Goal: Task Accomplishment & Management: Manage account settings

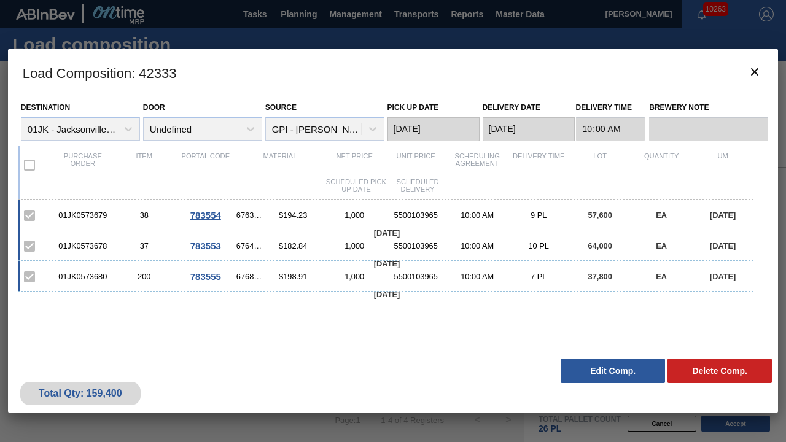
scroll to position [364, 0]
click at [754, 70] on icon "botão de ícone" at bounding box center [754, 71] width 7 height 7
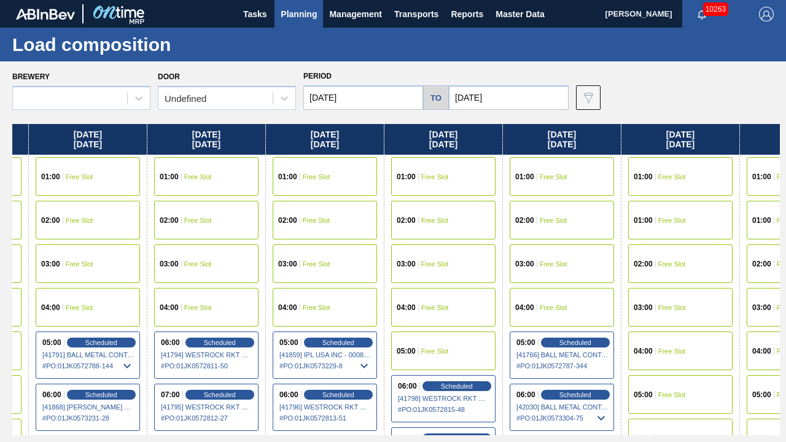
drag, startPoint x: 625, startPoint y: 201, endPoint x: 528, endPoint y: 217, distance: 98.2
click at [517, 211] on div "[DATE] 01:00 Free Slot 01:00 Free Slot 02:00 Free Slot 03:00 Free Slot 04:00 Fr…" at bounding box center [396, 279] width 768 height 311
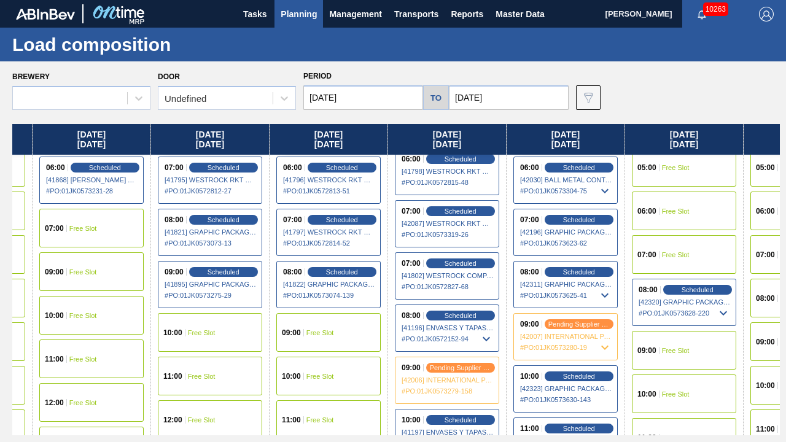
scroll to position [246, 98]
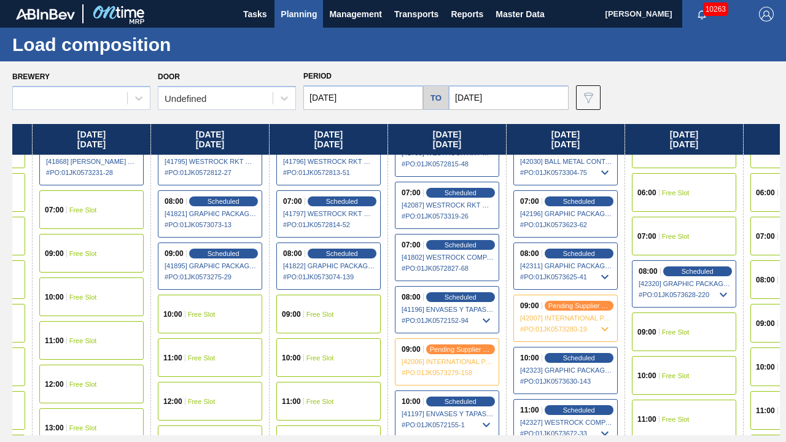
click at [673, 339] on div "09:00 Free Slot" at bounding box center [684, 332] width 104 height 39
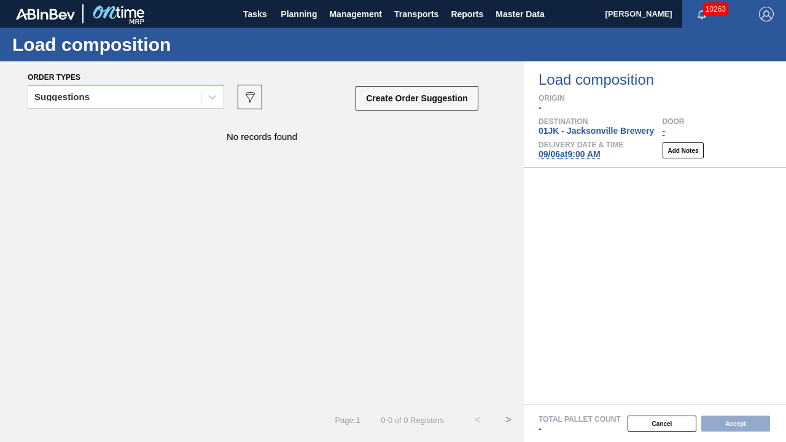
click at [211, 112] on div "Suggestions" at bounding box center [126, 101] width 197 height 32
click at [582, 210] on div at bounding box center [655, 286] width 262 height 237
click at [214, 91] on icon at bounding box center [212, 97] width 12 height 12
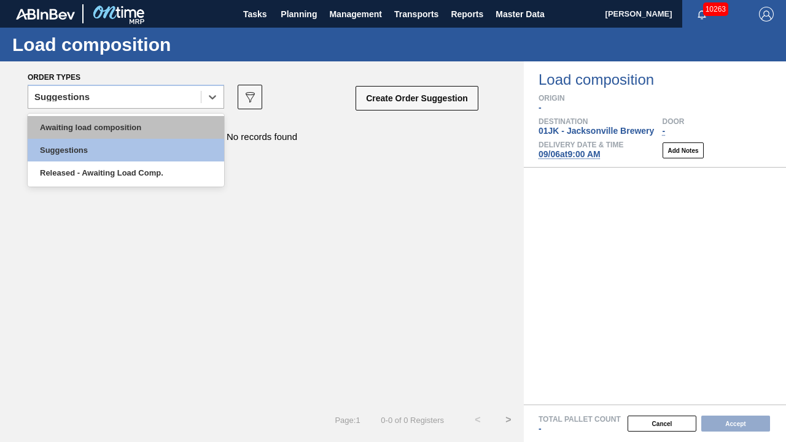
click at [188, 118] on div "Awaiting load composition" at bounding box center [126, 127] width 197 height 23
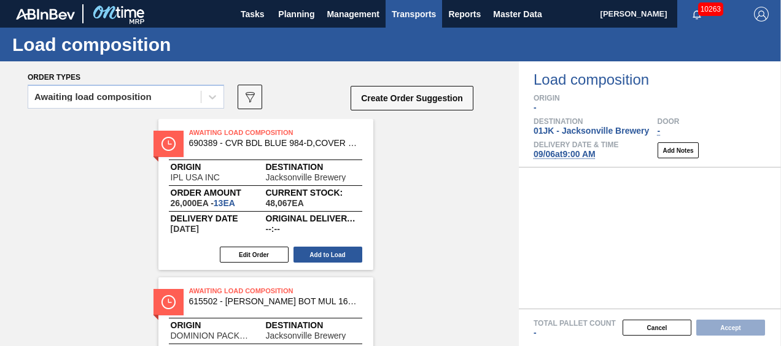
scroll to position [574, 0]
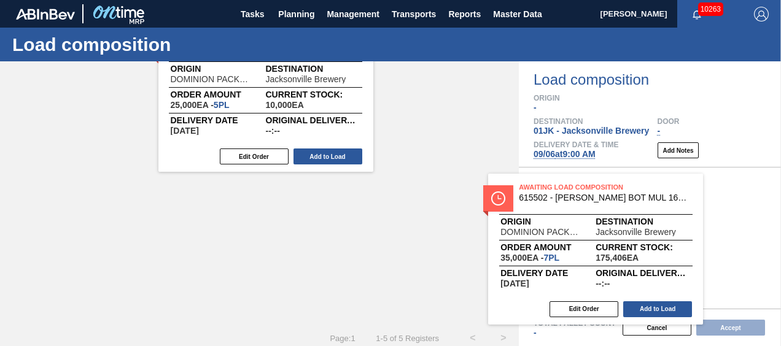
drag, startPoint x: 323, startPoint y: 217, endPoint x: 657, endPoint y: 213, distance: 334.1
click at [657, 213] on div "Order types Awaiting load composition 089F7B8B-B2A5-4AFE-B5C0-19BA573D28AC Crea…" at bounding box center [390, 203] width 781 height 285
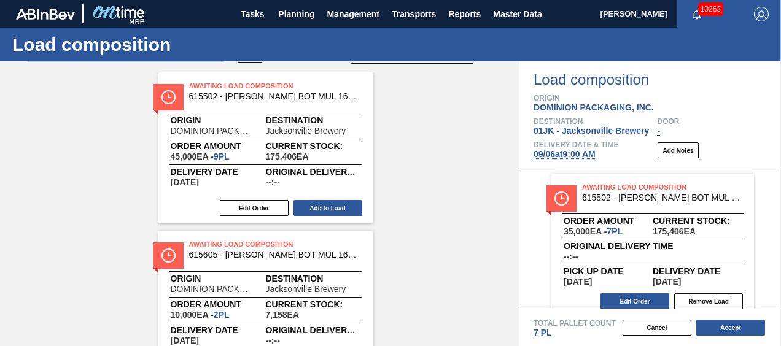
scroll to position [0, 0]
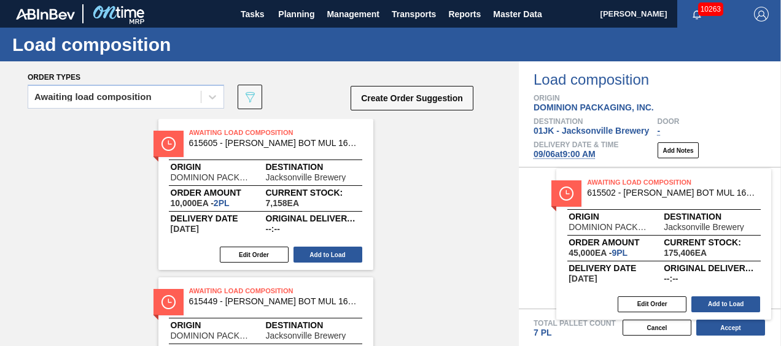
drag, startPoint x: 303, startPoint y: 161, endPoint x: 706, endPoint y: 200, distance: 404.7
click at [706, 209] on div "Order types Awaiting load composition 089F7B8B-B2A5-4AFE-B5C0-19BA573D28AC Crea…" at bounding box center [390, 203] width 781 height 285
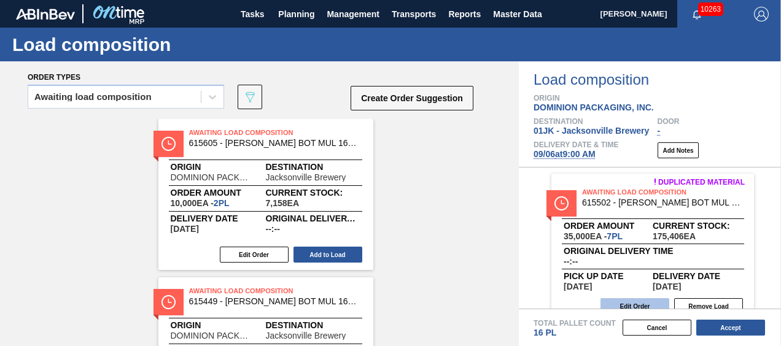
click at [640, 304] on button "Edit Order" at bounding box center [635, 306] width 69 height 16
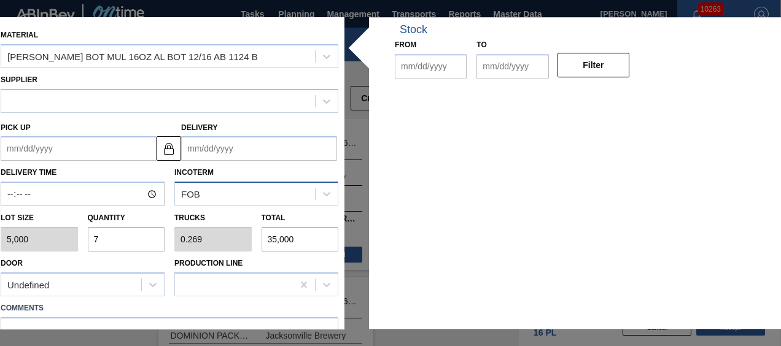
type input "5,000"
type input "7"
type input "0.269"
type input "35,000"
type up "[DATE]"
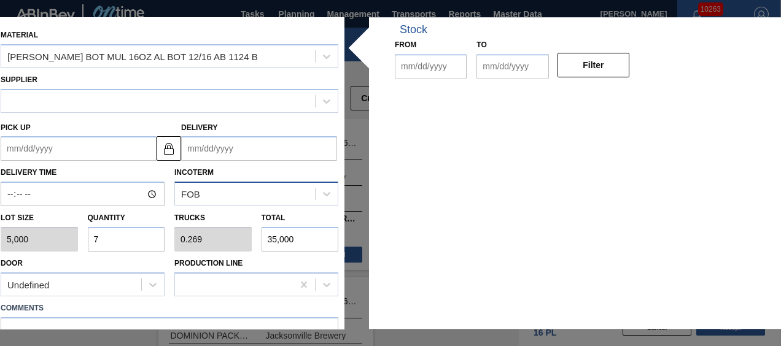
type input "[DATE]"
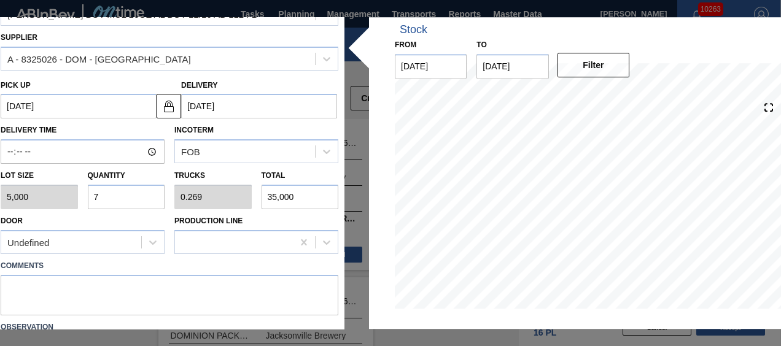
scroll to position [61, 0]
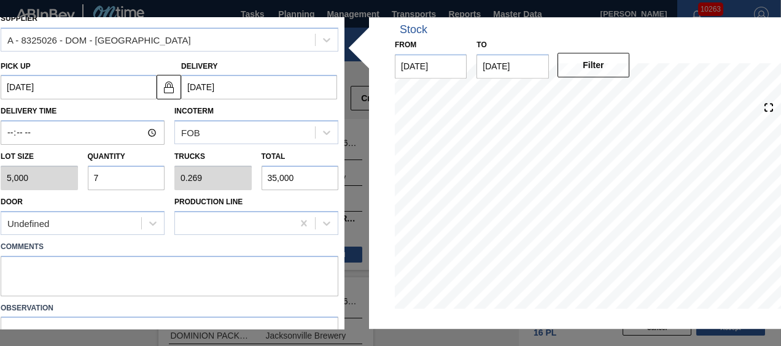
click at [118, 187] on input "7" at bounding box center [126, 178] width 77 height 25
type input "10"
type input "0.385"
type input "50,000"
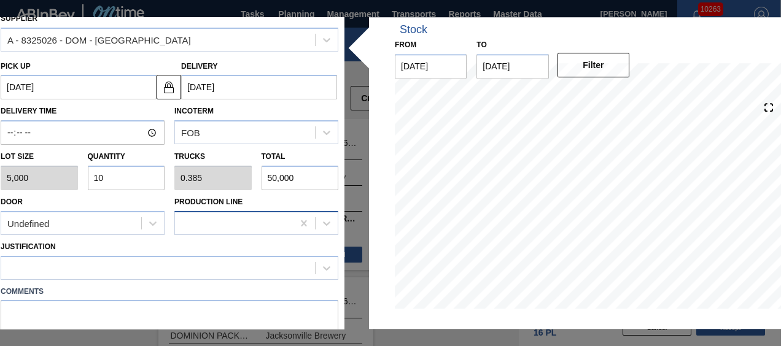
type input "10"
click at [214, 226] on div at bounding box center [234, 223] width 118 height 18
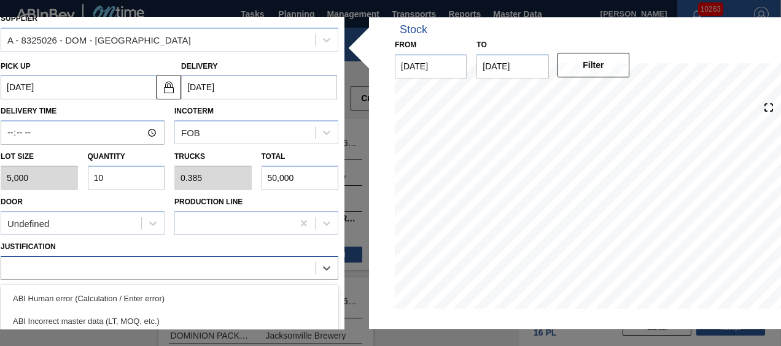
click at [120, 268] on div at bounding box center [158, 268] width 314 height 18
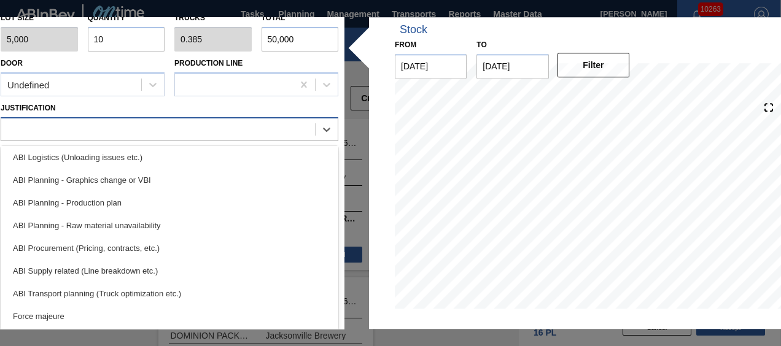
scroll to position [123, 0]
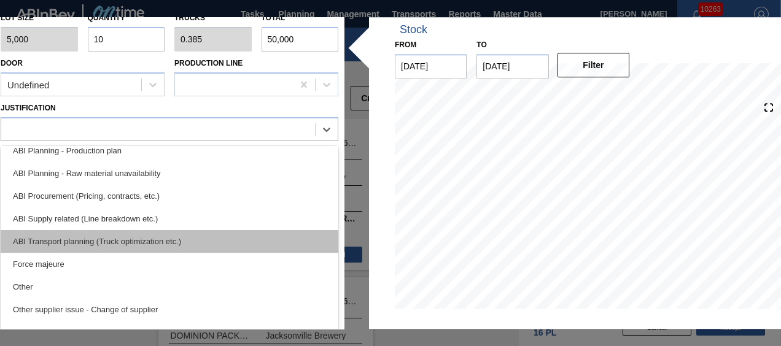
click at [156, 240] on div "ABI Transport planning (Truck optimization etc.)" at bounding box center [170, 241] width 338 height 23
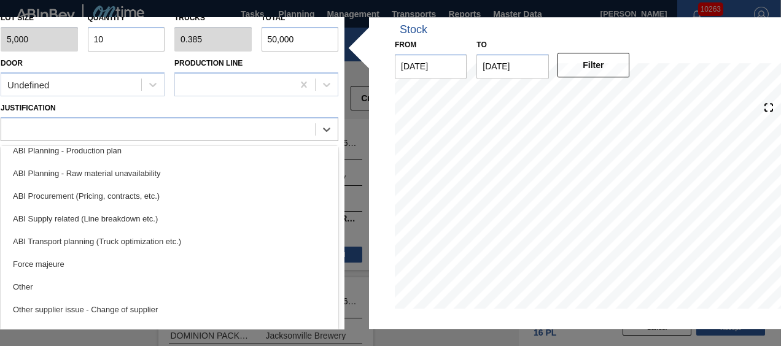
scroll to position [171, 0]
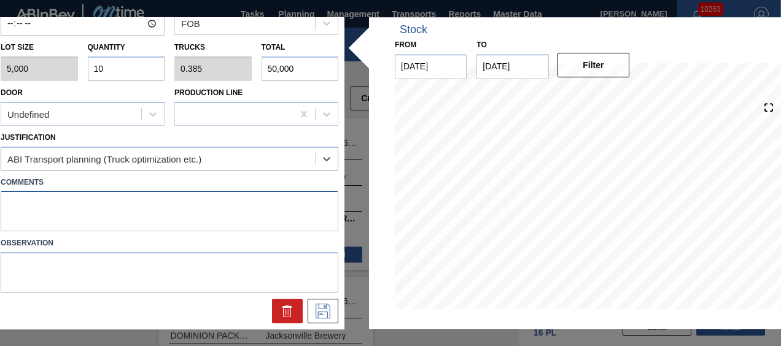
click at [177, 213] on textarea at bounding box center [170, 212] width 338 height 41
type textarea "NOSE, DROP"
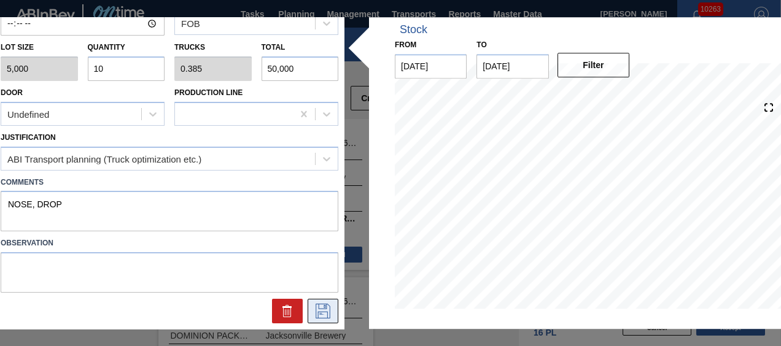
click at [330, 306] on icon at bounding box center [323, 311] width 20 height 15
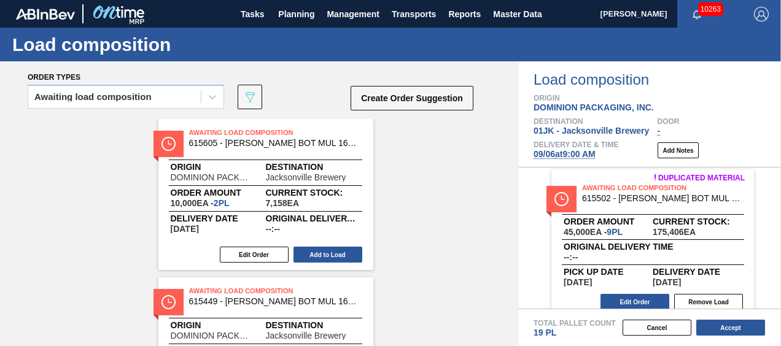
scroll to position [163, 0]
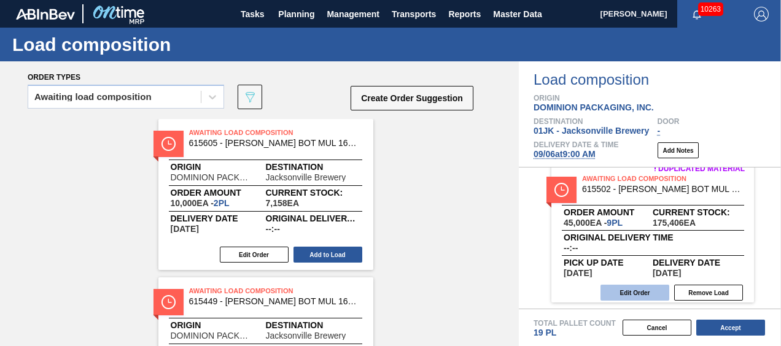
click at [644, 298] on button "Edit Order" at bounding box center [635, 293] width 69 height 16
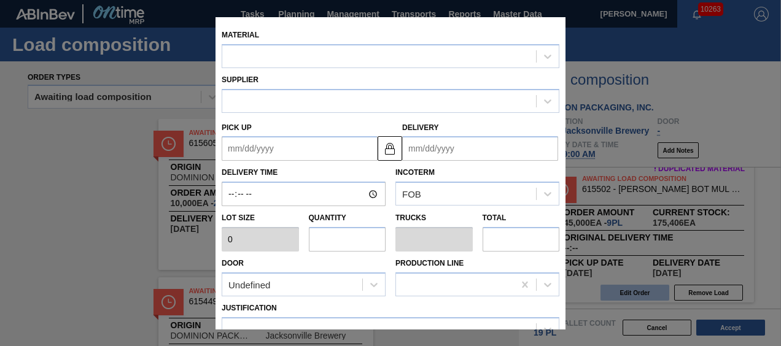
type input "5,000"
type input "9"
type input "0.346"
type input "45,000"
type up "[DATE]"
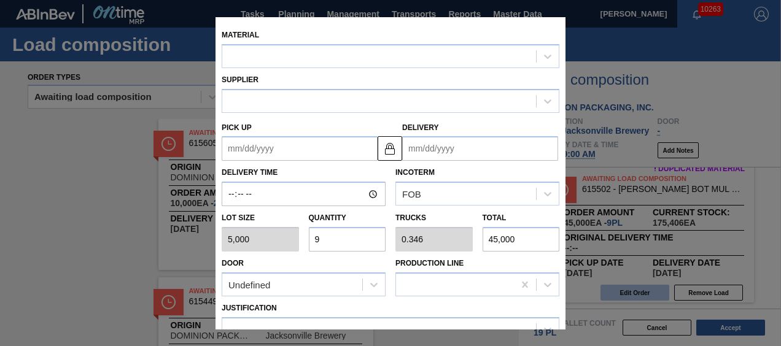
type input "[DATE]"
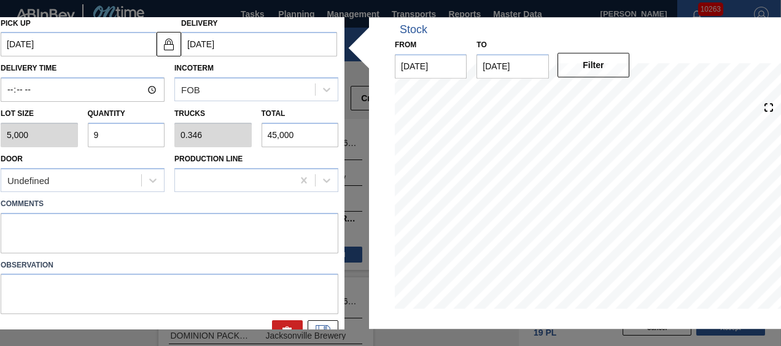
scroll to position [123, 0]
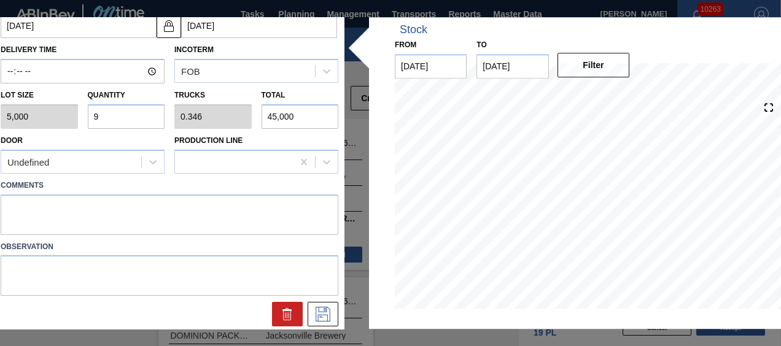
click at [198, 189] on label "Comments" at bounding box center [170, 186] width 338 height 18
drag, startPoint x: 190, startPoint y: 208, endPoint x: 188, endPoint y: 224, distance: 16.8
click at [190, 208] on textarea at bounding box center [170, 215] width 338 height 41
click at [36, 206] on textarea "NOSE< DROP" at bounding box center [170, 215] width 338 height 41
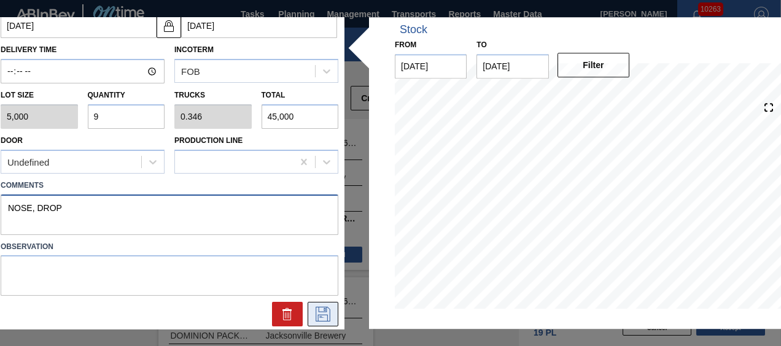
type textarea "NOSE, DROP"
click at [327, 306] on button at bounding box center [323, 315] width 31 height 25
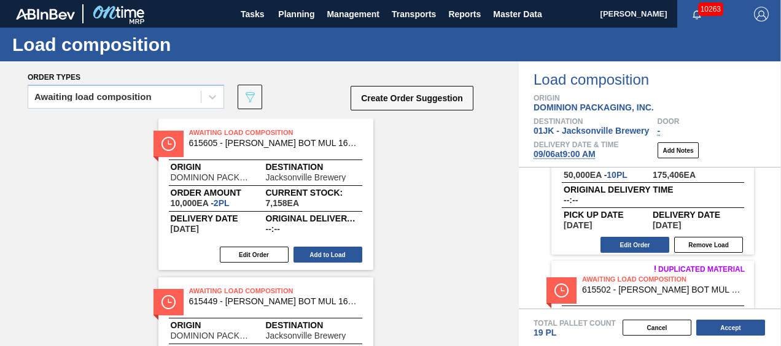
scroll to position [163, 0]
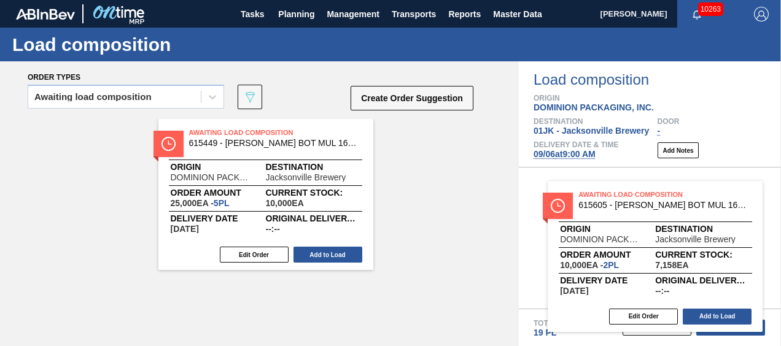
drag, startPoint x: 255, startPoint y: 168, endPoint x: 656, endPoint y: 230, distance: 405.1
click at [656, 230] on div "Order types Awaiting load composition 089F7B8B-B2A5-4AFE-B5C0-19BA573D28AC Crea…" at bounding box center [390, 203] width 781 height 285
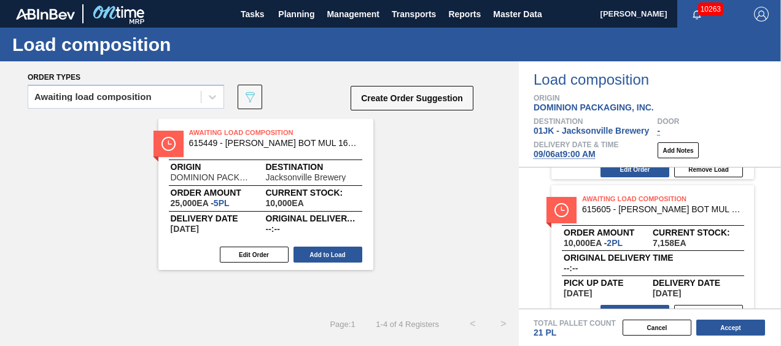
scroll to position [311, 0]
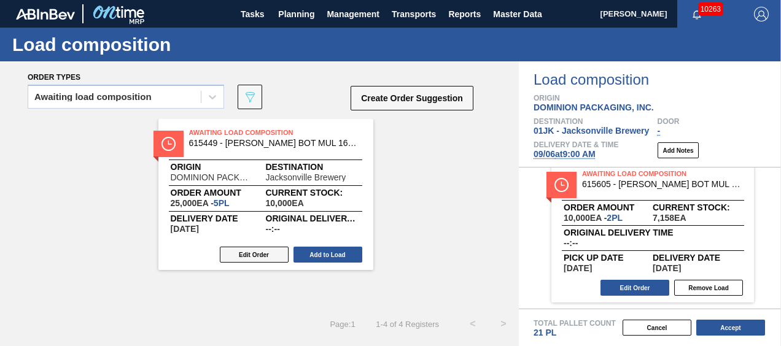
click at [280, 259] on button "Edit Order" at bounding box center [254, 255] width 69 height 16
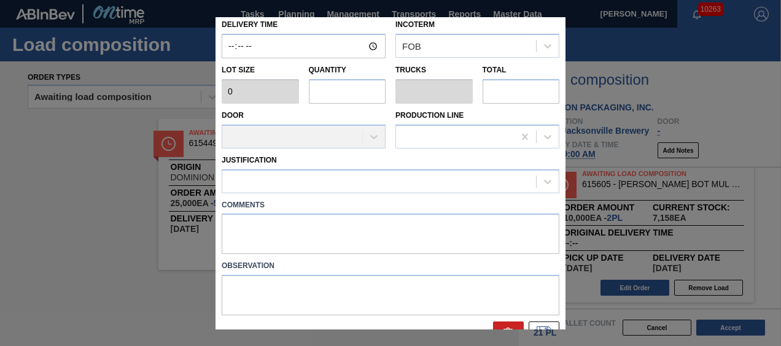
scroll to position [171, 0]
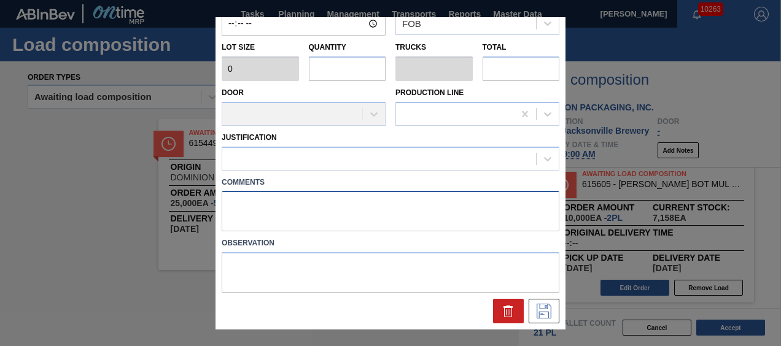
click at [376, 209] on textarea at bounding box center [391, 212] width 338 height 41
type textarea "MID"
type input "5,000"
type input "5"
type input "0.192"
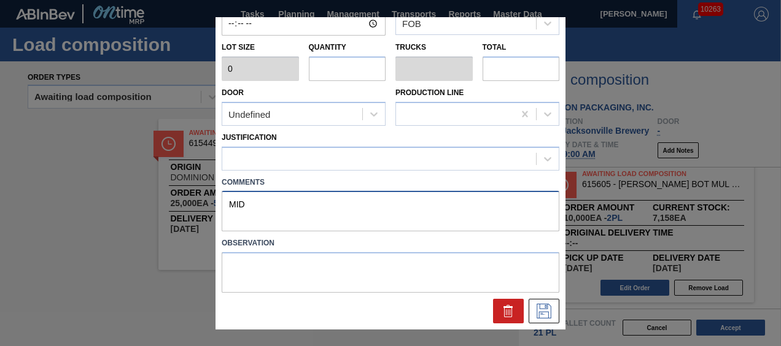
type input "25,000"
type up "[DATE]"
type input "[DATE]"
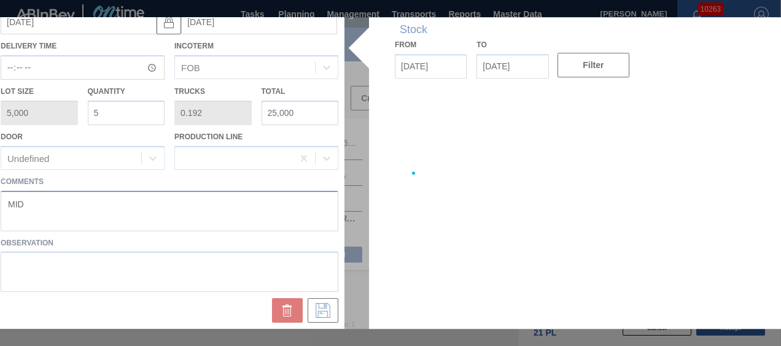
scroll to position [127, 0]
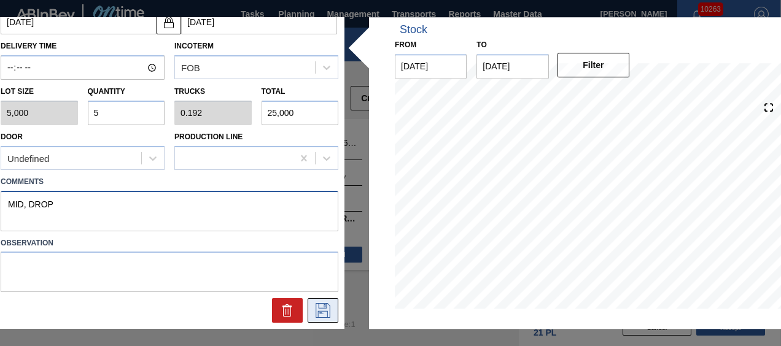
type textarea "MID, DROP"
click at [329, 306] on icon at bounding box center [323, 311] width 20 height 15
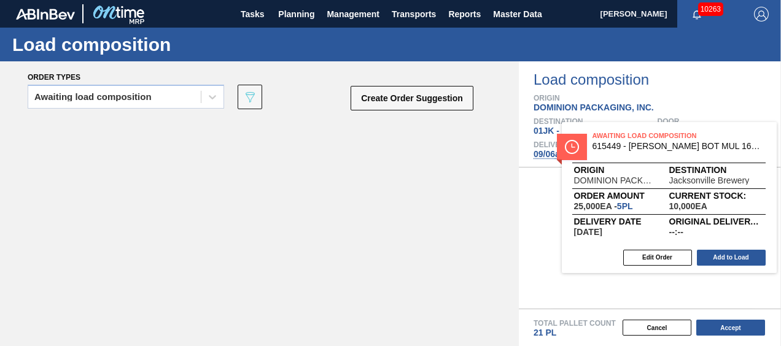
drag, startPoint x: 268, startPoint y: 165, endPoint x: 693, endPoint y: 174, distance: 424.5
click at [693, 174] on div "Order types Awaiting load composition 089F7B8B-B2A5-4AFE-B5C0-19BA573D28AC Crea…" at bounding box center [390, 203] width 781 height 285
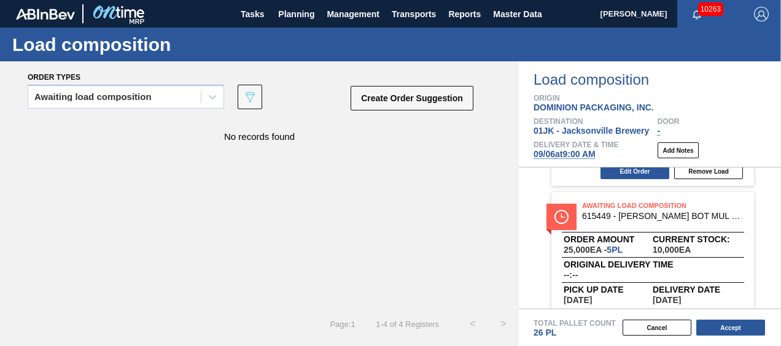
scroll to position [460, 0]
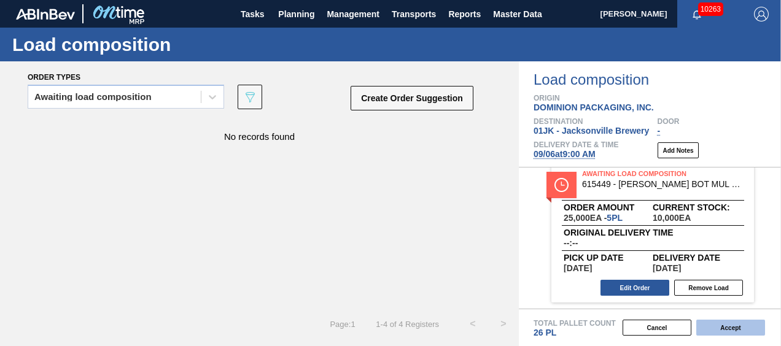
click at [730, 328] on button "Accept" at bounding box center [730, 328] width 69 height 16
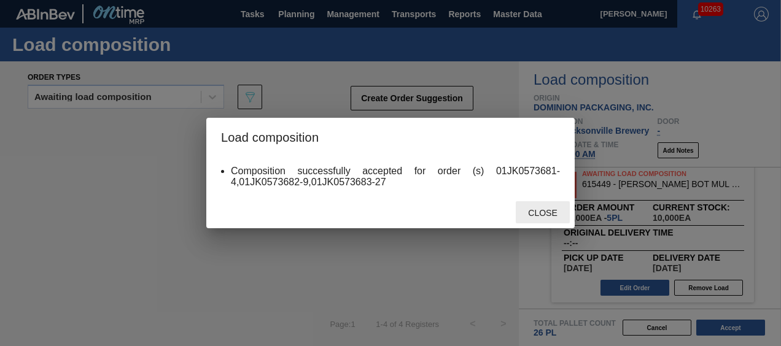
click at [540, 208] on div "Close" at bounding box center [543, 212] width 54 height 23
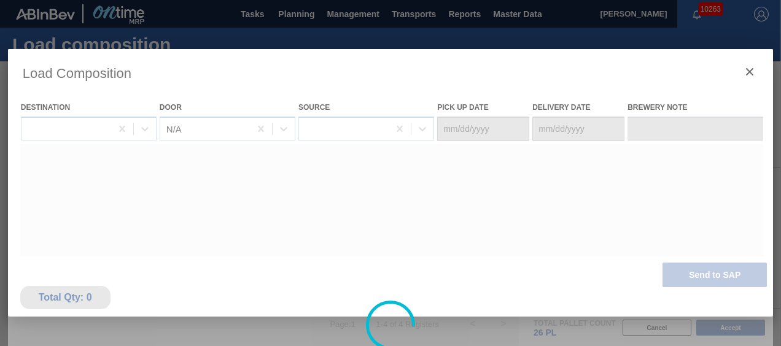
type Date "[DATE]"
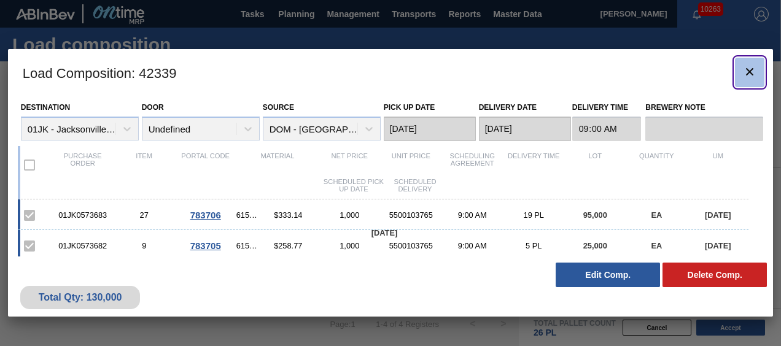
click at [749, 74] on icon "botão de ícone" at bounding box center [750, 71] width 15 height 15
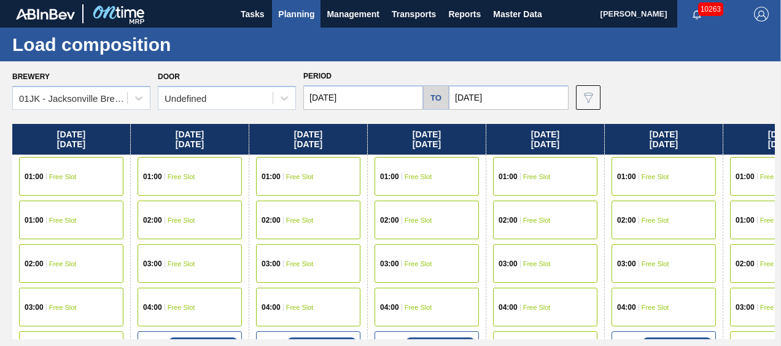
scroll to position [0, 168]
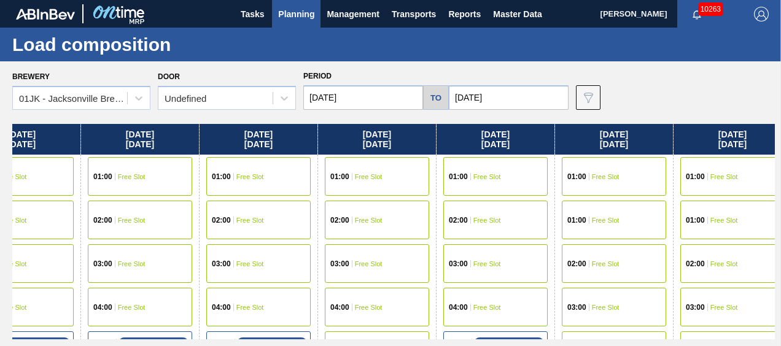
drag, startPoint x: 680, startPoint y: 133, endPoint x: 505, endPoint y: 135, distance: 175.7
click at [505, 135] on div "[DATE] 01:00 Free Slot 01:00 Free Slot 02:00 Free Slot 03:00 Free Slot 04:00 Fr…" at bounding box center [393, 232] width 763 height 216
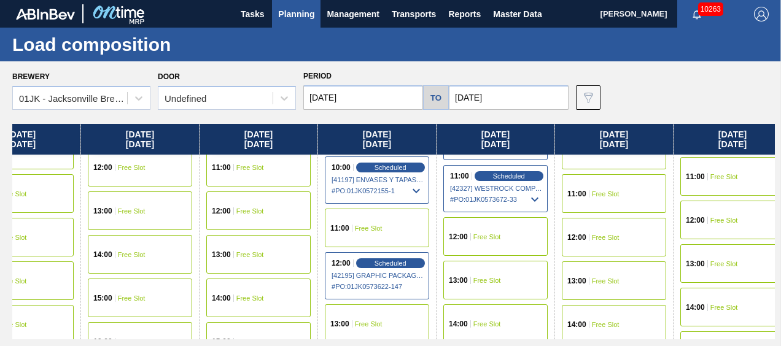
scroll to position [491, 168]
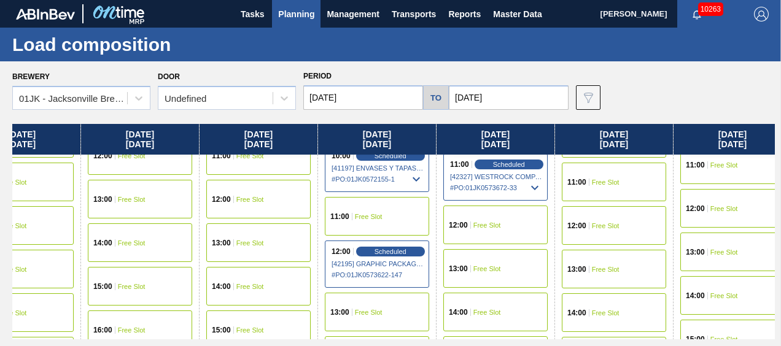
click at [508, 226] on div "12:00 Free Slot" at bounding box center [495, 225] width 104 height 39
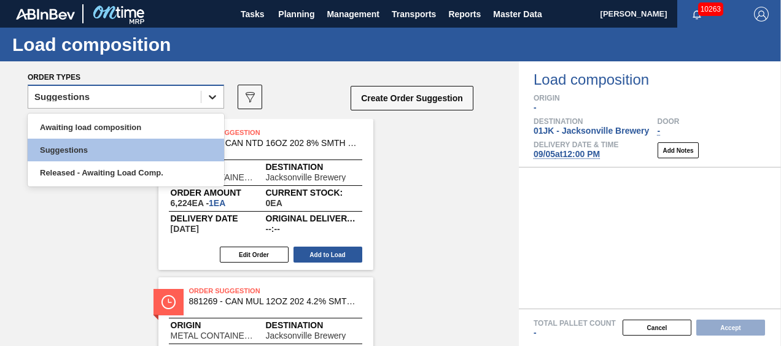
click at [204, 98] on div at bounding box center [212, 97] width 22 height 22
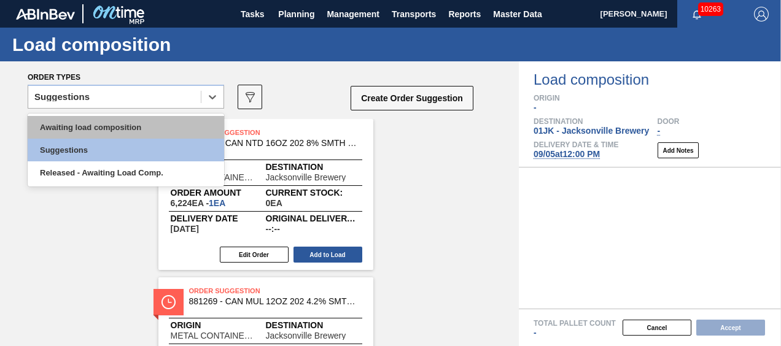
click at [184, 123] on div "Awaiting load composition" at bounding box center [126, 127] width 197 height 23
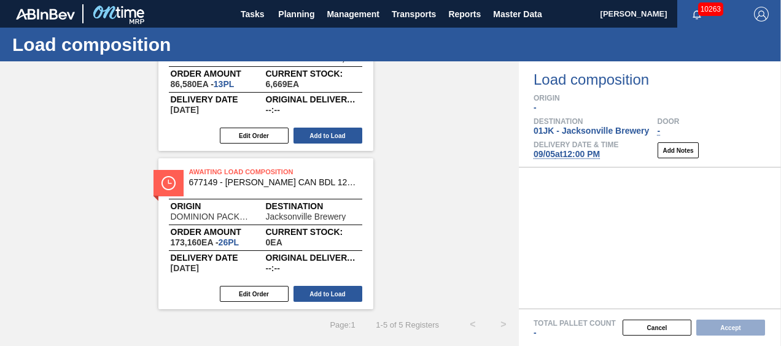
scroll to position [587, 0]
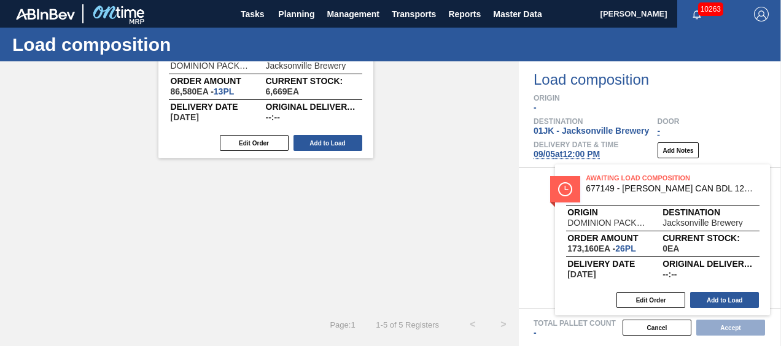
drag, startPoint x: 330, startPoint y: 187, endPoint x: 733, endPoint y: 193, distance: 403.6
click at [733, 193] on div "Order types Awaiting load composition 089F7B8B-B2A5-4AFE-B5C0-19BA573D28AC Crea…" at bounding box center [390, 203] width 781 height 285
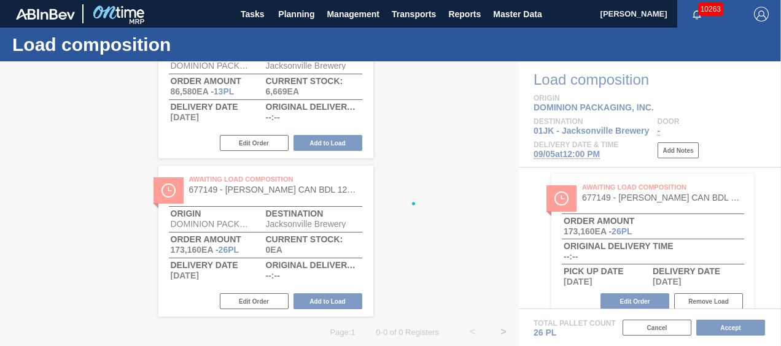
scroll to position [278, 0]
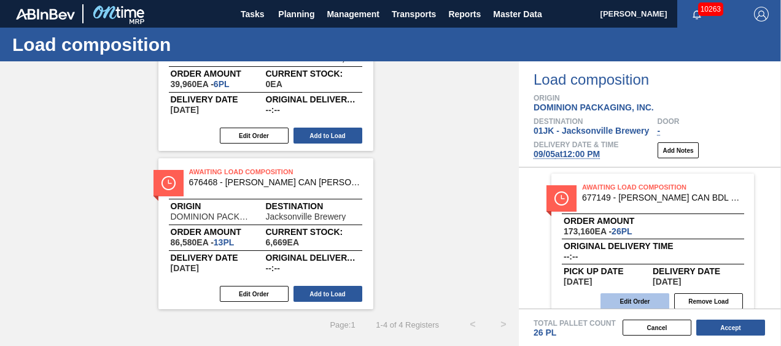
click at [641, 299] on button "Edit Order" at bounding box center [635, 302] width 69 height 16
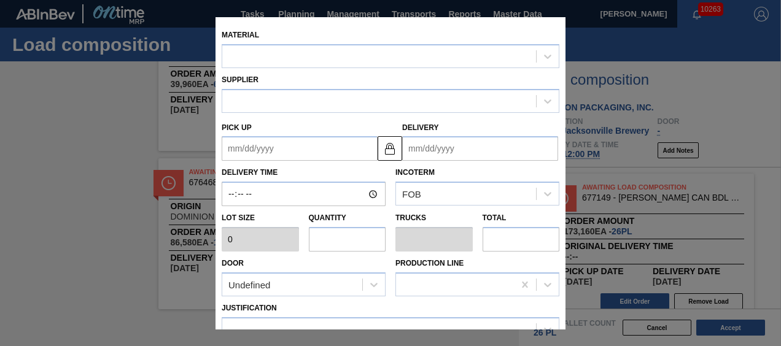
type input "6,660"
type input "26"
type input "1"
type input "173,160"
type textarea "DROP"
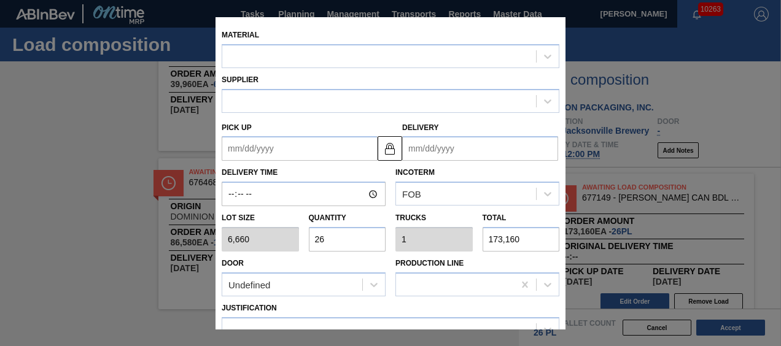
type up "[DATE]"
type input "[DATE]"
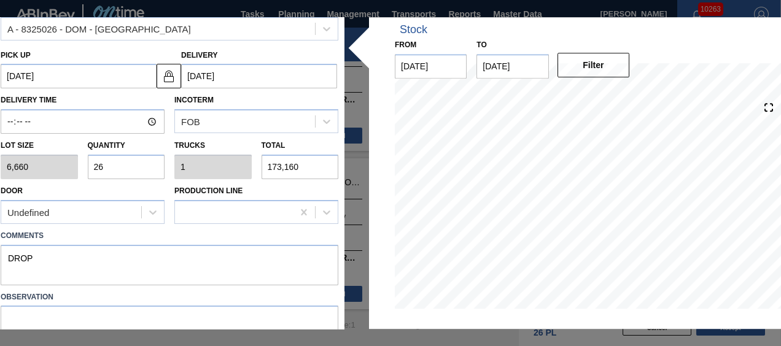
scroll to position [127, 0]
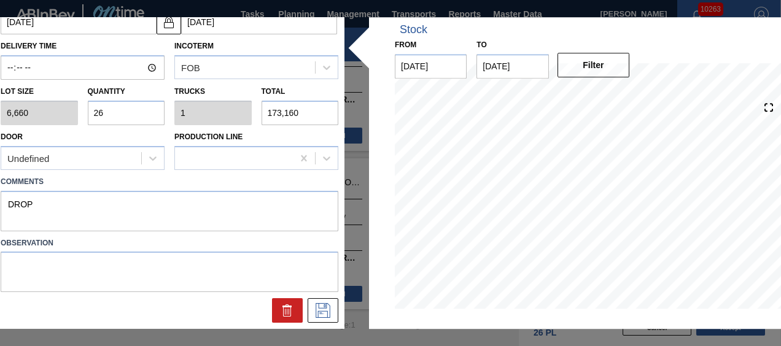
click at [367, 186] on div "Material [PERSON_NAME] CAN BDL 12OZ CAN PK 12/12 CAN 0924 Supplier A - 8325026 …" at bounding box center [390, 173] width 792 height 312
click at [354, 236] on div "Material [PERSON_NAME] CAN BDL 12OZ CAN PK 12/12 CAN 0924 Supplier A - 8325026 …" at bounding box center [390, 173] width 792 height 312
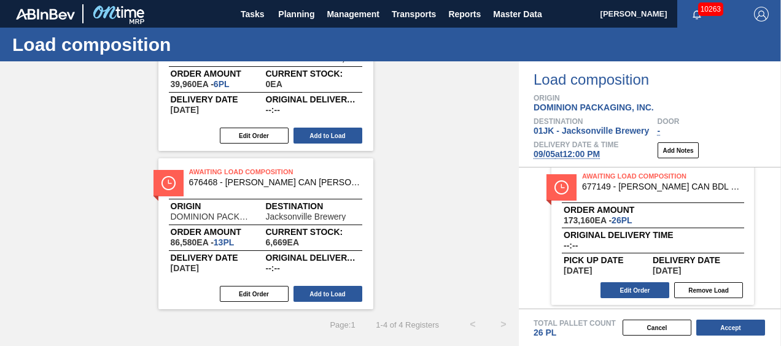
scroll to position [14, 0]
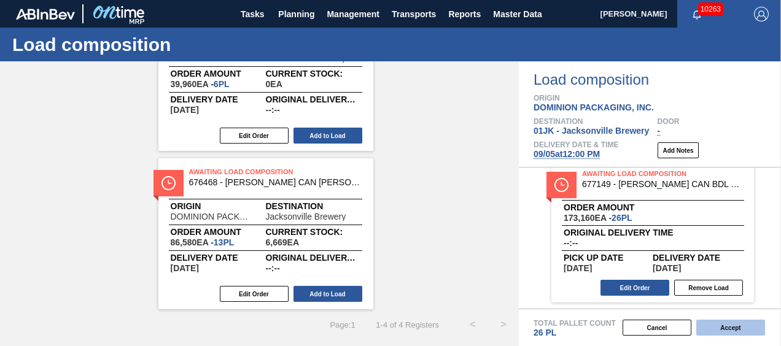
click at [742, 335] on button "Accept" at bounding box center [730, 328] width 69 height 16
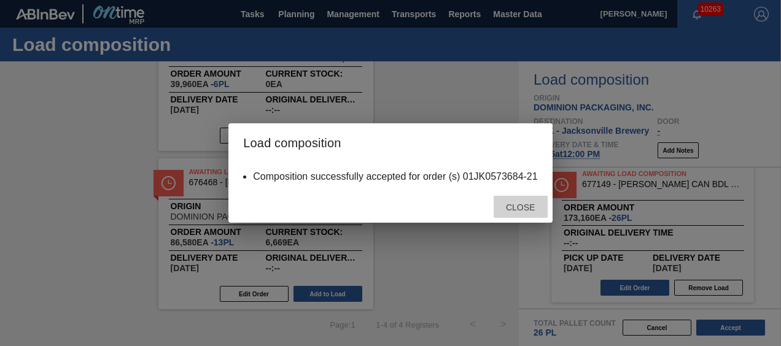
click at [509, 208] on span "Close" at bounding box center [520, 208] width 49 height 10
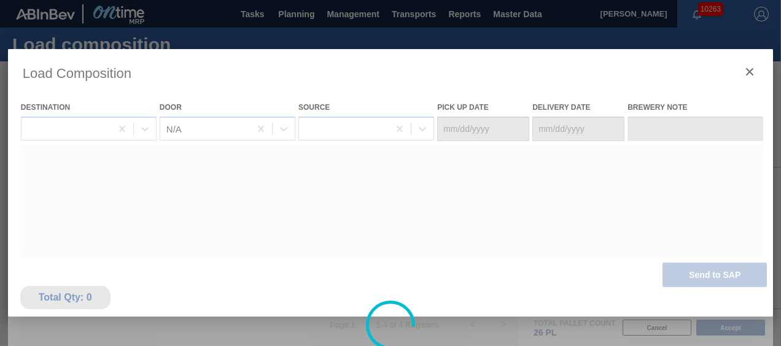
type Date "[DATE]"
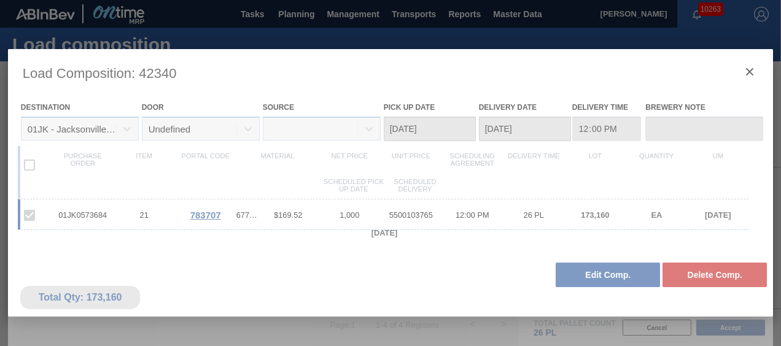
click at [748, 71] on div at bounding box center [391, 325] width 766 height 553
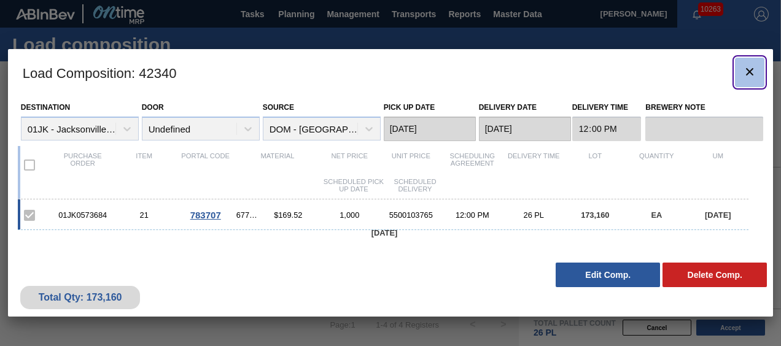
click at [744, 69] on icon "botão de ícone" at bounding box center [750, 71] width 15 height 15
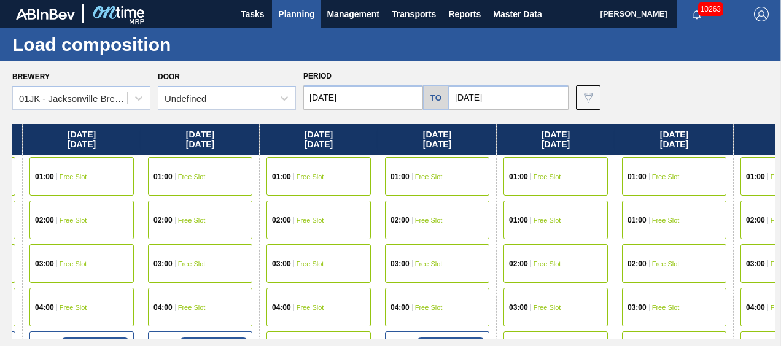
scroll to position [0, 232]
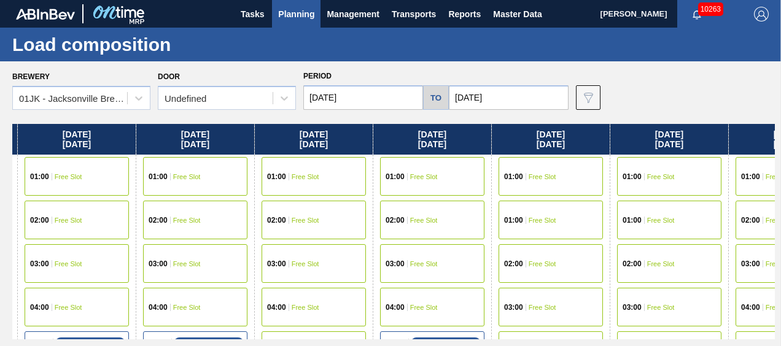
drag, startPoint x: 690, startPoint y: 153, endPoint x: 453, endPoint y: 166, distance: 237.4
click at [453, 166] on div "[DATE] 01:00 Free Slot 01:00 Free Slot 02:00 Free Slot 03:00 Free Slot 04:00 Fr…" at bounding box center [393, 232] width 763 height 216
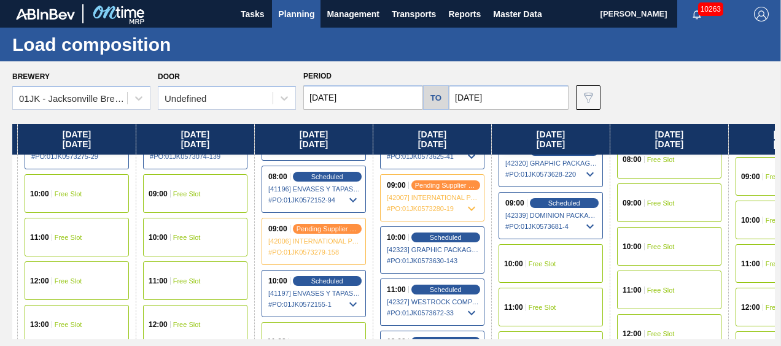
scroll to position [368, 232]
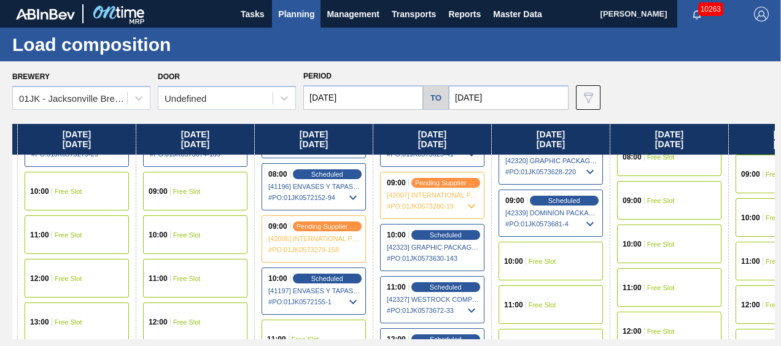
click at [564, 261] on div "10:00 Free Slot" at bounding box center [551, 261] width 104 height 39
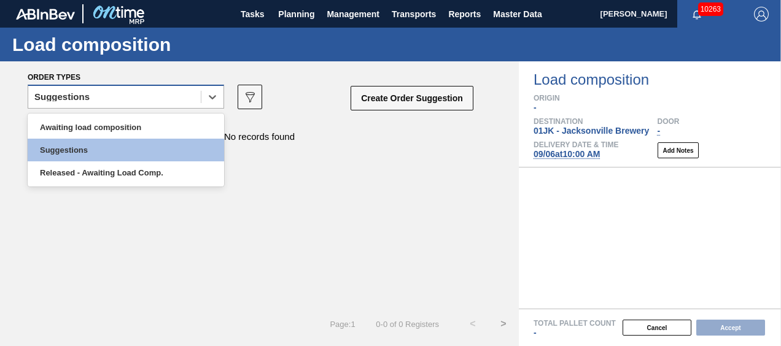
click at [190, 97] on div "Suggestions" at bounding box center [114, 97] width 173 height 18
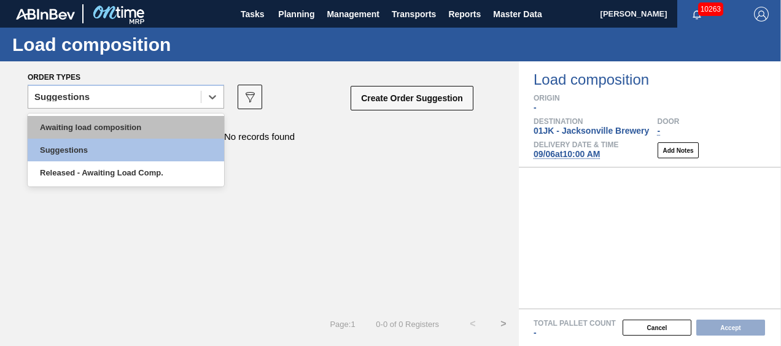
click at [182, 118] on div "Awaiting load composition" at bounding box center [126, 127] width 197 height 23
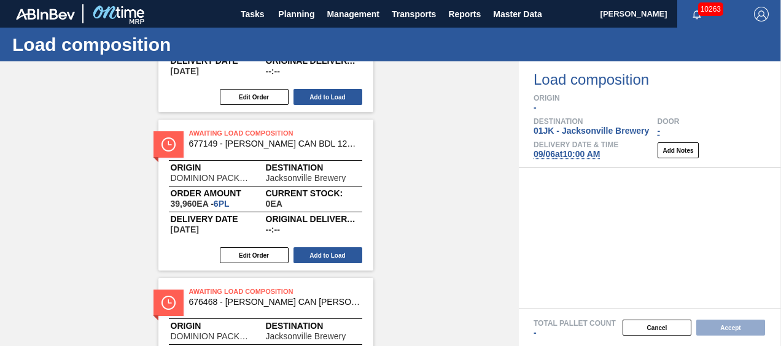
scroll to position [313, 0]
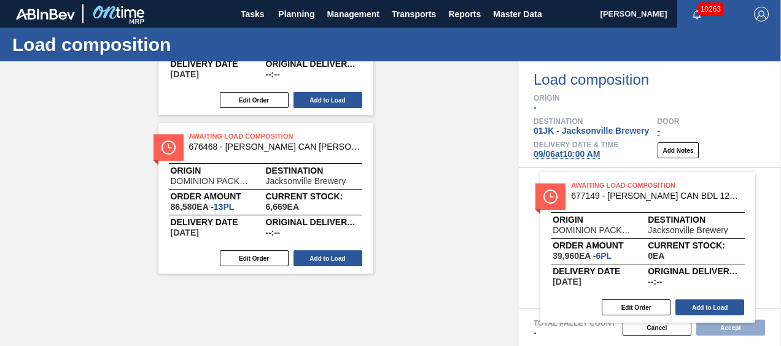
drag, startPoint x: 319, startPoint y: 168, endPoint x: 708, endPoint y: 217, distance: 391.3
click at [708, 217] on div "Order types option Awaiting load composition, selected. Select is focused ,type…" at bounding box center [390, 203] width 781 height 285
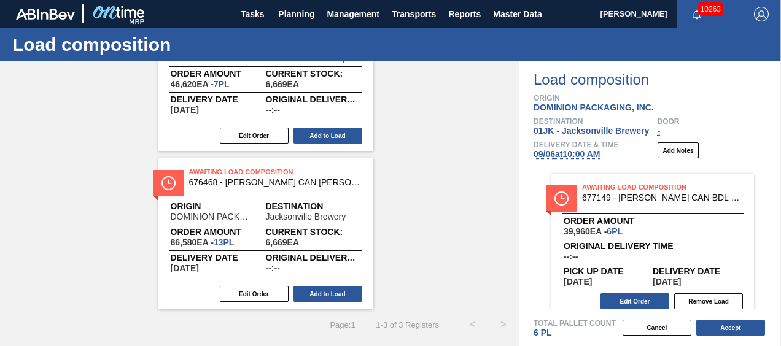
scroll to position [119, 0]
click at [639, 305] on button "Edit Order" at bounding box center [635, 302] width 69 height 16
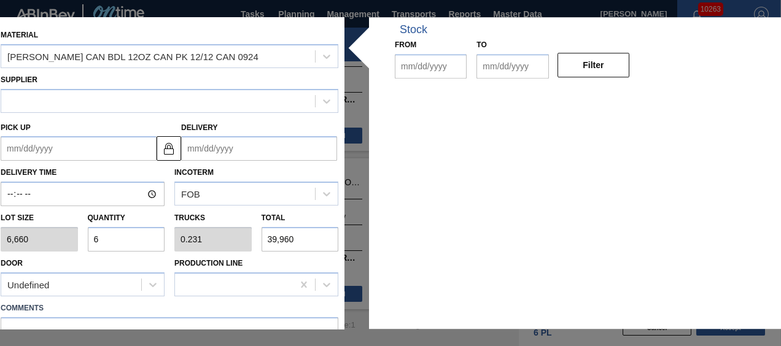
type input "6,660"
type input "6"
type input "0.231"
type input "39,960"
type up "[DATE]"
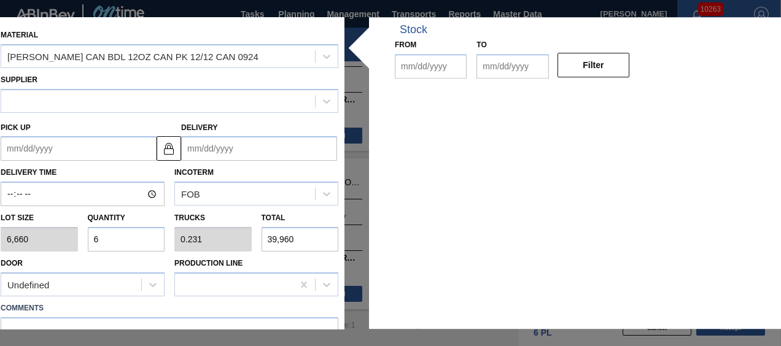
type input "[DATE]"
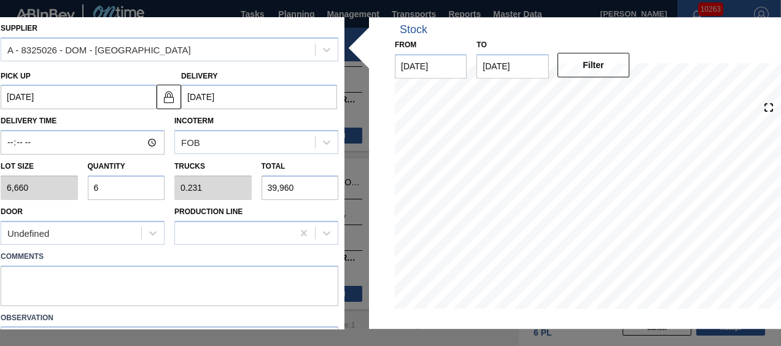
scroll to position [123, 0]
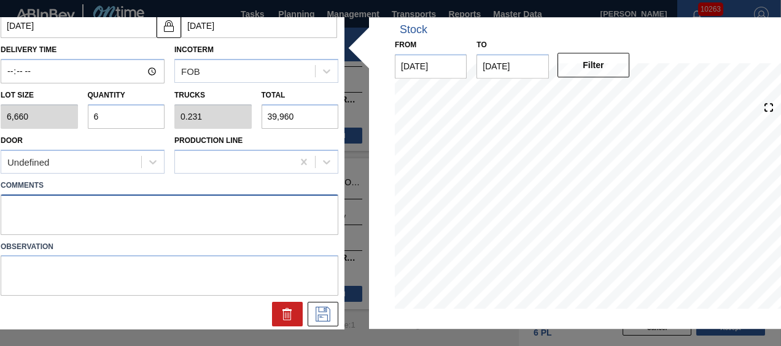
click at [200, 217] on textarea at bounding box center [170, 215] width 338 height 41
type textarea "TAIL, DROP"
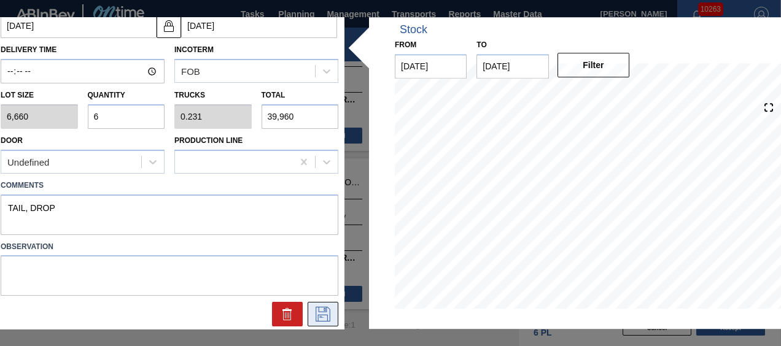
click at [308, 309] on button at bounding box center [323, 315] width 31 height 25
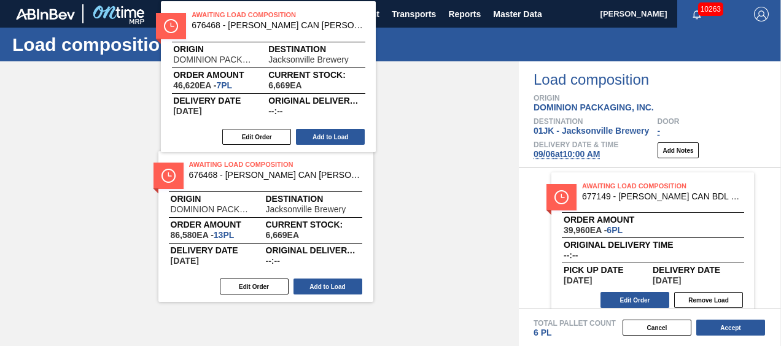
scroll to position [117, 0]
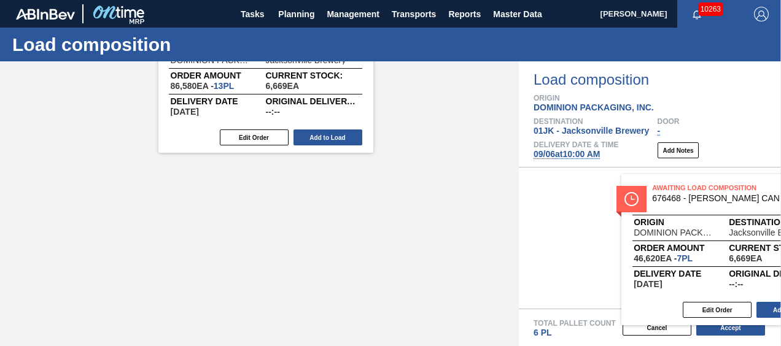
drag, startPoint x: 296, startPoint y: 109, endPoint x: 744, endPoint y: 276, distance: 478.2
click at [744, 276] on div "Order types Awaiting load composition 089F7B8B-B2A5-4AFE-B5C0-19BA573D28AC Crea…" at bounding box center [390, 203] width 781 height 285
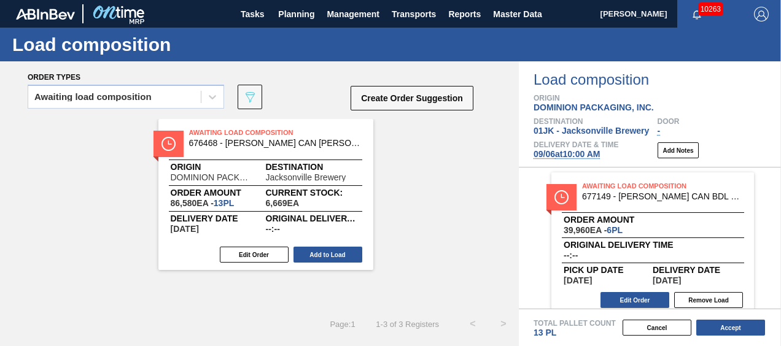
scroll to position [0, 0]
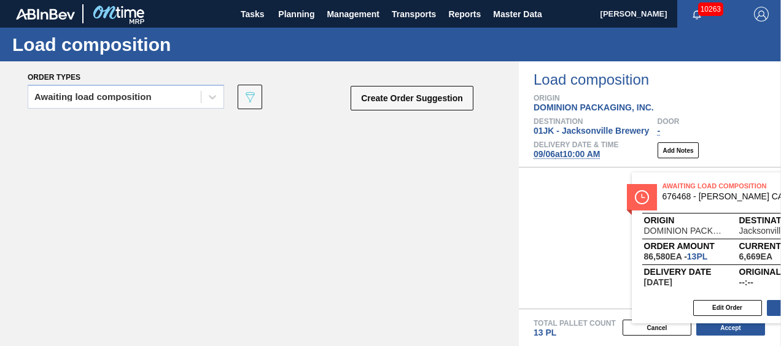
drag, startPoint x: 241, startPoint y: 155, endPoint x: 737, endPoint y: 212, distance: 498.8
click at [737, 212] on div "Order types Awaiting load composition 089F7B8B-B2A5-4AFE-B5C0-19BA573D28AC Crea…" at bounding box center [390, 203] width 781 height 285
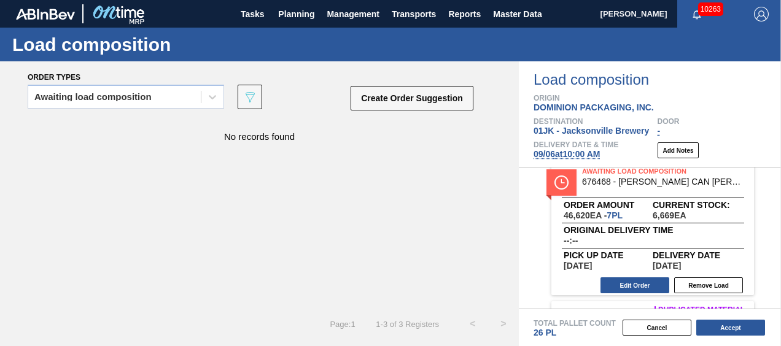
scroll to position [189, 0]
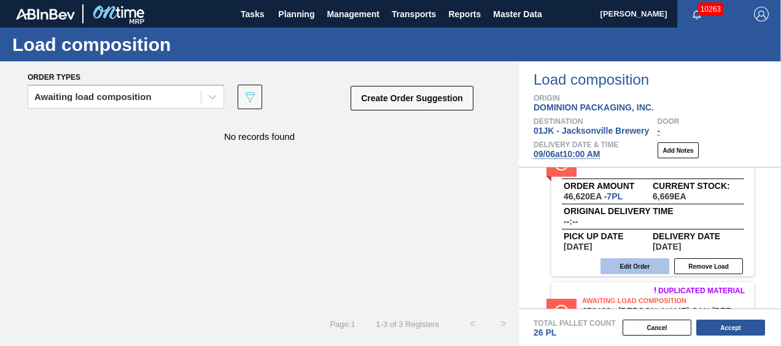
click at [628, 274] on button "Edit Order" at bounding box center [635, 267] width 69 height 16
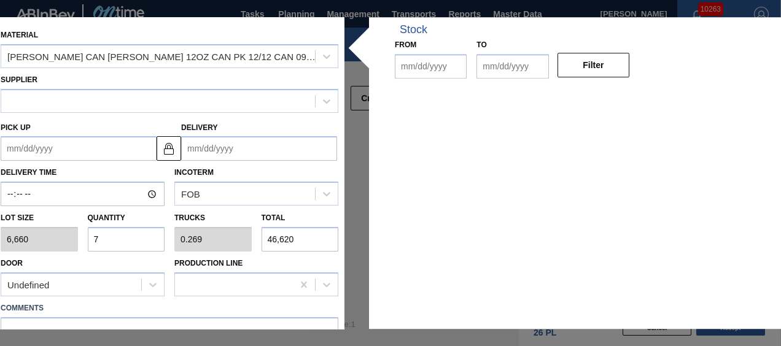
type input "6,660"
type input "7"
type input "0.269"
type input "46,620"
type up "[DATE]"
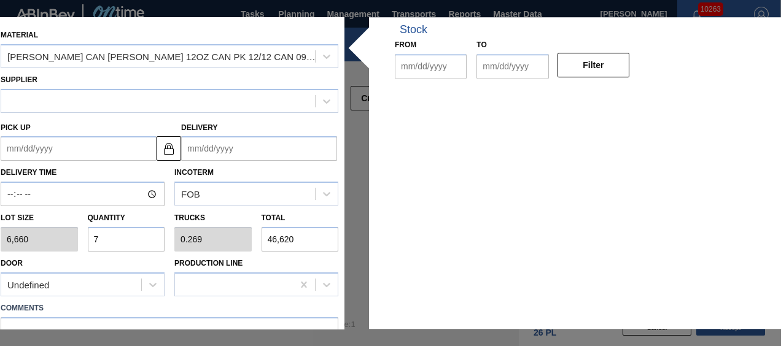
type input "[DATE]"
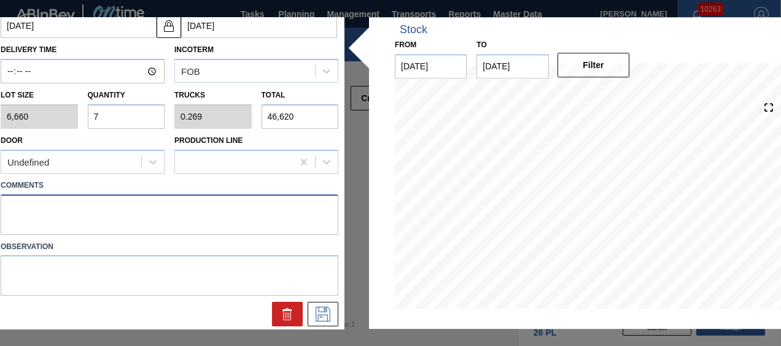
click at [227, 201] on textarea at bounding box center [170, 215] width 338 height 41
type textarea "NOSE, DROP"
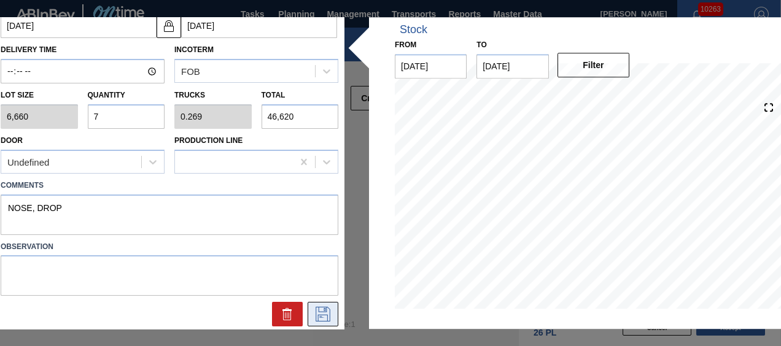
click at [316, 303] on button at bounding box center [323, 315] width 31 height 25
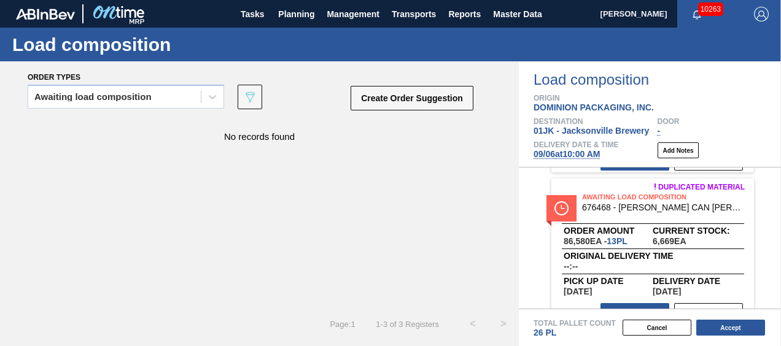
scroll to position [311, 0]
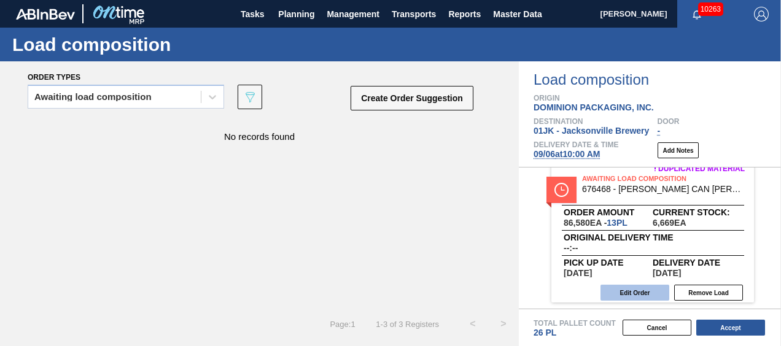
click at [662, 287] on button "Edit Order" at bounding box center [635, 293] width 69 height 16
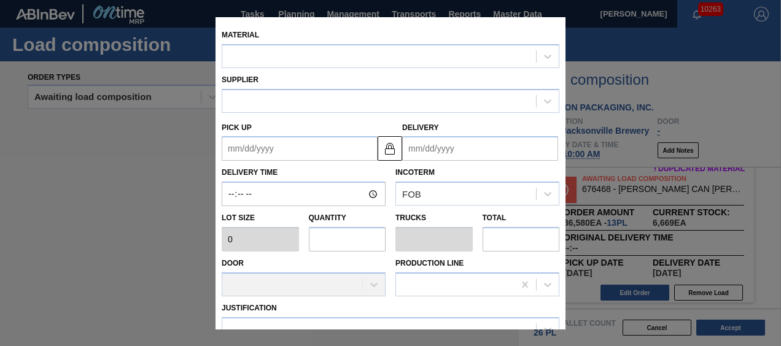
scroll to position [171, 0]
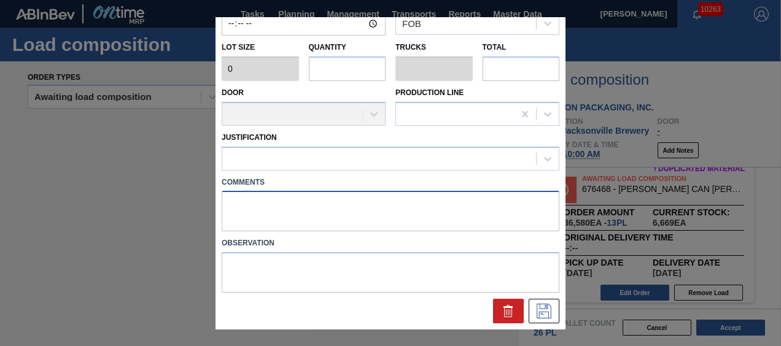
click at [297, 216] on textarea at bounding box center [391, 212] width 338 height 41
type input "6,660"
type input "13"
type input "0.5"
type input "86,580"
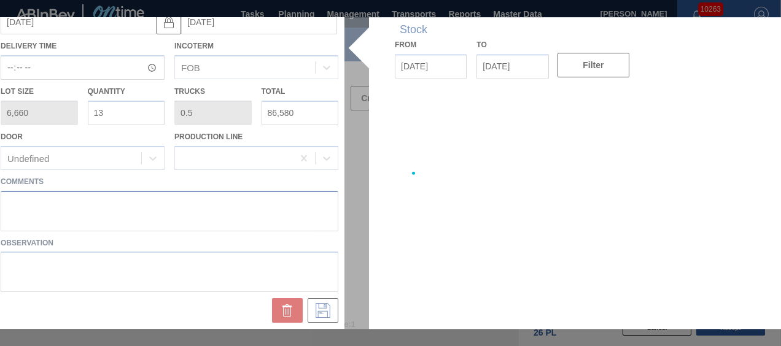
type up "[DATE]"
type input "[DATE]"
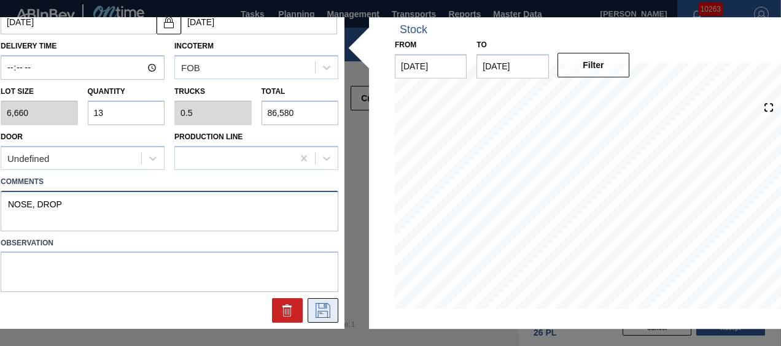
type textarea "NOSE, DROP"
click at [332, 316] on button at bounding box center [323, 311] width 31 height 25
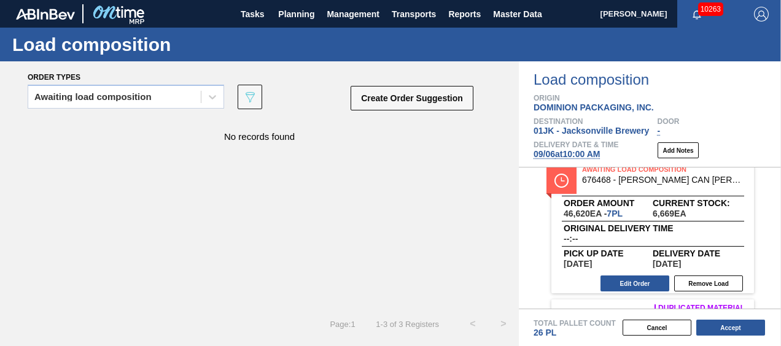
scroll to position [127, 0]
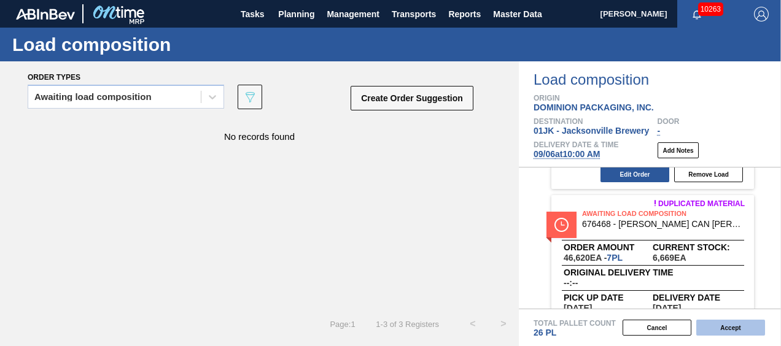
click at [720, 334] on button "Accept" at bounding box center [730, 328] width 69 height 16
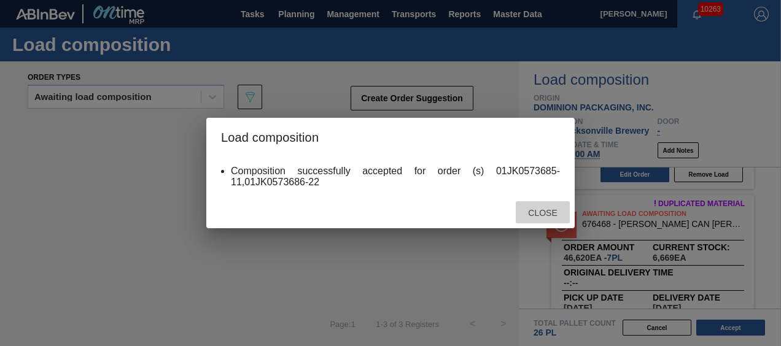
click at [545, 221] on div "Close" at bounding box center [543, 212] width 54 height 23
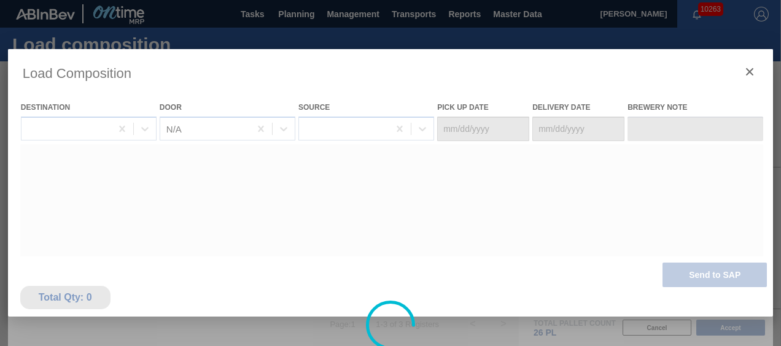
type Date "[DATE]"
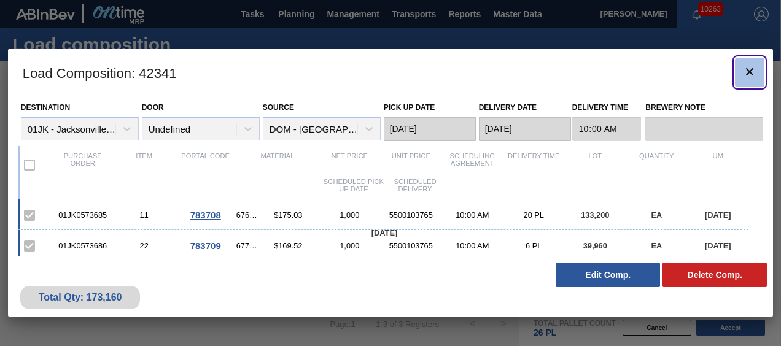
click at [752, 74] on icon "botão de ícone" at bounding box center [749, 71] width 7 height 7
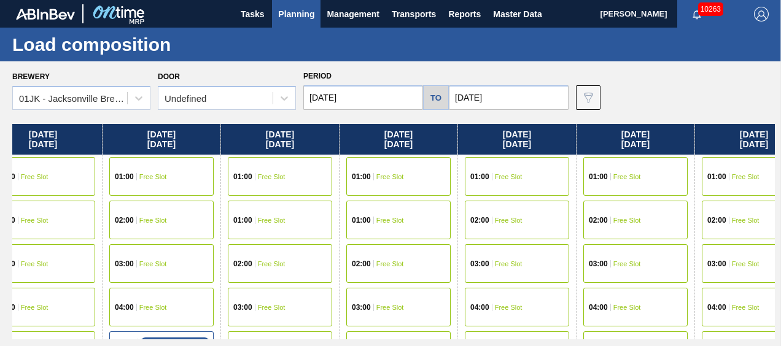
scroll to position [0, 553]
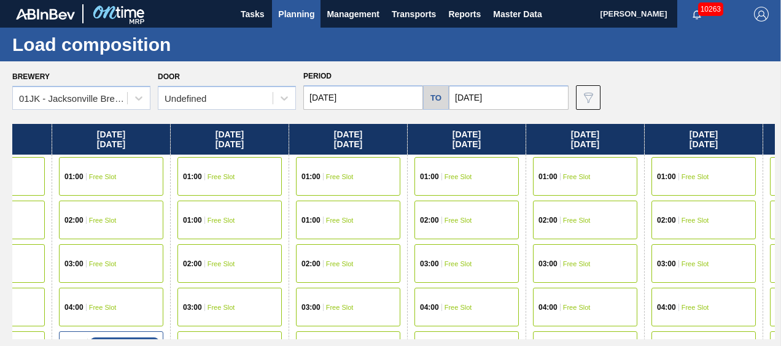
drag, startPoint x: 590, startPoint y: 216, endPoint x: 20, endPoint y: 249, distance: 570.9
click at [20, 249] on div "[DATE] 01:00 Free Slot 01:00 Free Slot 02:00 Free Slot 03:00 Free Slot 04:00 Fr…" at bounding box center [393, 232] width 763 height 216
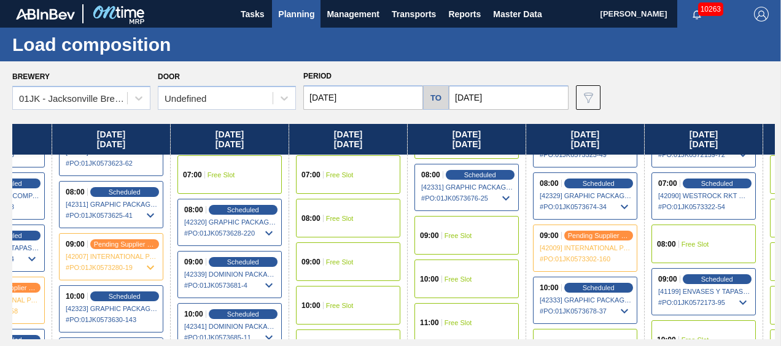
scroll to position [246, 553]
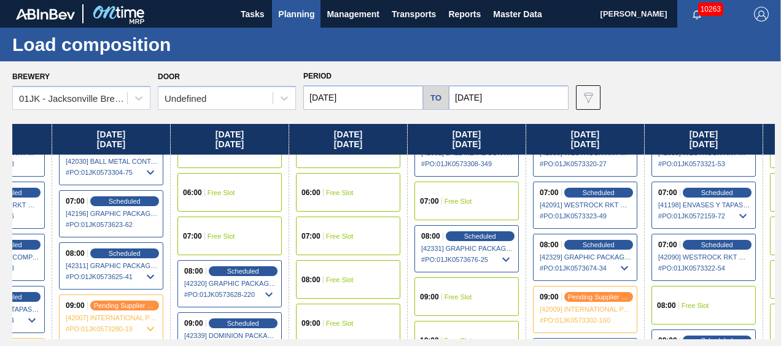
click at [477, 199] on div "07:00 Free Slot" at bounding box center [467, 201] width 104 height 39
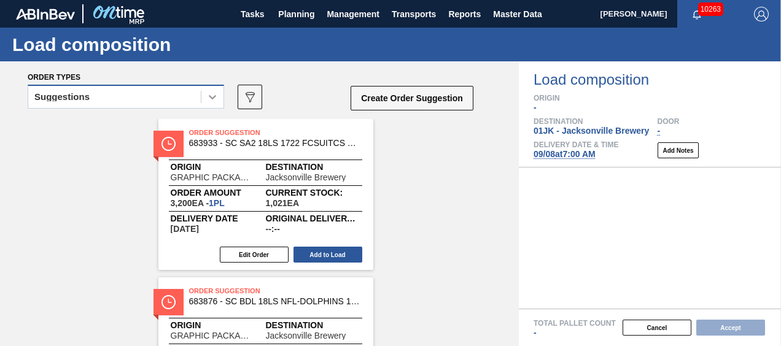
click at [211, 99] on icon at bounding box center [212, 97] width 12 height 12
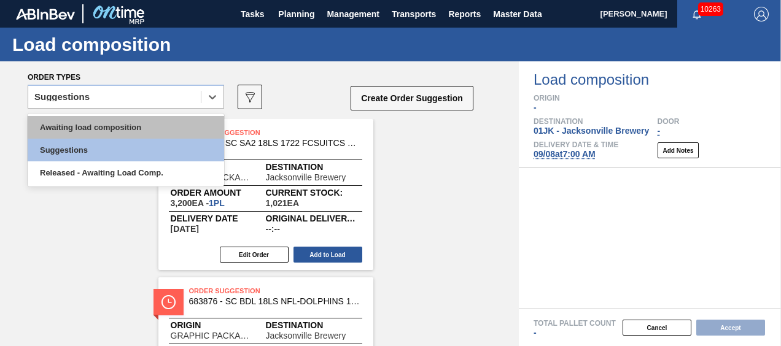
click at [188, 131] on div "Awaiting load composition" at bounding box center [126, 127] width 197 height 23
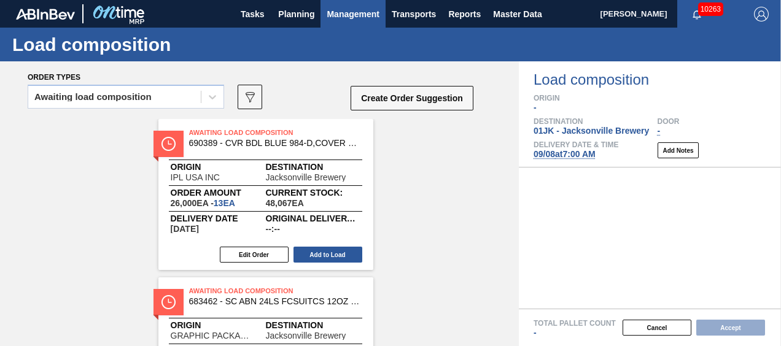
scroll to position [257, 0]
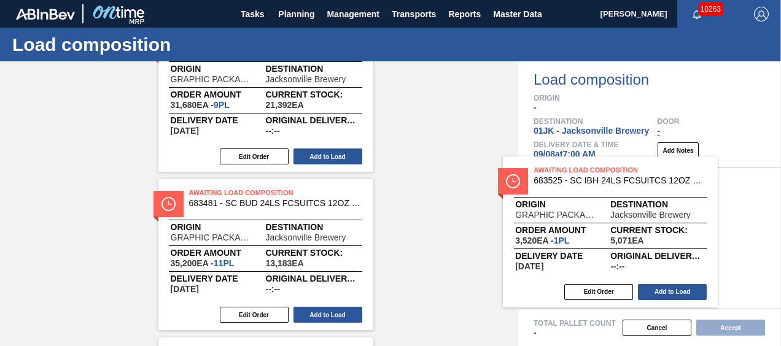
drag, startPoint x: 265, startPoint y: 263, endPoint x: 632, endPoint y: 238, distance: 367.5
click at [630, 238] on div "Order types Awaiting load composition 089F7B8B-B2A5-4AFE-B5C0-19BA573D28AC Crea…" at bounding box center [390, 203] width 781 height 285
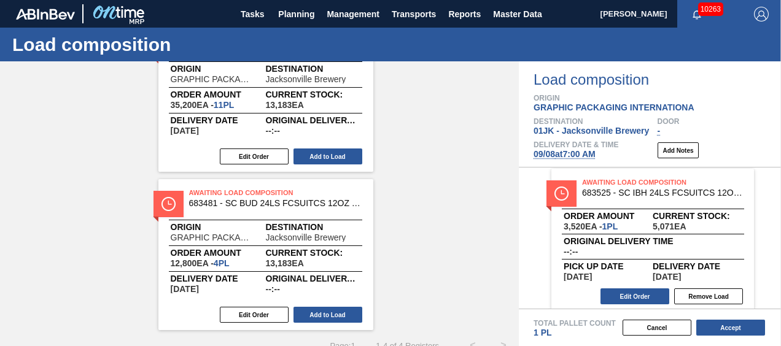
scroll to position [0, 0]
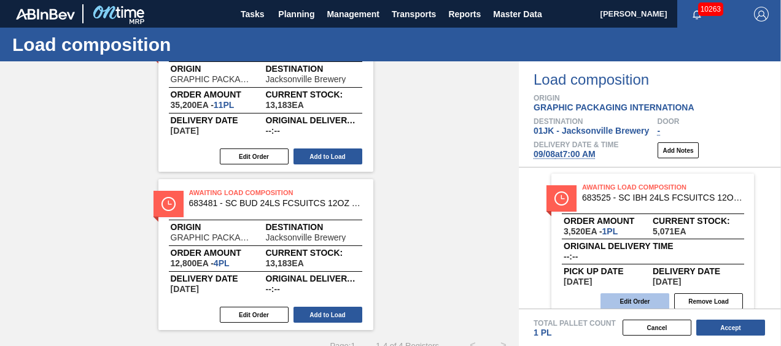
click at [644, 295] on button "Edit Order" at bounding box center [635, 302] width 69 height 16
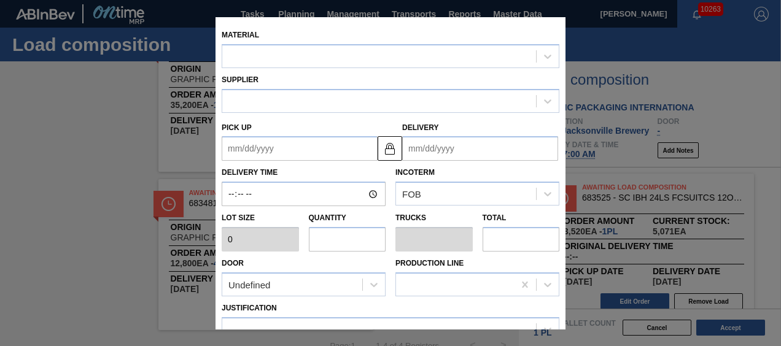
type input "3,520"
type input "1"
type input "0.038"
type input "3,520"
type up "[DATE]"
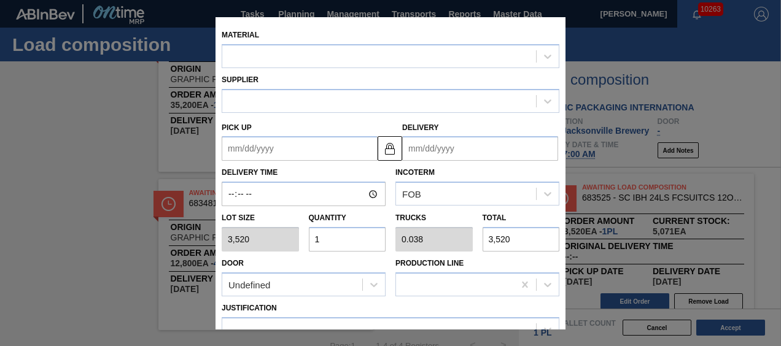
type input "[DATE]"
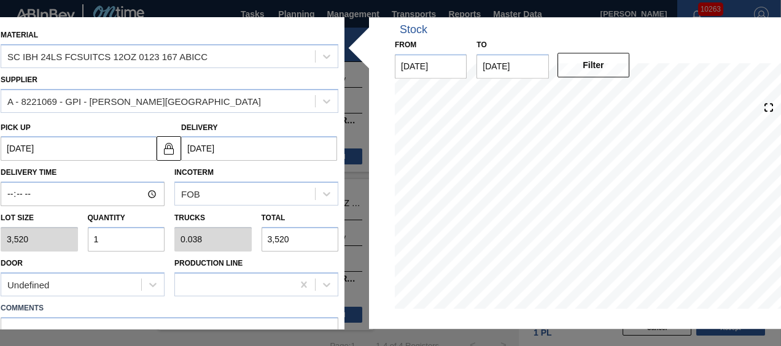
click at [104, 236] on input "1" at bounding box center [126, 239] width 77 height 25
type input "0"
type input "2"
type input "0.077"
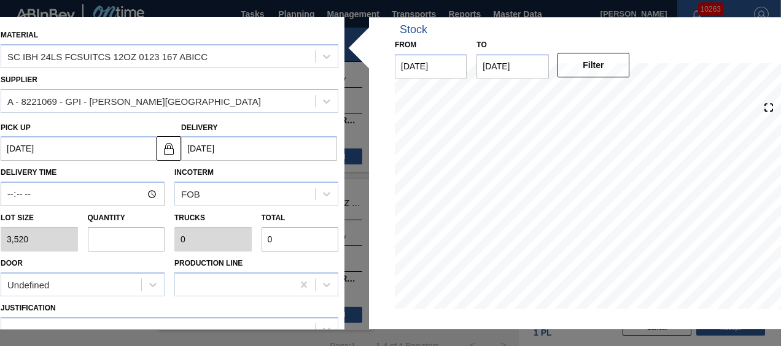
type input "7,040"
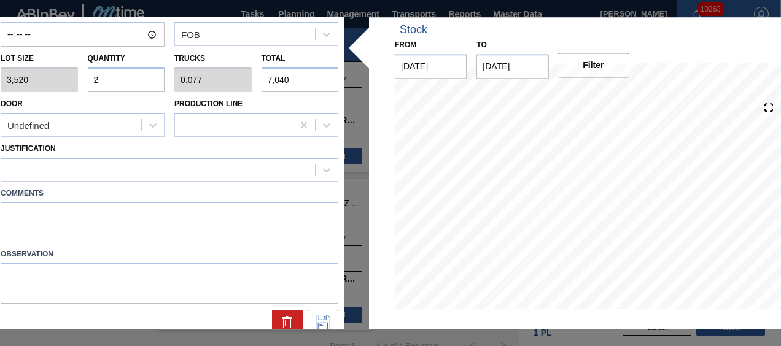
scroll to position [171, 0]
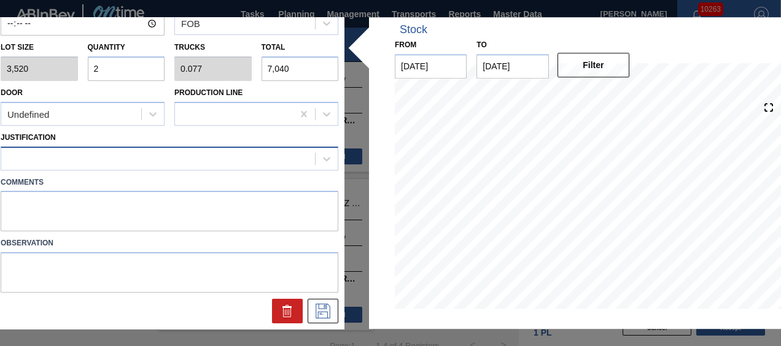
type input "2"
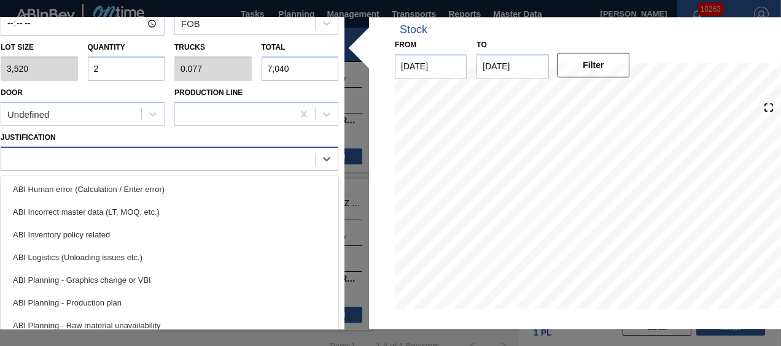
click at [161, 151] on div at bounding box center [158, 159] width 314 height 18
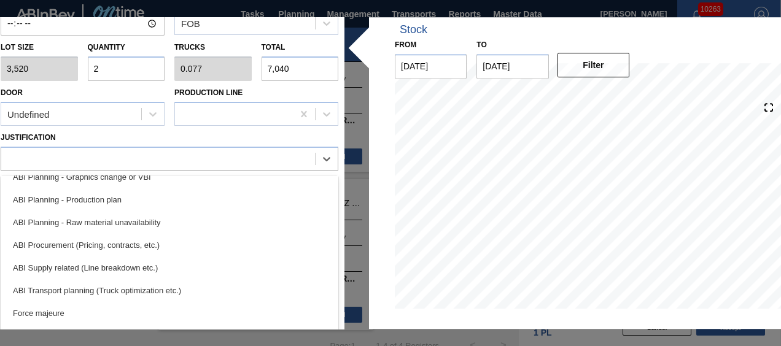
scroll to position [123, 0]
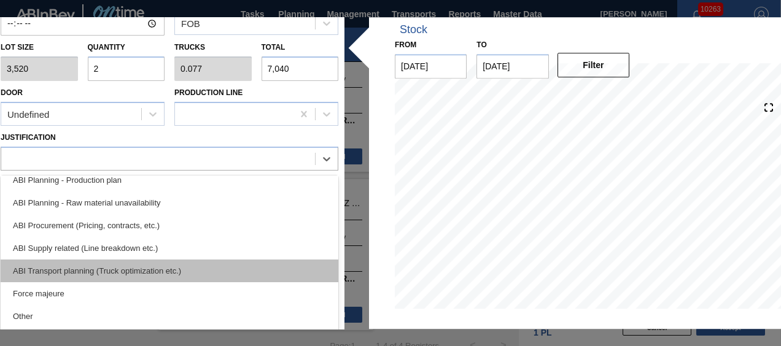
click at [135, 270] on div "ABI Transport planning (Truck optimization etc.)" at bounding box center [170, 271] width 338 height 23
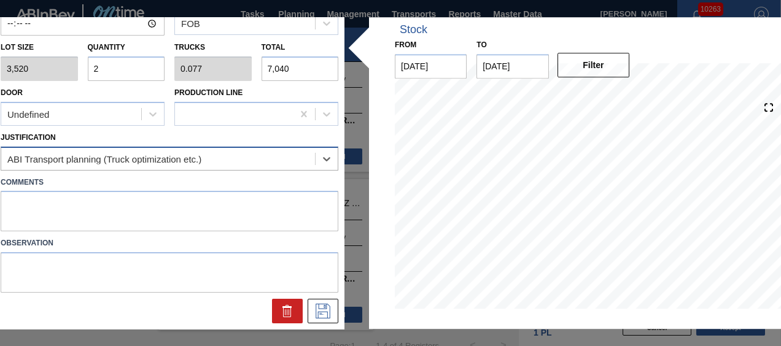
click at [185, 155] on div "ABI Transport planning (Truck optimization etc.)" at bounding box center [104, 159] width 194 height 10
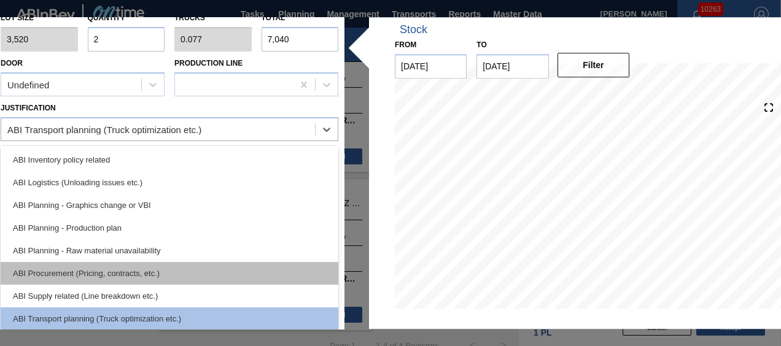
scroll to position [0, 0]
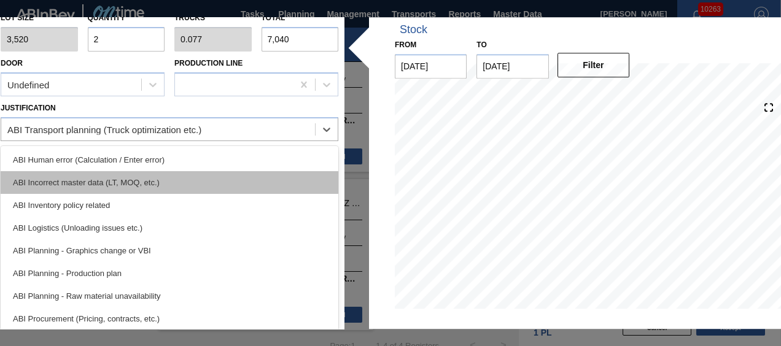
click at [130, 190] on div "ABI Incorrect master data (LT, MOQ, etc.)" at bounding box center [170, 182] width 338 height 23
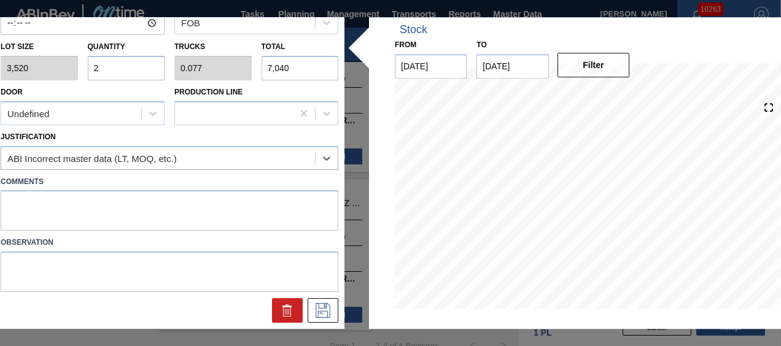
scroll to position [171, 0]
click at [182, 171] on div "Comments" at bounding box center [170, 201] width 348 height 61
click at [184, 161] on div "ABI Incorrect master data (LT, MOQ, etc.)" at bounding box center [158, 159] width 314 height 18
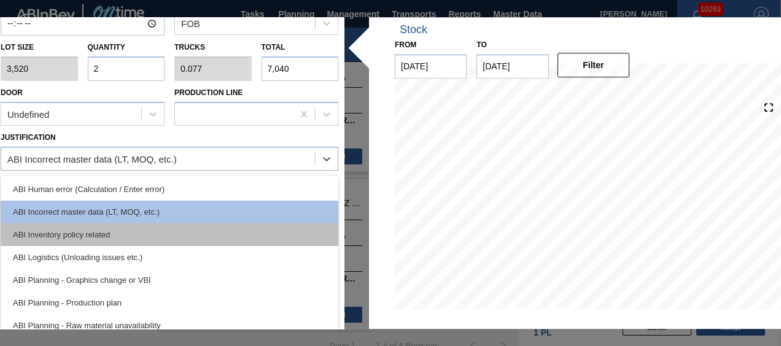
click at [114, 235] on div "ABI Inventory policy related" at bounding box center [170, 235] width 338 height 23
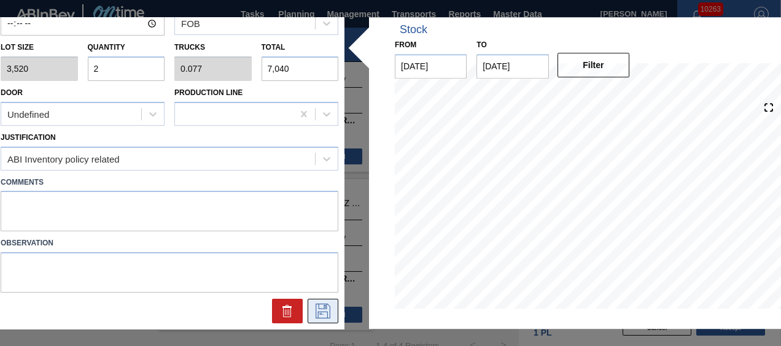
click at [320, 308] on icon at bounding box center [323, 311] width 20 height 15
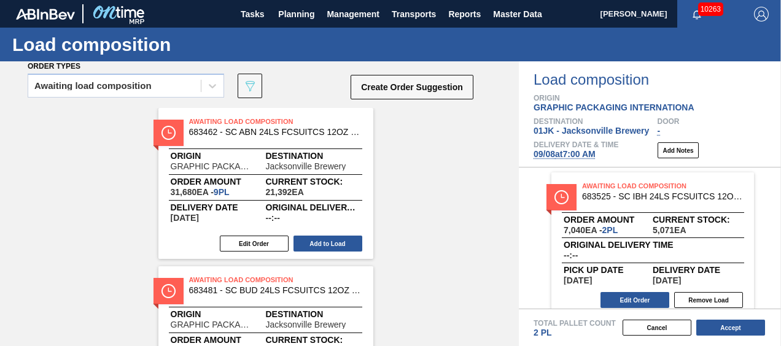
scroll to position [0, 0]
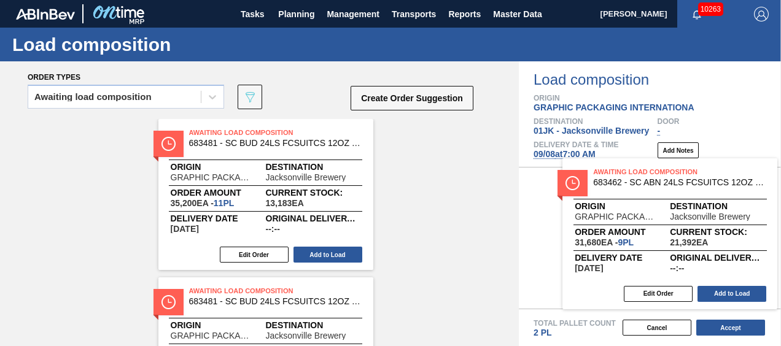
drag, startPoint x: 245, startPoint y: 165, endPoint x: 730, endPoint y: 208, distance: 486.5
click at [730, 208] on div "Order types Awaiting load composition 089F7B8B-B2A5-4AFE-B5C0-19BA573D28AC Crea…" at bounding box center [390, 203] width 781 height 285
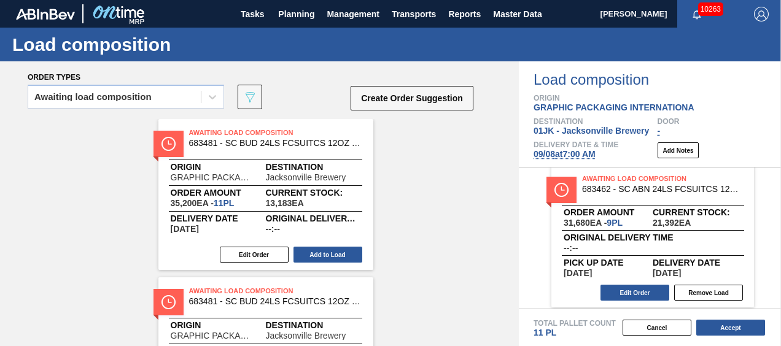
scroll to position [163, 0]
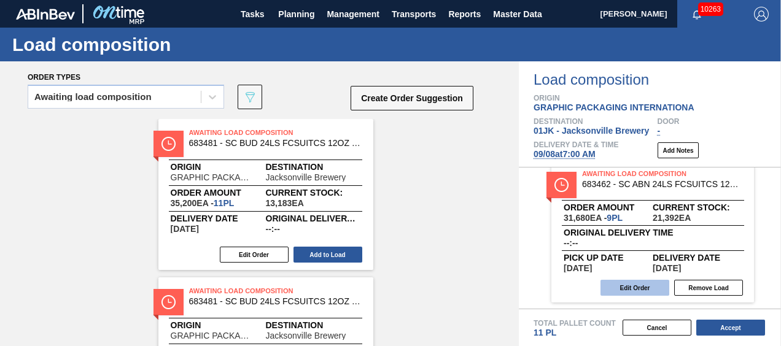
click at [636, 283] on button "Edit Order" at bounding box center [635, 288] width 69 height 16
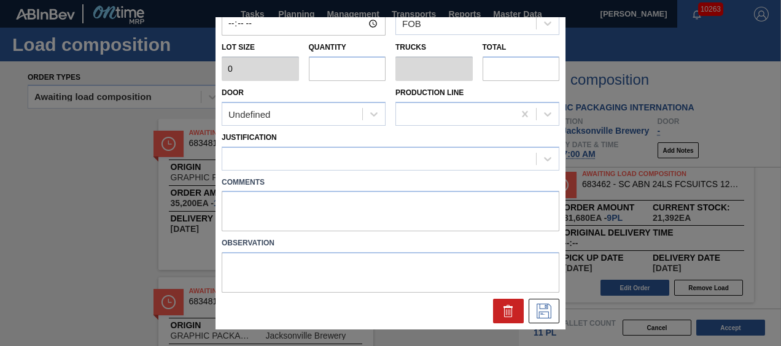
type input "3,520"
type input "9"
type input "0.346"
type input "31,680"
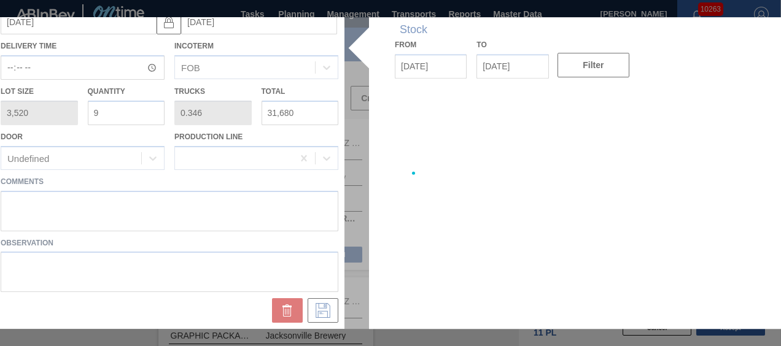
type up "[DATE]"
type input "[DATE]"
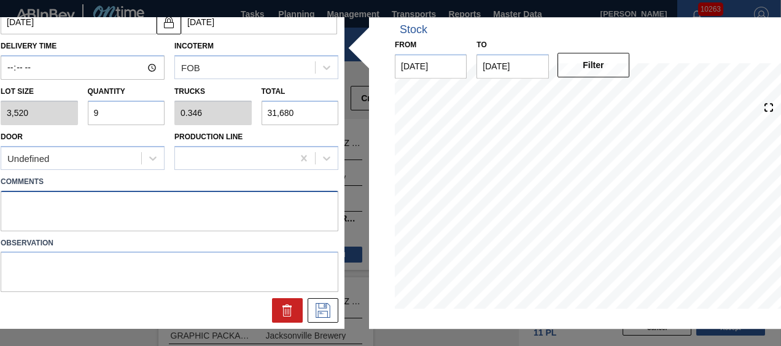
click at [264, 202] on textarea at bounding box center [170, 211] width 338 height 41
type textarea "MID, DROP"
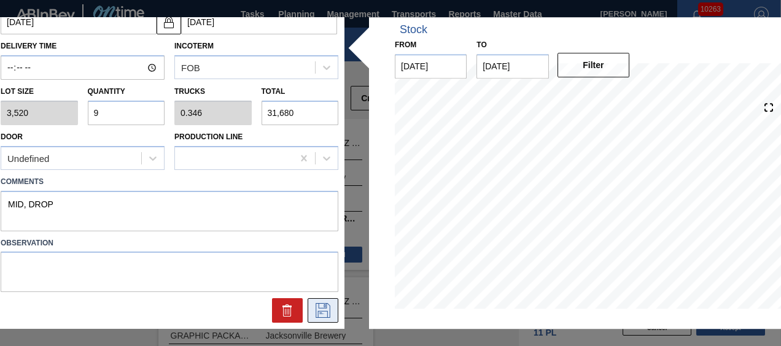
click at [321, 307] on icon at bounding box center [323, 311] width 20 height 15
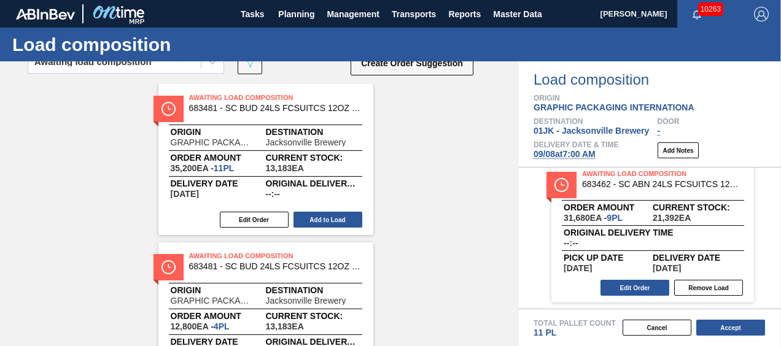
scroll to position [61, 0]
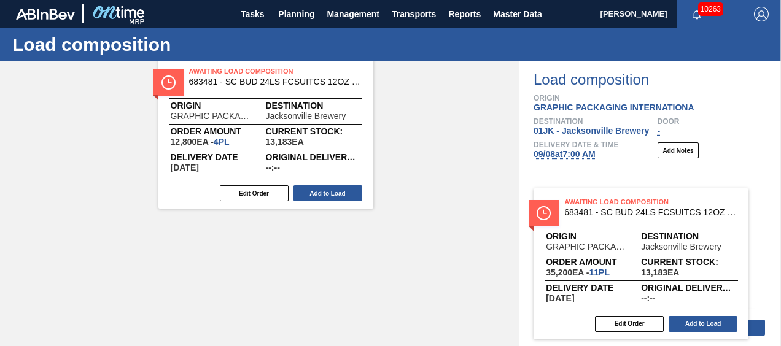
drag, startPoint x: 313, startPoint y: 123, endPoint x: 711, endPoint y: 267, distance: 422.6
click at [711, 267] on div "Order types Awaiting load composition 089F7B8B-B2A5-4AFE-B5C0-19BA573D28AC Crea…" at bounding box center [390, 203] width 781 height 285
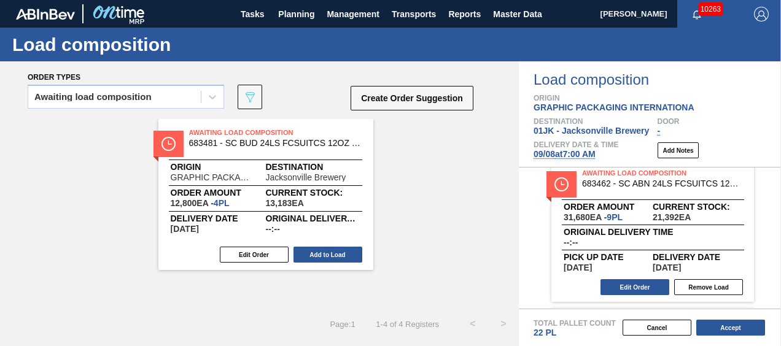
scroll to position [0, 0]
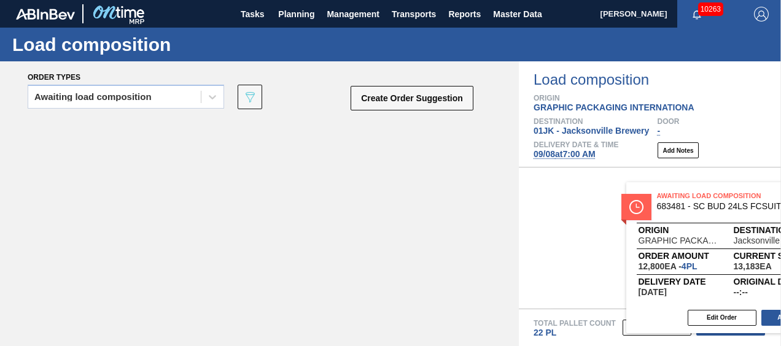
drag, startPoint x: 236, startPoint y: 157, endPoint x: 684, endPoint y: 210, distance: 450.8
click at [684, 210] on div "Order types Awaiting load composition 089F7B8B-B2A5-4AFE-B5C0-19BA573D28AC Crea…" at bounding box center [390, 203] width 781 height 285
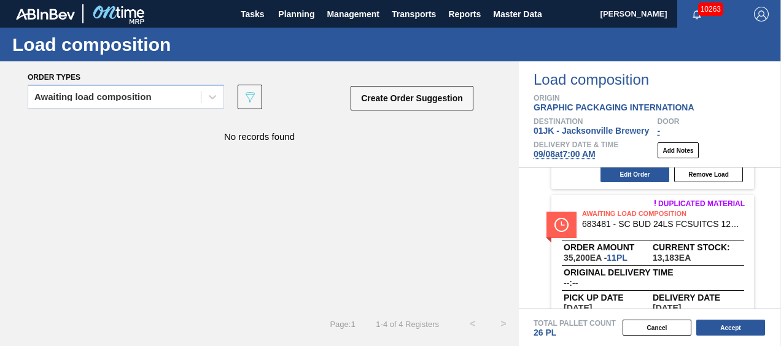
scroll to position [337, 0]
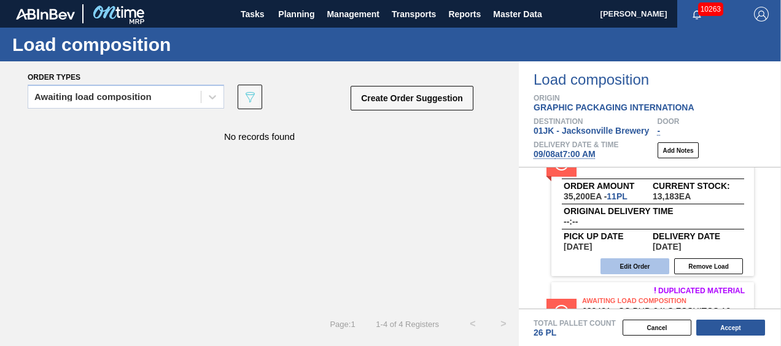
click at [646, 267] on button "Edit Order" at bounding box center [635, 267] width 69 height 16
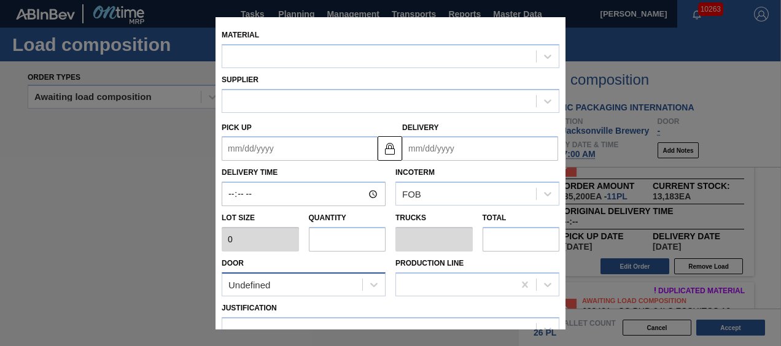
type input "3,200"
type input "11"
type input "0.423"
type input "35,200"
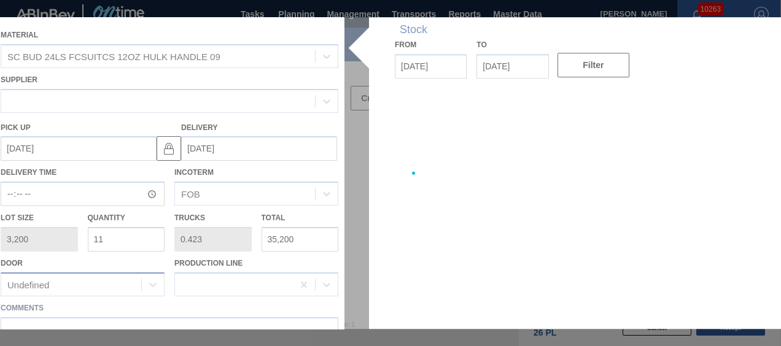
type up "[DATE]"
type input "[DATE]"
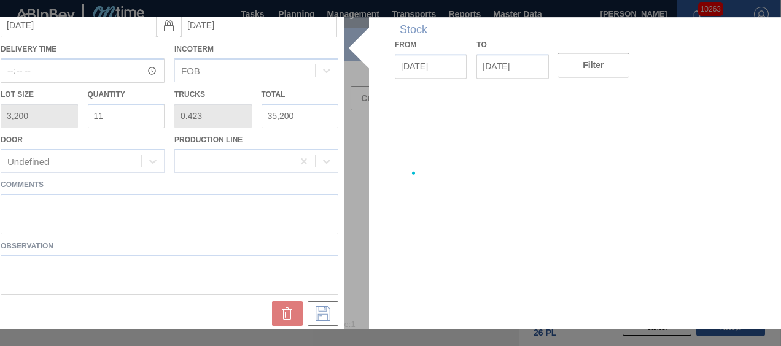
scroll to position [127, 0]
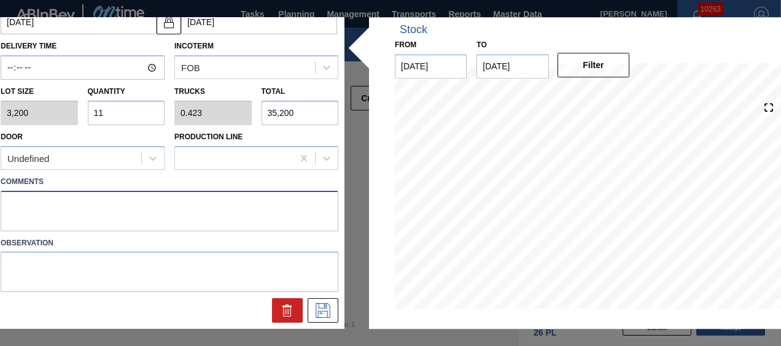
click at [158, 204] on textarea at bounding box center [170, 211] width 338 height 41
type textarea "NOSE, DROP"
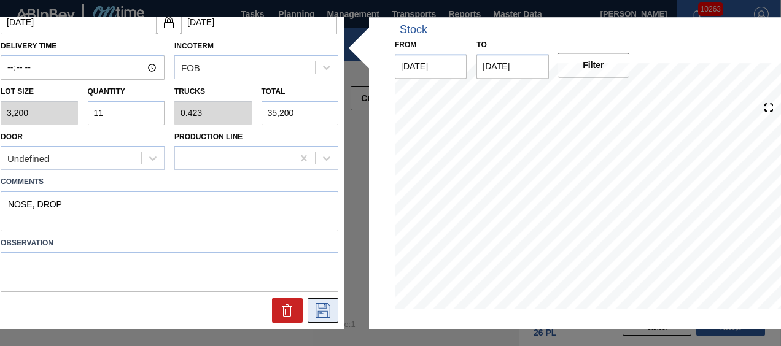
click at [310, 318] on button at bounding box center [323, 311] width 31 height 25
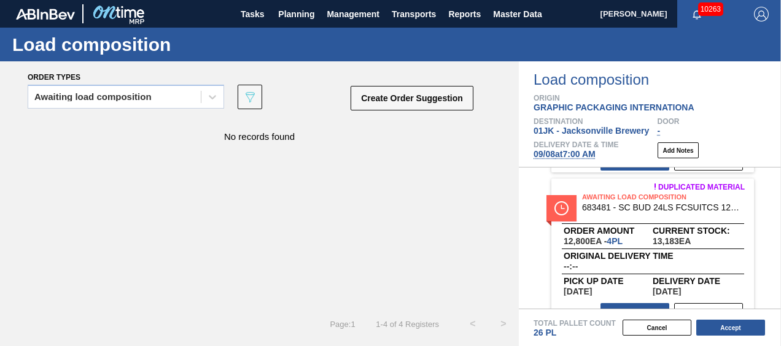
scroll to position [460, 0]
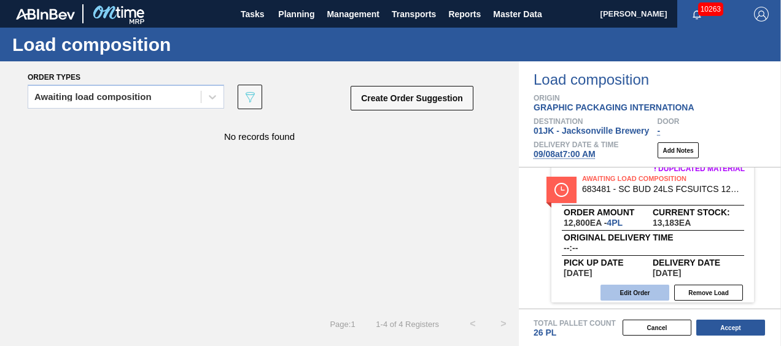
click at [638, 288] on button "Edit Order" at bounding box center [635, 293] width 69 height 16
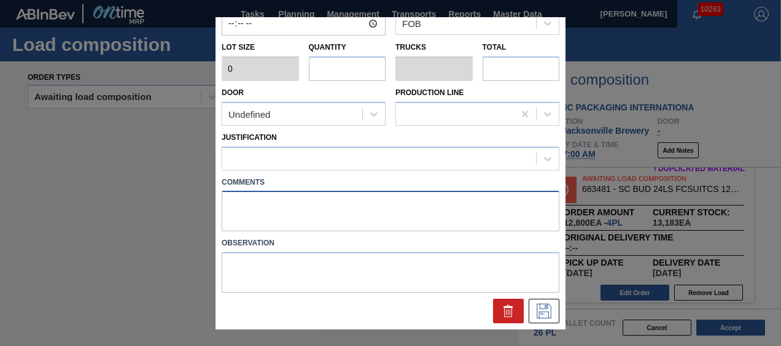
click at [259, 210] on textarea at bounding box center [391, 212] width 338 height 41
type input "3,200"
type input "4"
type input "0.154"
type input "12,800"
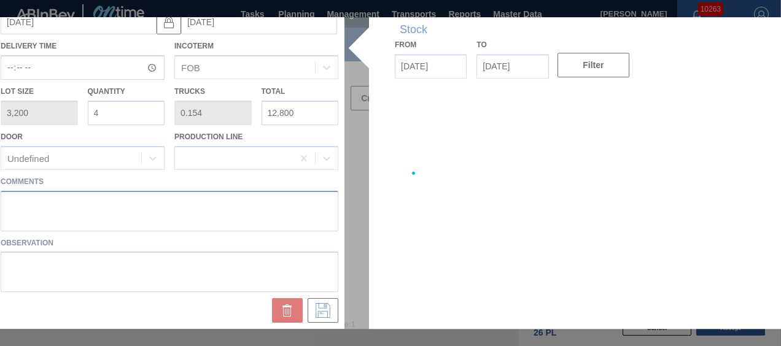
type up "[DATE]"
type input "[DATE]"
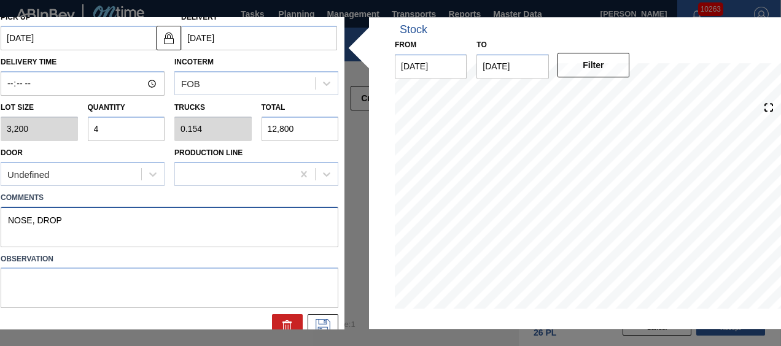
scroll to position [127, 0]
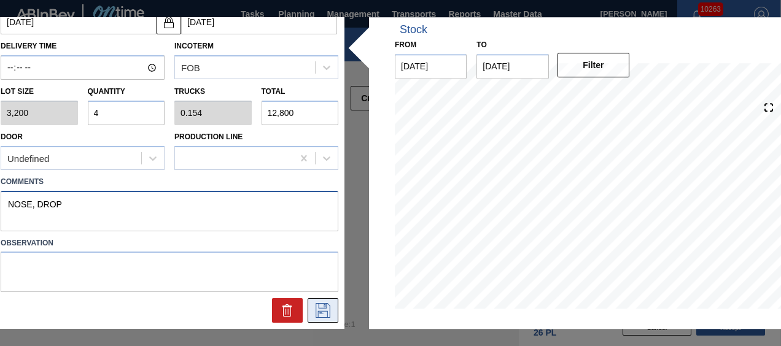
type textarea "NOSE, DROP"
click at [319, 304] on icon at bounding box center [323, 311] width 20 height 15
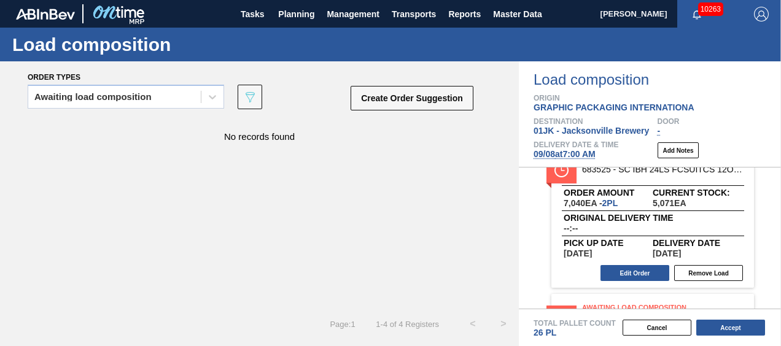
scroll to position [0, 0]
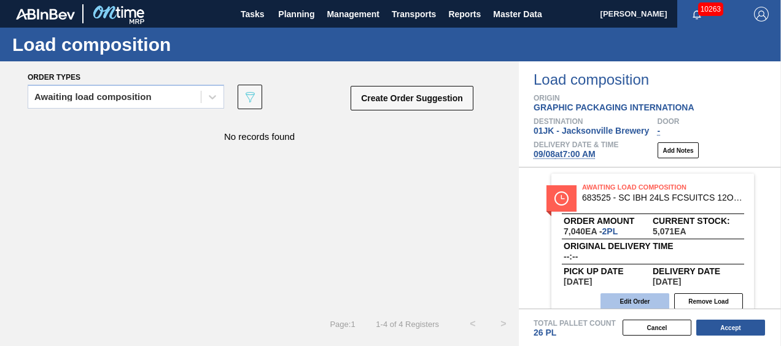
click at [633, 298] on button "Edit Order" at bounding box center [635, 302] width 69 height 16
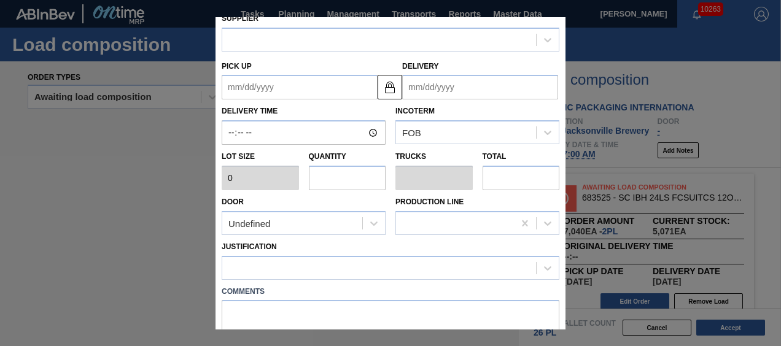
scroll to position [123, 0]
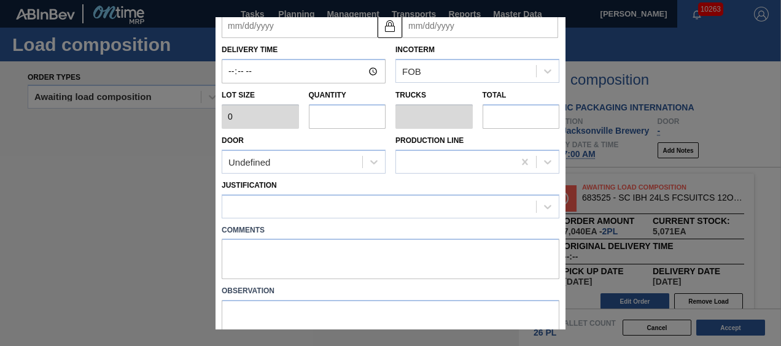
type input "3,520"
type input "2"
type input "0.077"
type input "7,040"
type up "[DATE]"
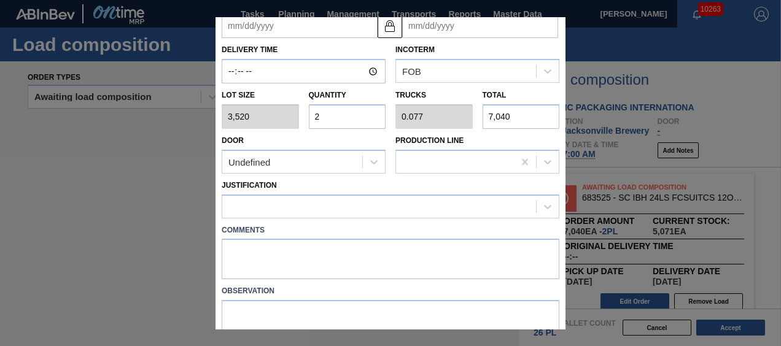
type input "[DATE]"
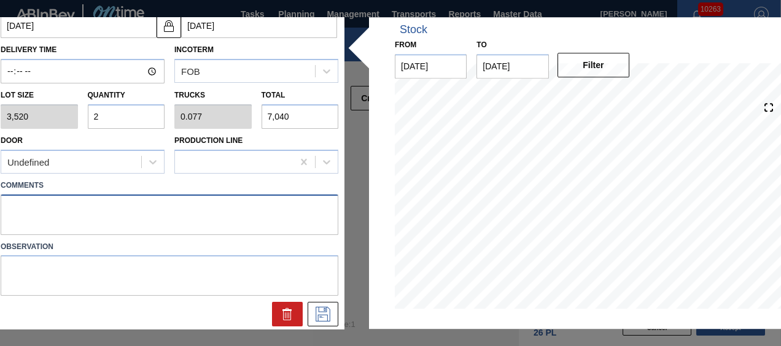
click at [250, 201] on textarea at bounding box center [170, 215] width 338 height 41
type textarea "TAIL, DROP"
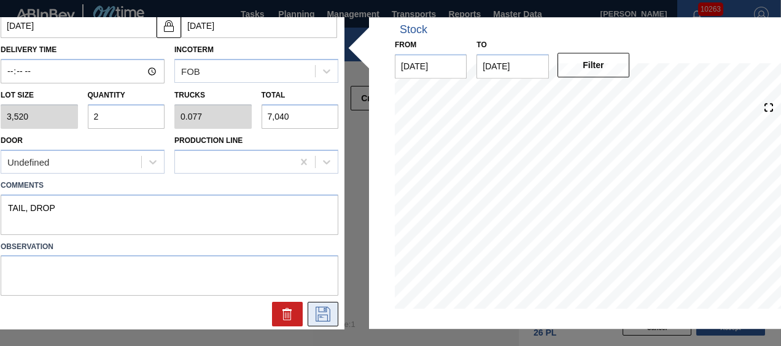
click at [329, 311] on icon at bounding box center [323, 315] width 20 height 15
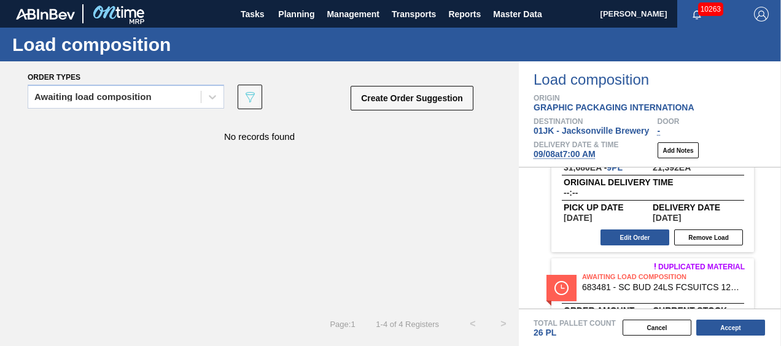
scroll to position [247, 0]
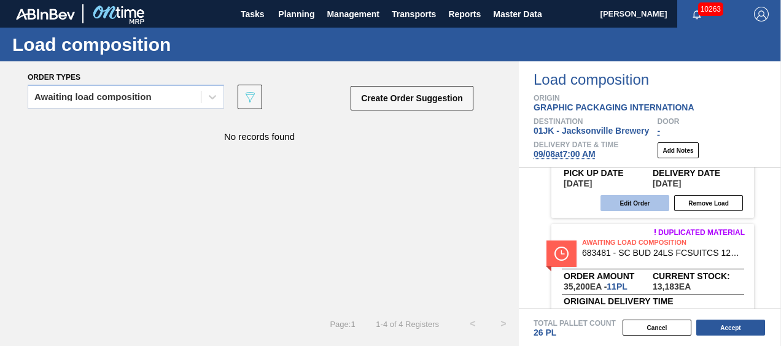
click at [630, 199] on button "Edit Order" at bounding box center [635, 203] width 69 height 16
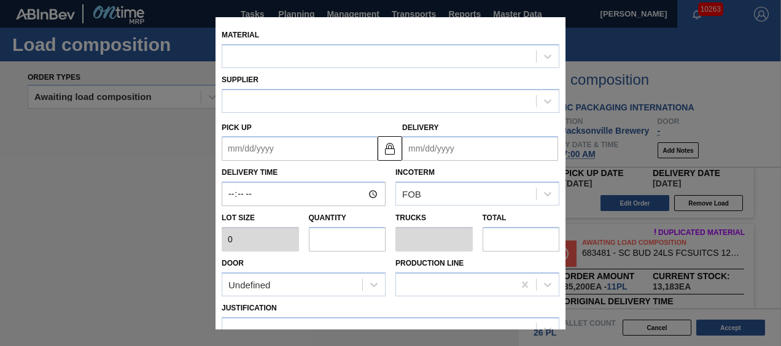
scroll to position [123, 0]
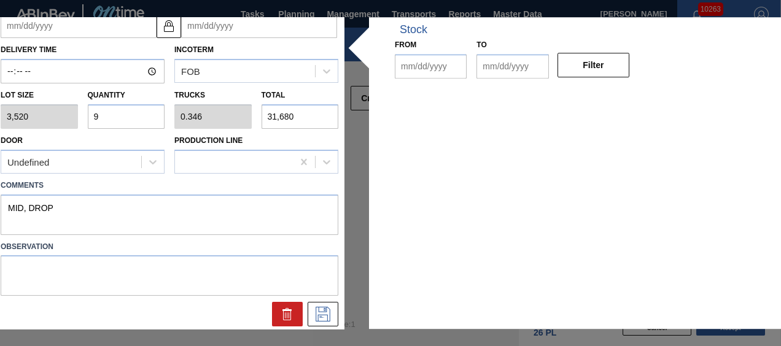
type input "3,520"
type input "9"
type input "0.346"
type input "31,680"
type textarea "MID, DROP"
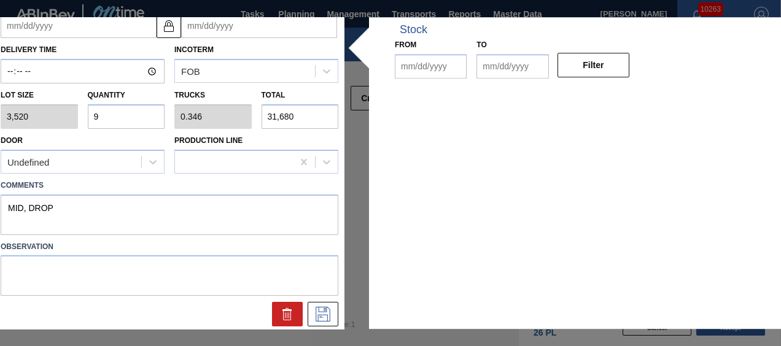
type up "[DATE]"
type input "[DATE]"
click at [362, 188] on div "Material SC ABN 24LS FCSUITCS 12OZ 0822 BEER GEN Supplier A - 8221069 - GPI - […" at bounding box center [390, 173] width 792 height 312
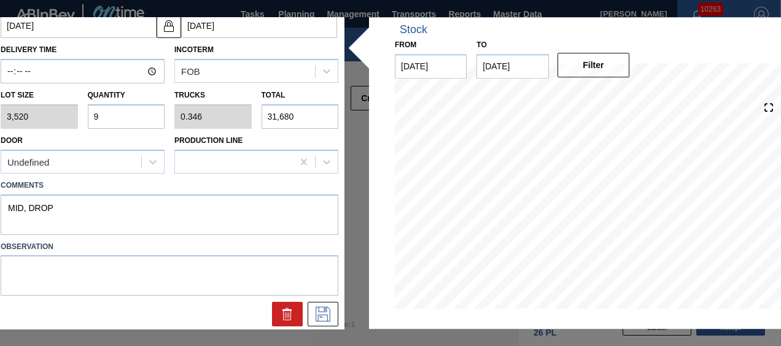
click at [364, 201] on div "Material SC ABN 24LS FCSUITCS 12OZ 0822 BEER GEN Supplier A - 8221069 - GPI - […" at bounding box center [390, 173] width 792 height 312
click at [328, 320] on icon at bounding box center [323, 315] width 20 height 15
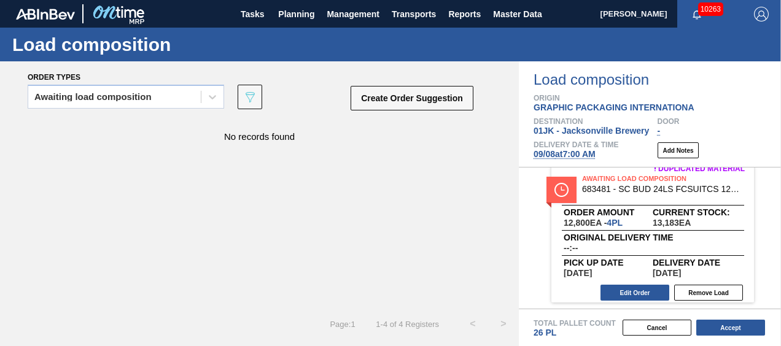
scroll to position [460, 0]
click at [730, 323] on button "Accept" at bounding box center [730, 328] width 69 height 16
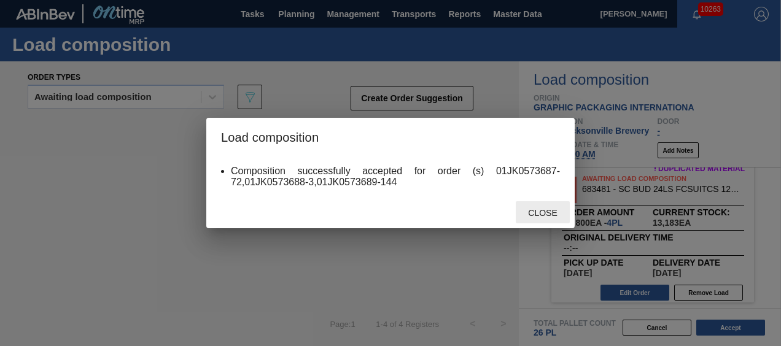
click at [553, 206] on div "Close" at bounding box center [543, 212] width 54 height 23
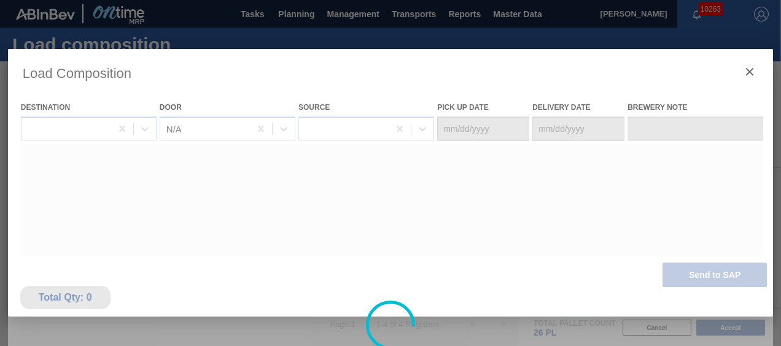
type Date "[DATE]"
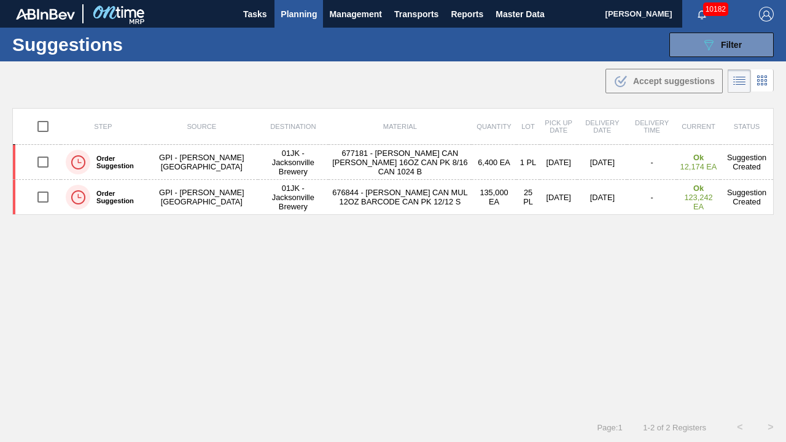
click at [590, 109] on th "Delivery Date" at bounding box center [602, 127] width 50 height 36
click at [711, 52] on icon "089F7B8B-B2A5-4AFE-B5C0-19BA573D28AC" at bounding box center [708, 44] width 15 height 15
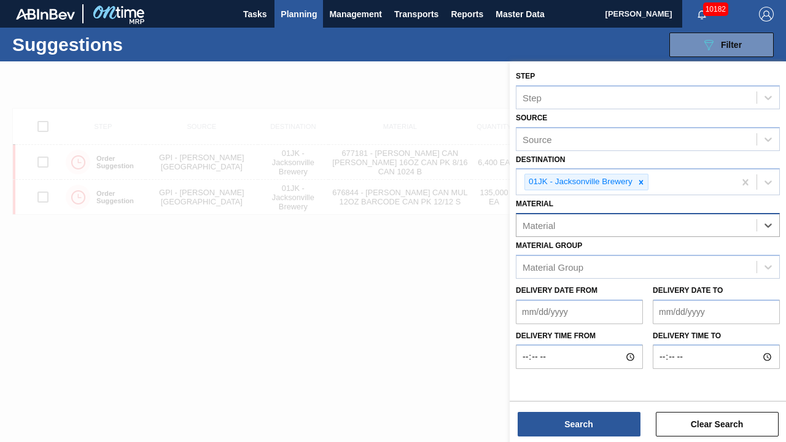
click at [714, 229] on div "Material" at bounding box center [637, 226] width 240 height 18
click at [636, 233] on div "Material" at bounding box center [637, 226] width 240 height 18
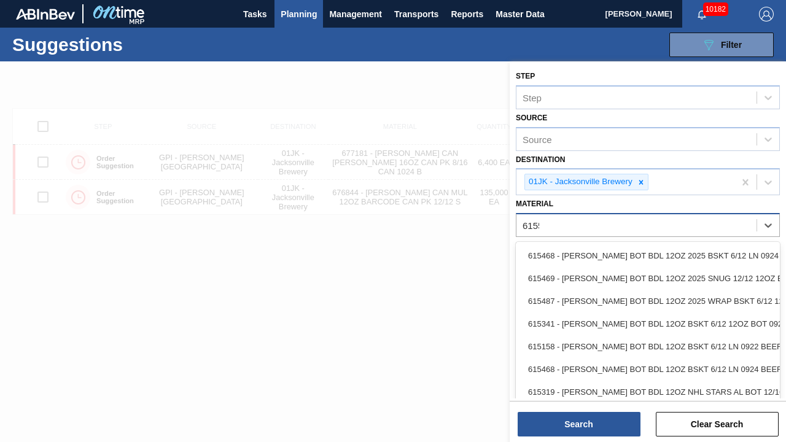
type input "615502"
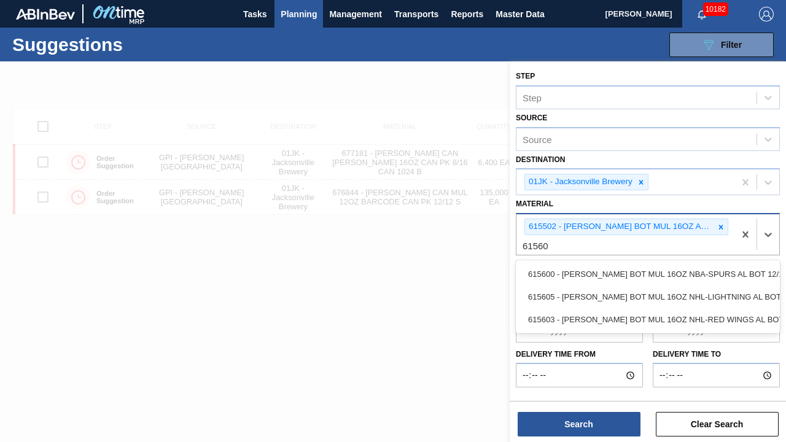
type input "615605"
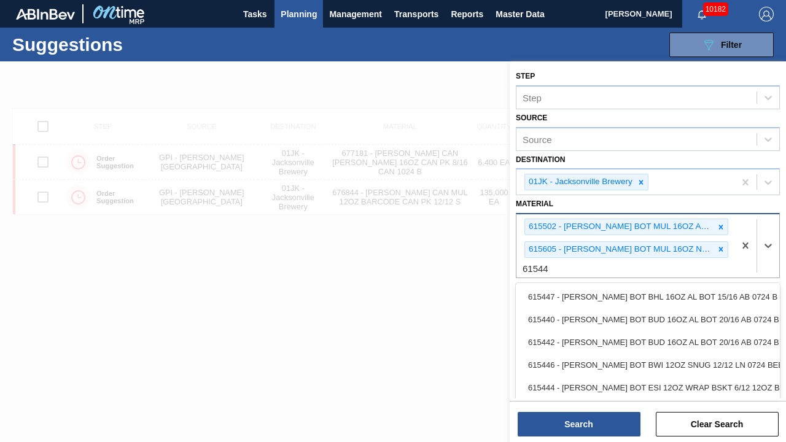
type input "615449"
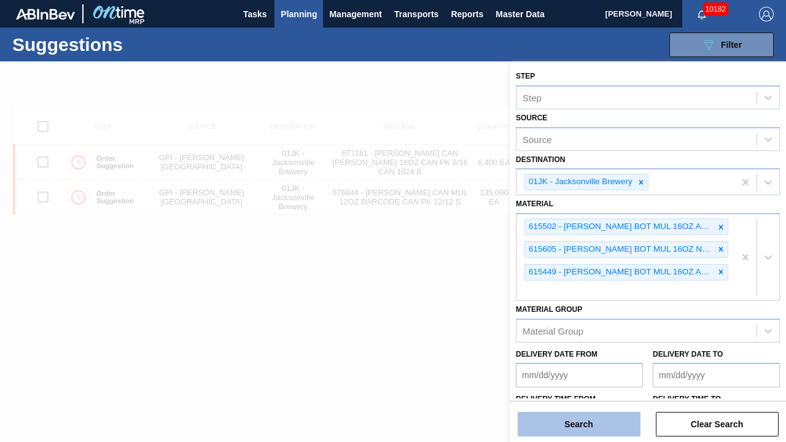
click at [596, 420] on button "Search" at bounding box center [579, 424] width 123 height 25
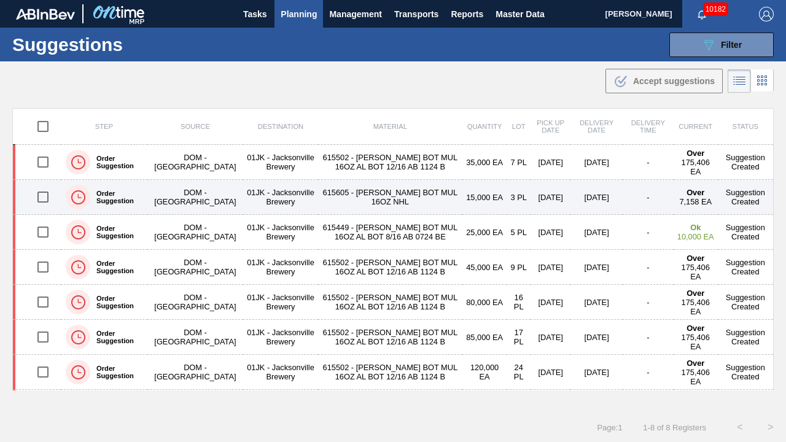
click at [372, 194] on td "615605 - CARR BOT MUL 16OZ NHL" at bounding box center [390, 197] width 144 height 35
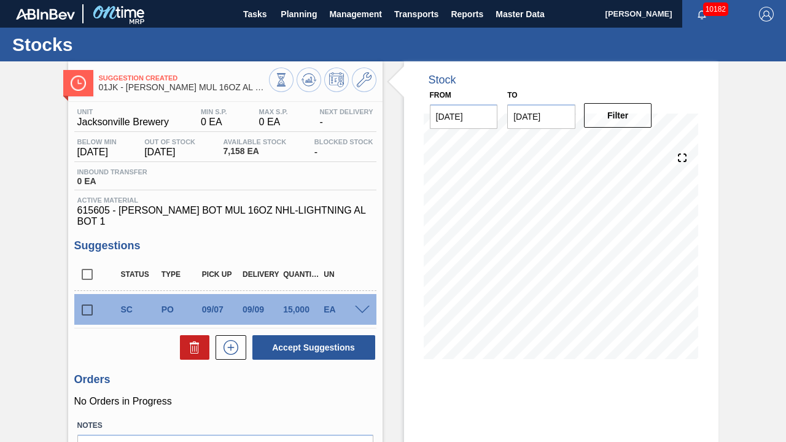
click at [349, 297] on div "SC PO 09/07 09/09 15,000 EA" at bounding box center [235, 309] width 244 height 25
click at [356, 306] on span at bounding box center [362, 310] width 15 height 9
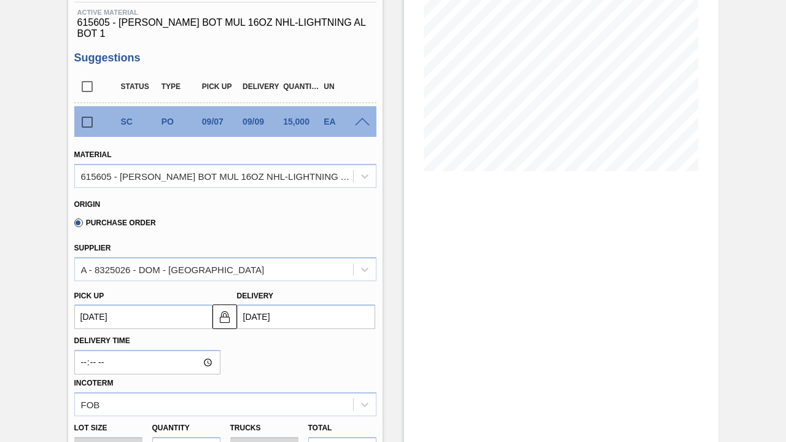
scroll to position [246, 0]
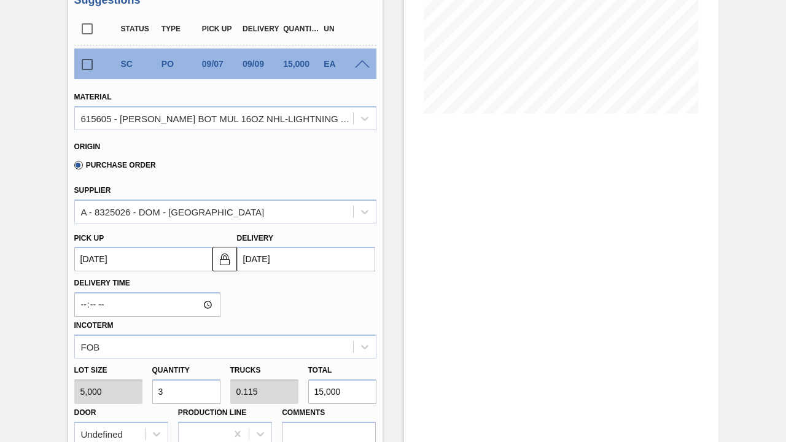
click at [198, 380] on input "3" at bounding box center [186, 392] width 68 height 25
type input "2"
type input "0.077"
type input "10,000"
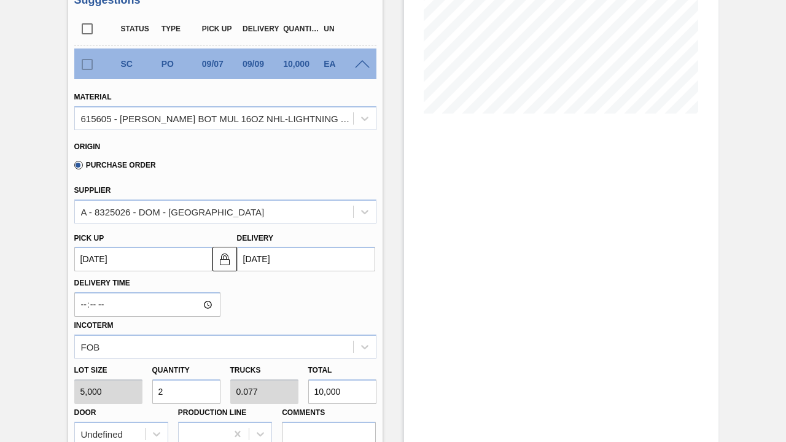
type input "2"
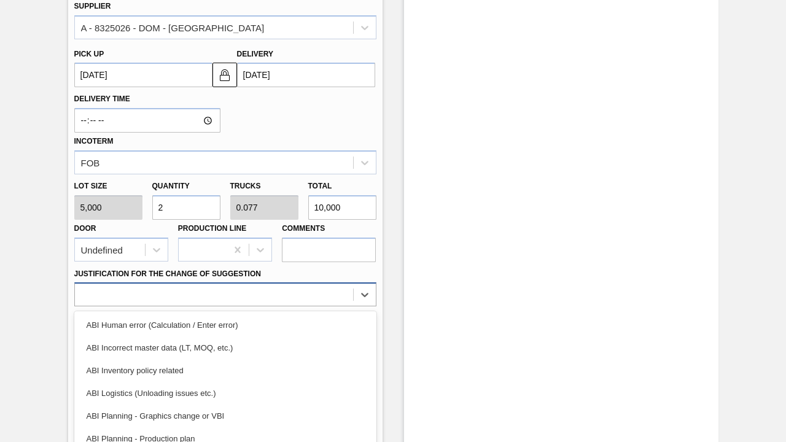
click at [300, 284] on div "option ABI Incorrect master data (LT, MOQ, etc.) focused, 2 of 18. 18 results a…" at bounding box center [225, 295] width 302 height 24
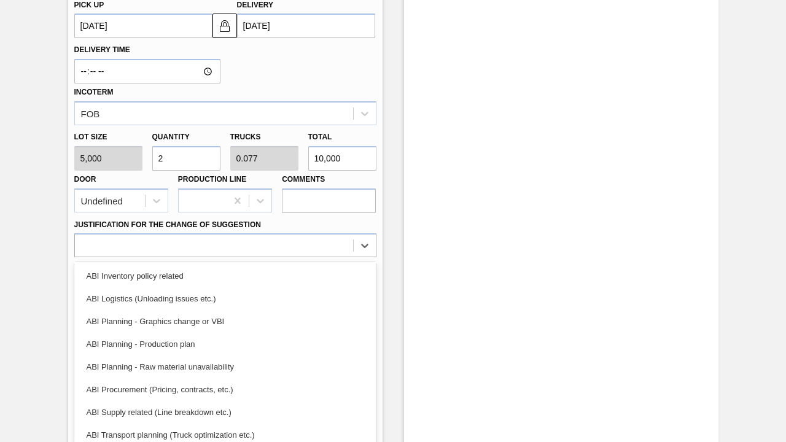
scroll to position [0, 0]
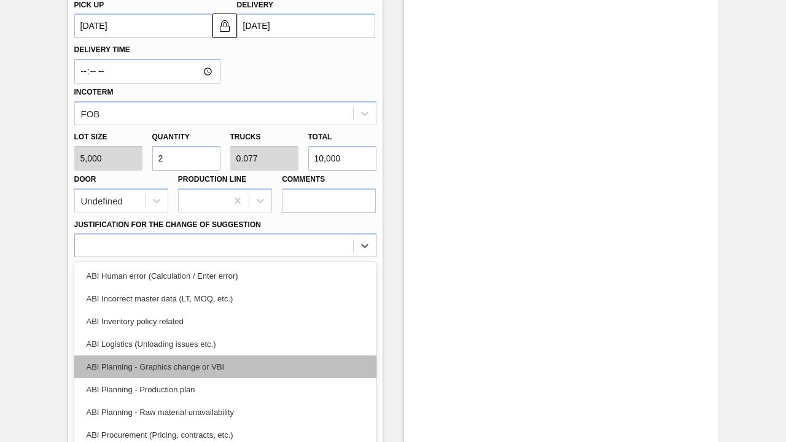
click at [206, 356] on div "ABI Planning - Graphics change or VBI" at bounding box center [225, 367] width 302 height 23
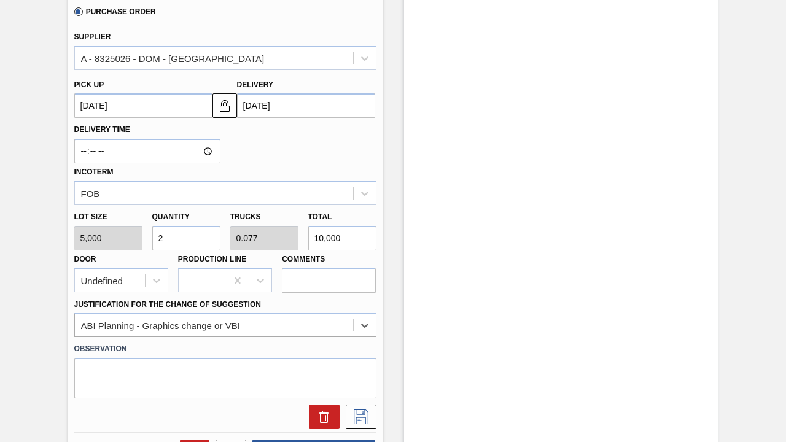
scroll to position [418, 0]
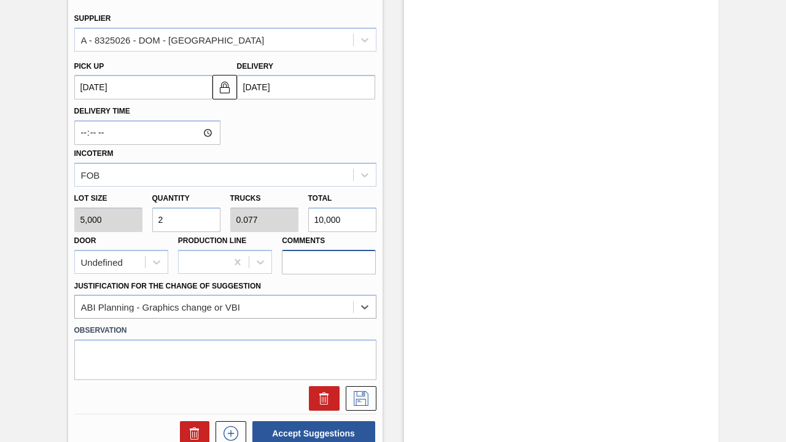
click at [341, 263] on input "Comments" at bounding box center [329, 262] width 94 height 25
type input "TAIL, DROP"
click at [354, 391] on icon at bounding box center [361, 398] width 20 height 15
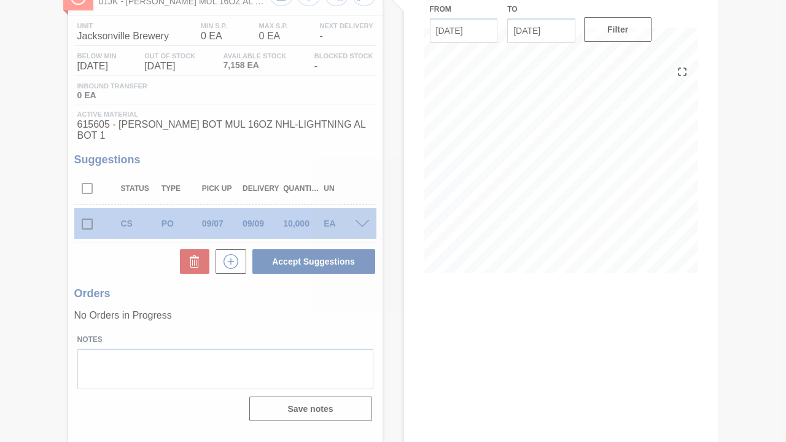
scroll to position [86, 0]
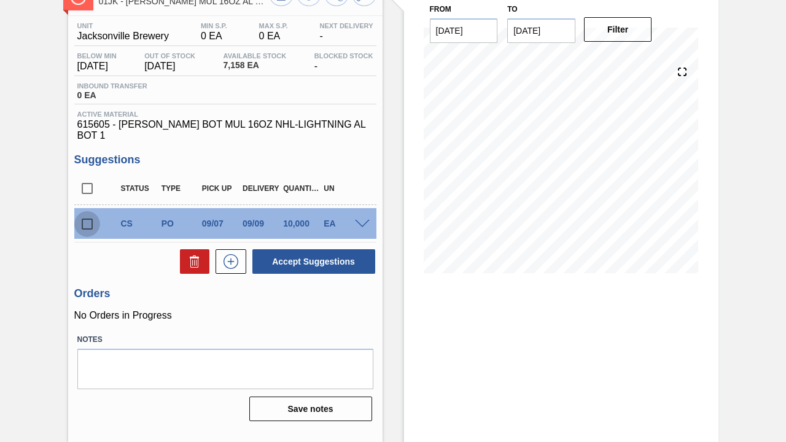
click at [84, 211] on input "checkbox" at bounding box center [87, 224] width 26 height 26
click at [281, 253] on button "Accept Suggestions" at bounding box center [313, 261] width 123 height 25
checkbox input "false"
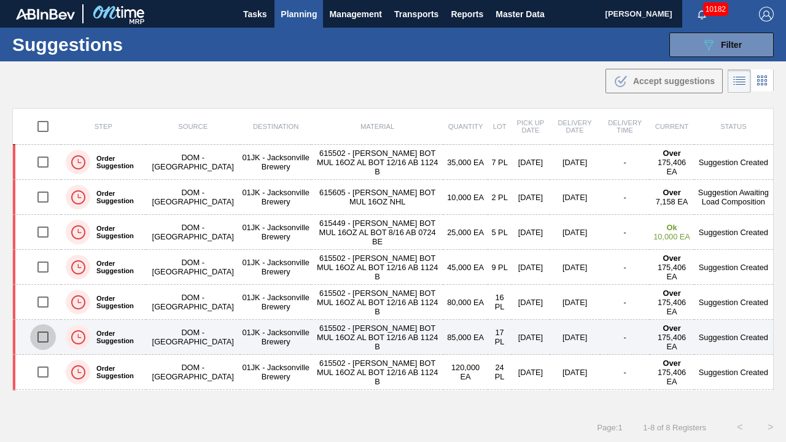
click at [44, 336] on input "checkbox" at bounding box center [43, 337] width 26 height 26
checkbox input "true"
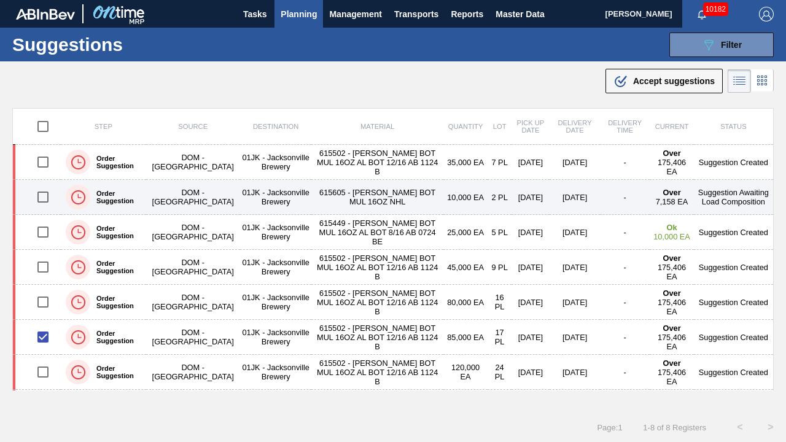
click at [44, 193] on input "checkbox" at bounding box center [43, 197] width 26 height 26
checkbox input "true"
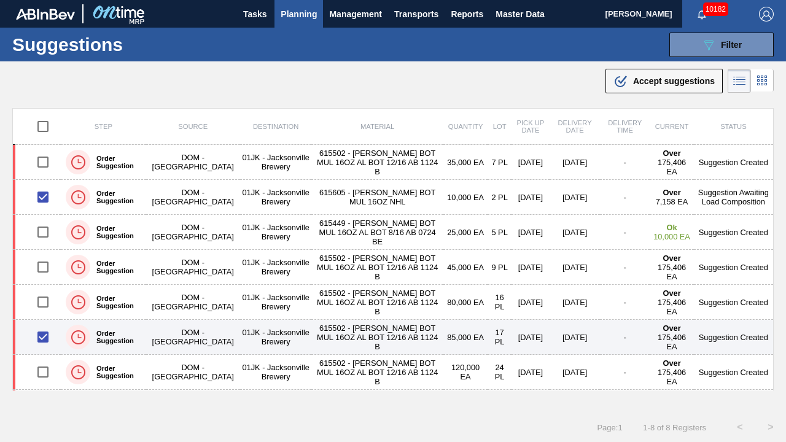
click at [44, 333] on input "checkbox" at bounding box center [43, 337] width 26 height 26
checkbox input "false"
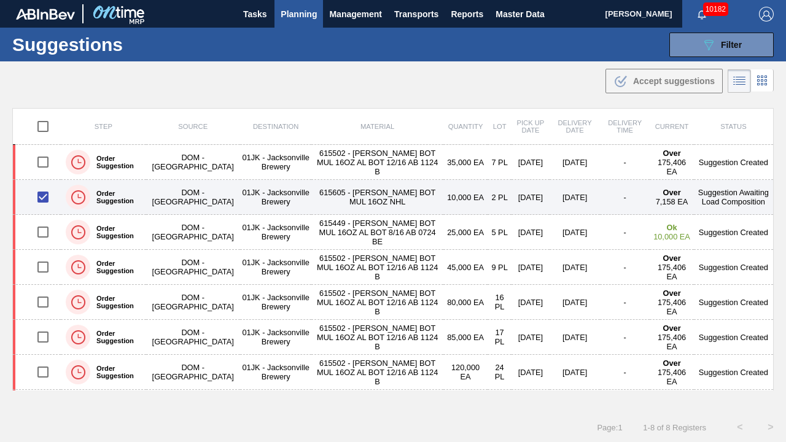
click at [38, 190] on input "checkbox" at bounding box center [43, 197] width 26 height 26
checkbox input "false"
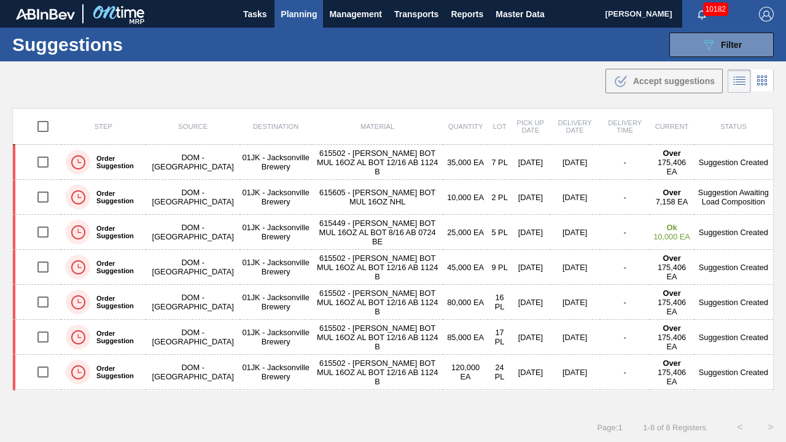
click at [474, 101] on main "Tasks Planning Management Transports Reports Master Data Jasmine Brown 10182 Ma…" at bounding box center [393, 221] width 786 height 442
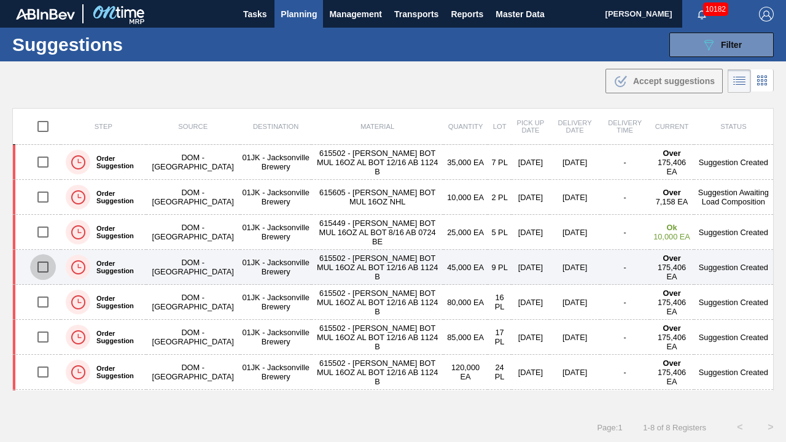
click at [41, 260] on input "checkbox" at bounding box center [43, 267] width 26 height 26
checkbox input "true"
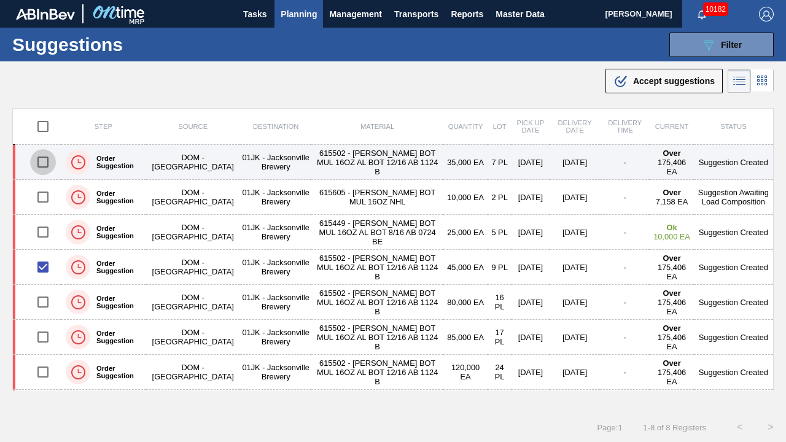
click at [41, 159] on input "checkbox" at bounding box center [43, 162] width 26 height 26
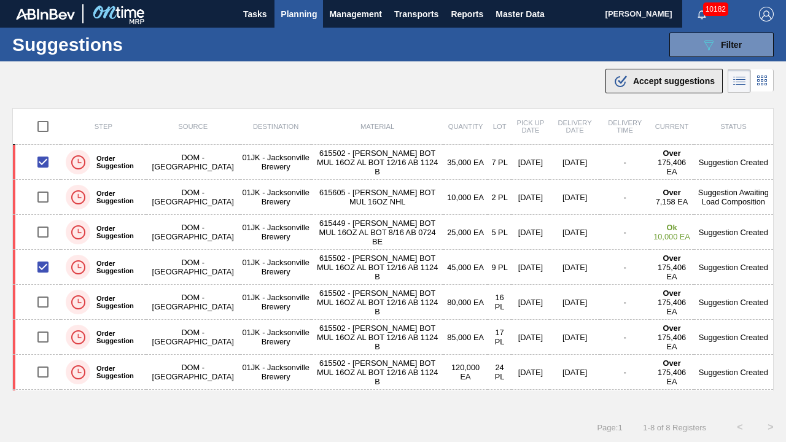
click at [668, 83] on span "Accept suggestions" at bounding box center [674, 81] width 82 height 10
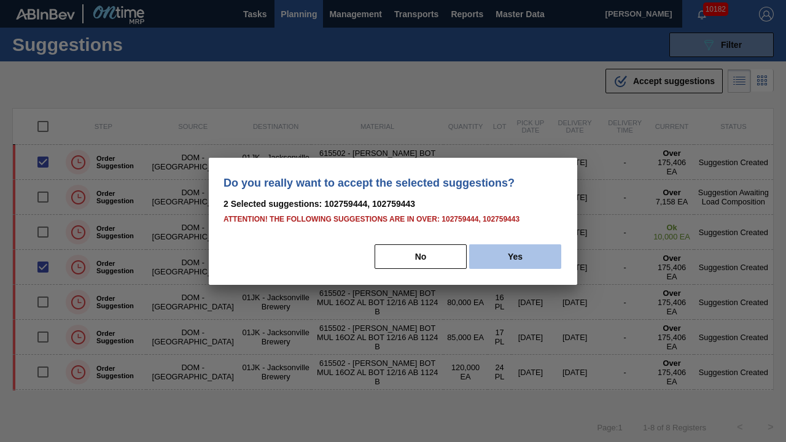
click at [512, 263] on button "Yes" at bounding box center [515, 256] width 92 height 25
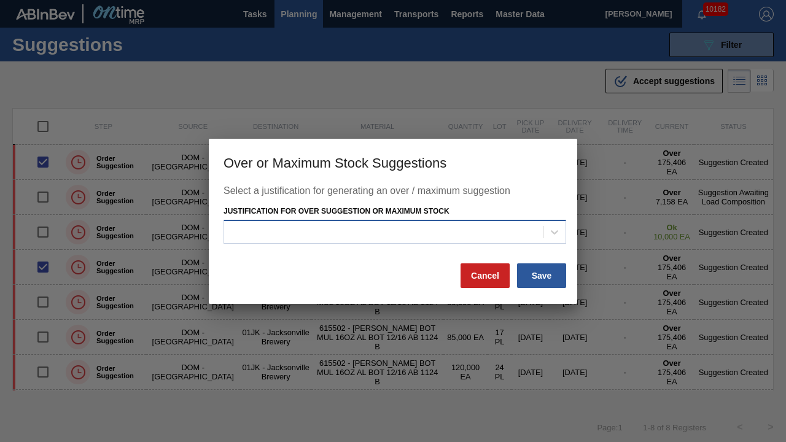
click at [518, 238] on div at bounding box center [383, 233] width 319 height 18
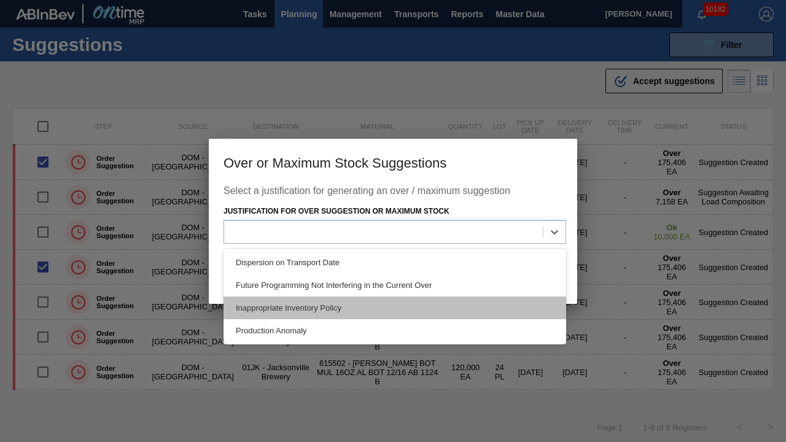
click at [372, 305] on div "Inappropriate Inventory Policy" at bounding box center [395, 308] width 343 height 23
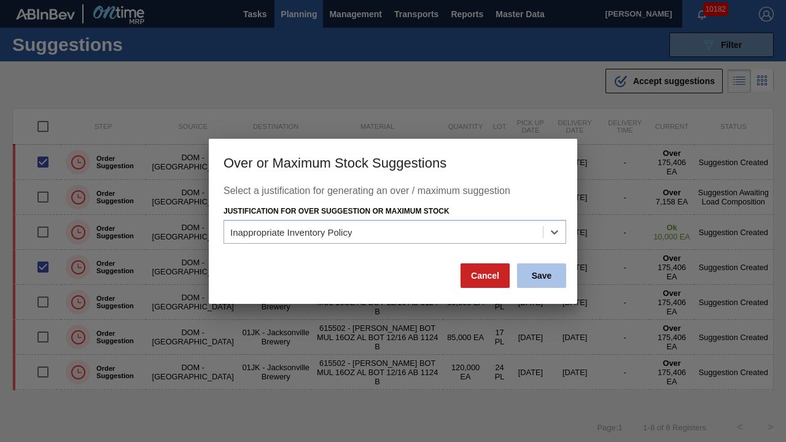
click at [542, 276] on button "Save" at bounding box center [541, 275] width 49 height 25
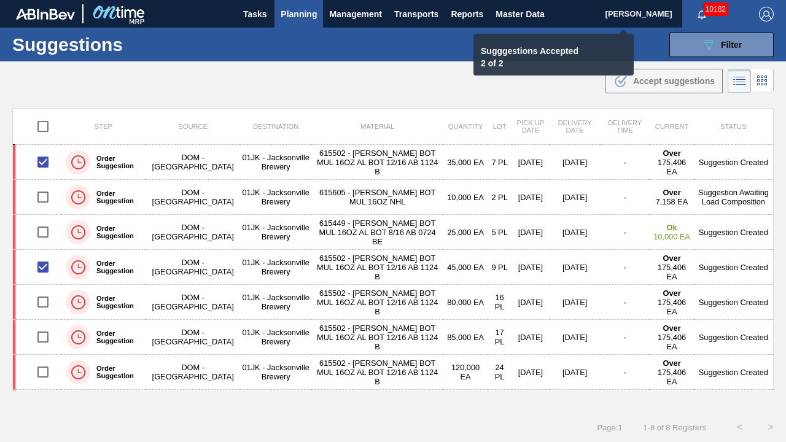
checkbox input "false"
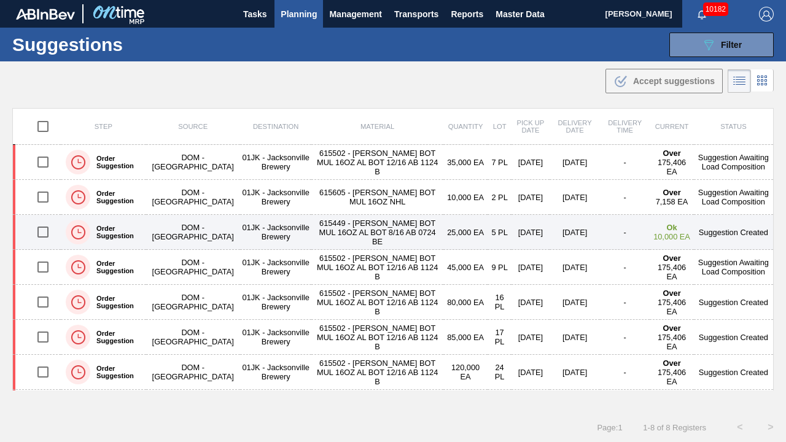
click at [40, 228] on input "checkbox" at bounding box center [43, 232] width 26 height 26
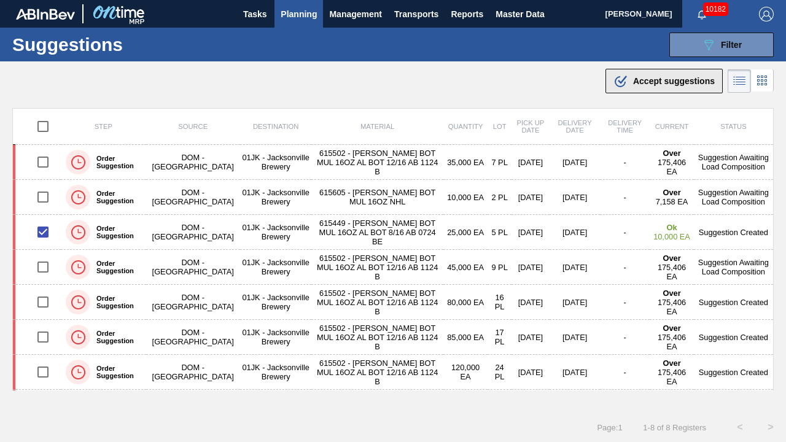
click at [643, 74] on div ".b{fill:var(--color-action-default)} Accept suggestions" at bounding box center [664, 81] width 101 height 15
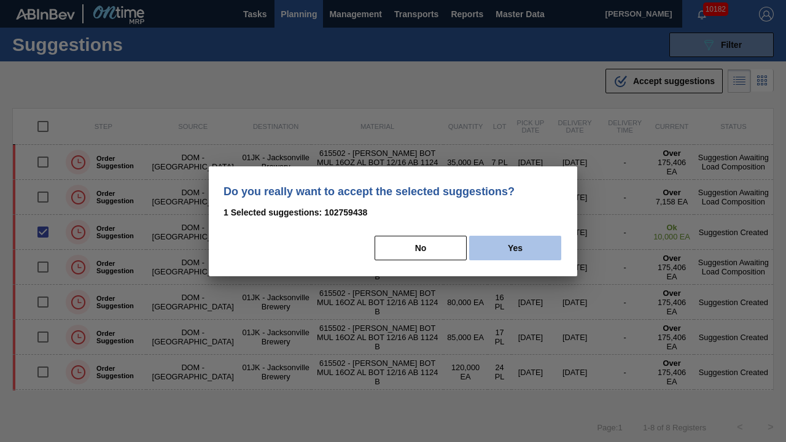
click at [550, 242] on button "Yes" at bounding box center [515, 248] width 92 height 25
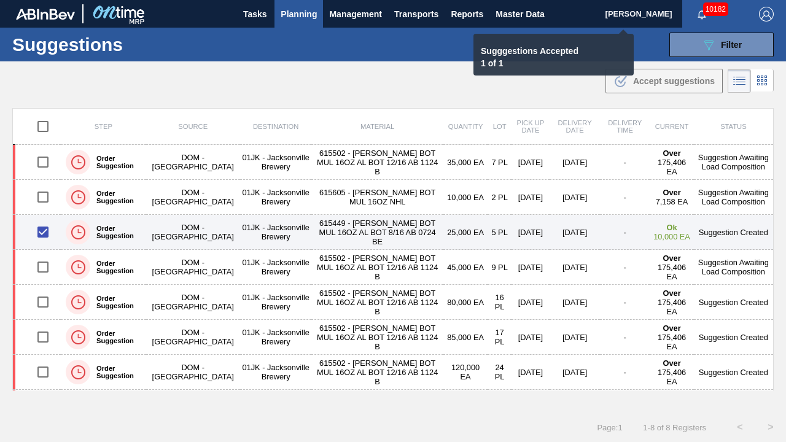
checkbox input "false"
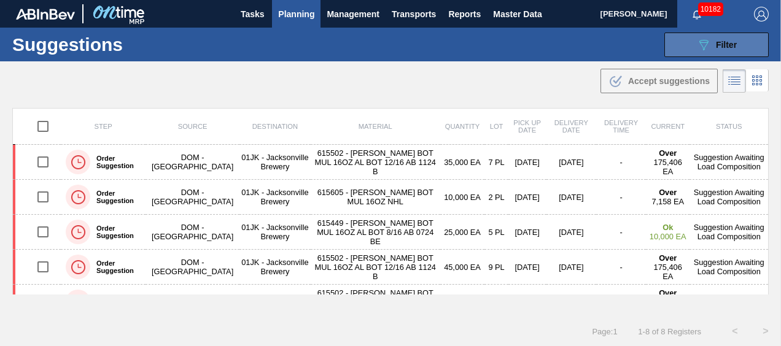
click at [731, 45] on span "Filter" at bounding box center [726, 45] width 21 height 10
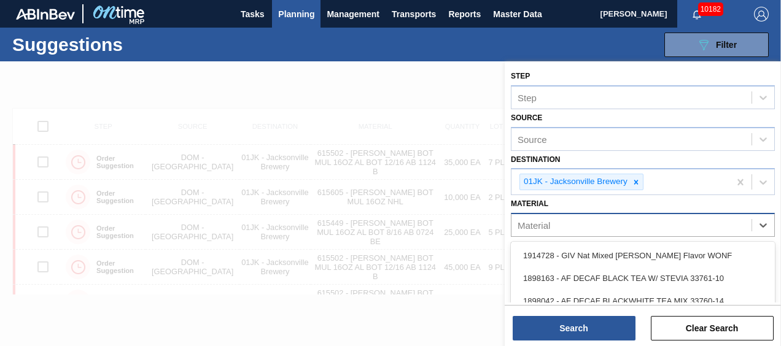
click at [653, 228] on div "Material" at bounding box center [632, 226] width 240 height 18
type input "677149"
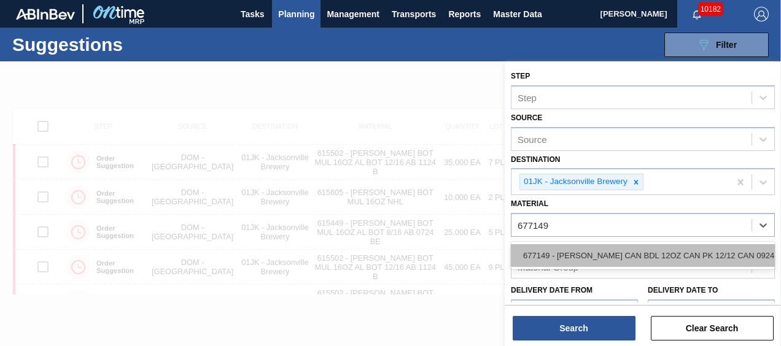
click at [641, 244] on div "677149 - [PERSON_NAME] CAN BDL 12OZ CAN PK 12/12 CAN 0924" at bounding box center [643, 255] width 264 height 23
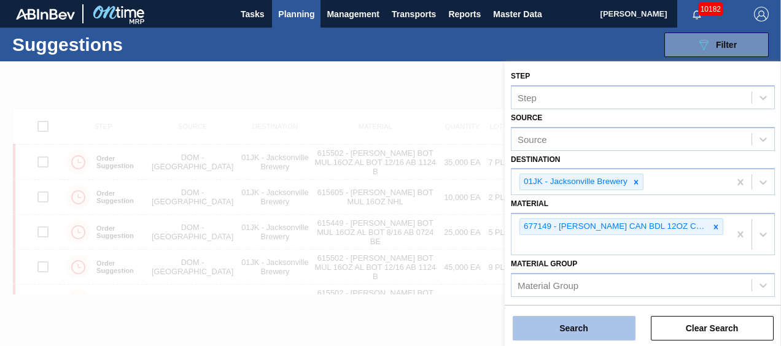
click at [606, 338] on button "Search" at bounding box center [574, 328] width 123 height 25
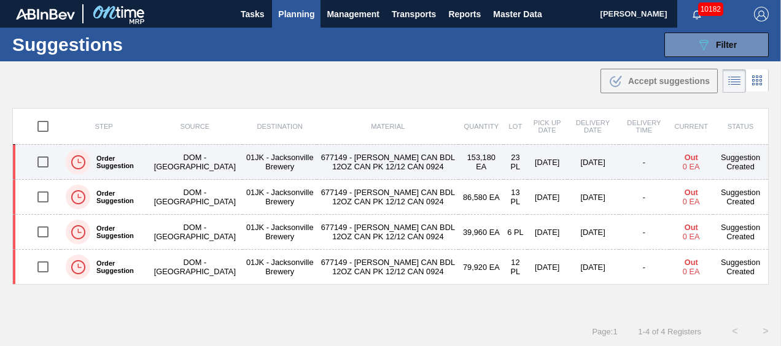
click at [464, 165] on td "153,180 EA" at bounding box center [481, 162] width 45 height 35
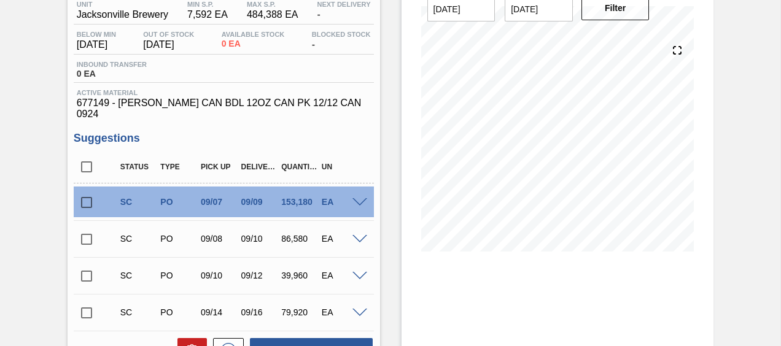
scroll to position [184, 0]
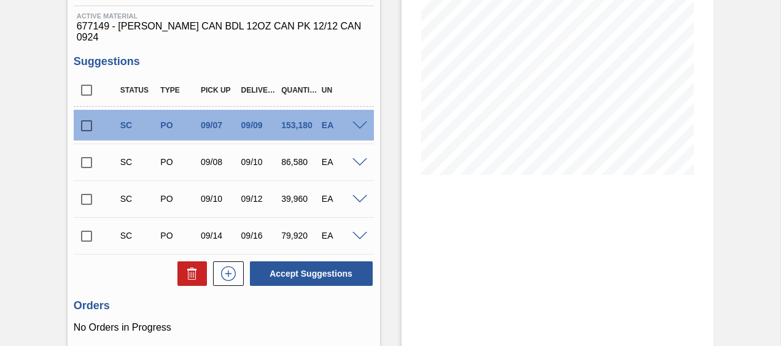
click at [360, 122] on span at bounding box center [360, 126] width 15 height 9
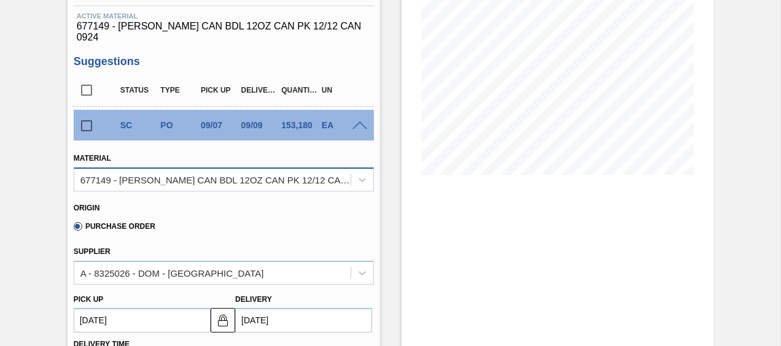
scroll to position [368, 0]
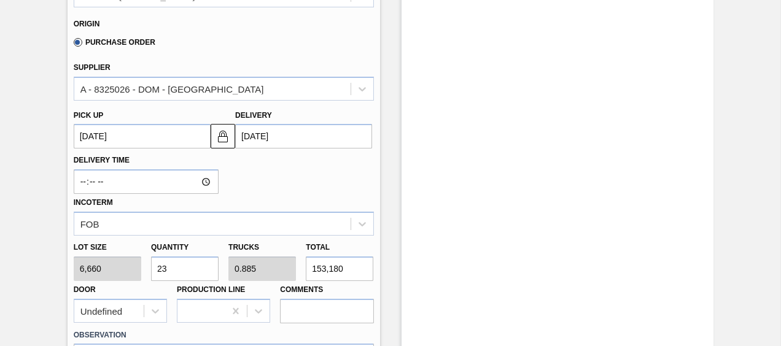
click at [200, 262] on input "23" at bounding box center [185, 269] width 68 height 25
type input "26"
type input "1"
type input "173,160"
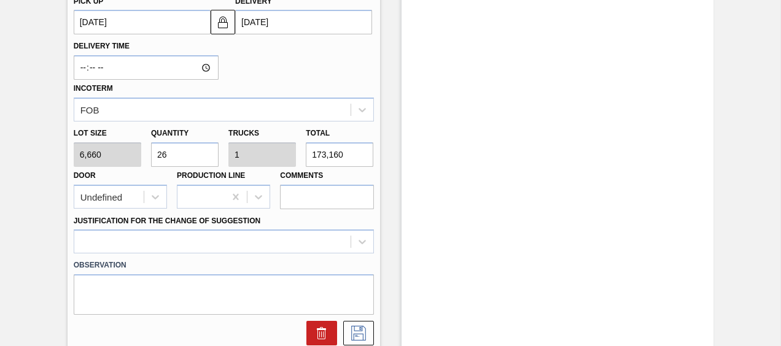
scroll to position [553, 0]
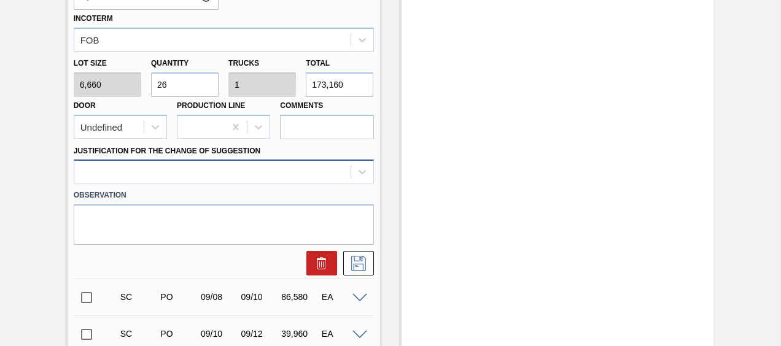
type input "26"
click at [283, 161] on div at bounding box center [224, 172] width 300 height 24
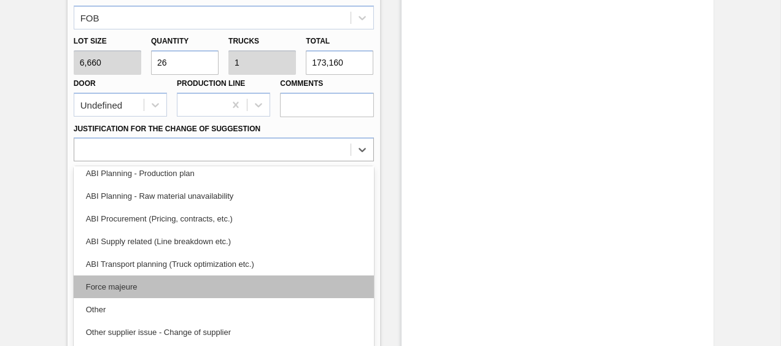
scroll to position [123, 0]
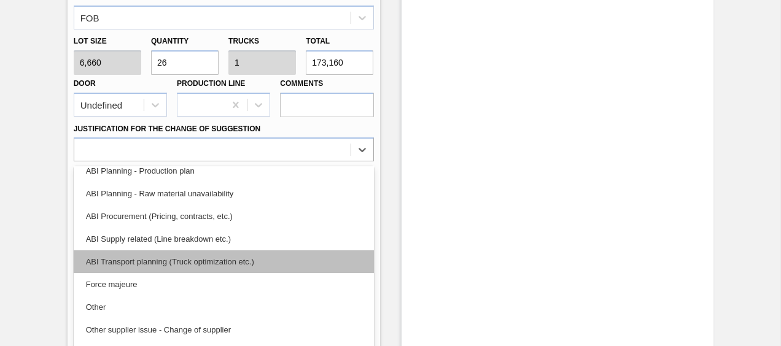
click at [187, 251] on div "ABI Transport planning (Truck optimization etc.)" at bounding box center [224, 262] width 300 height 23
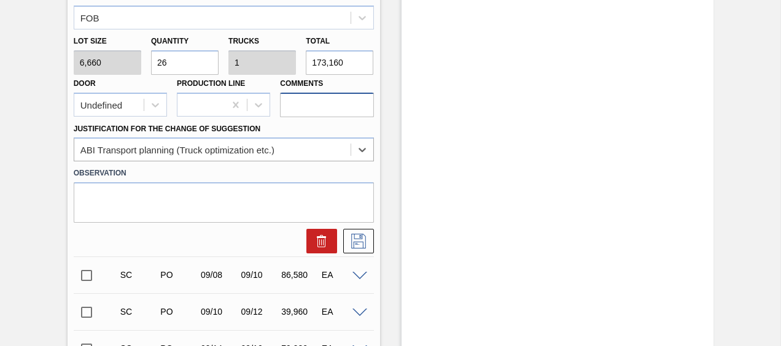
click at [355, 98] on input "Comments" at bounding box center [326, 105] width 93 height 25
type input "DROP"
click at [361, 235] on icon at bounding box center [359, 241] width 20 height 15
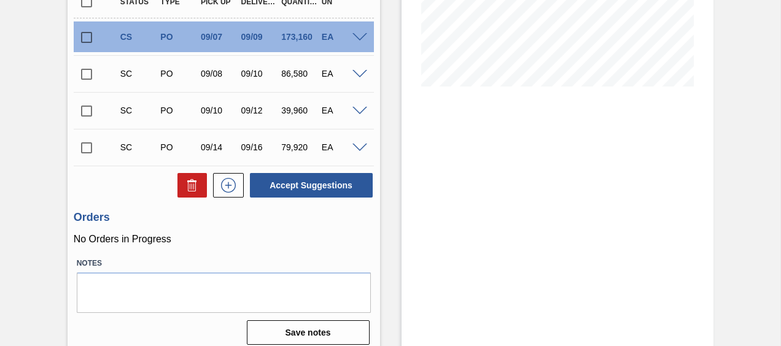
scroll to position [150, 0]
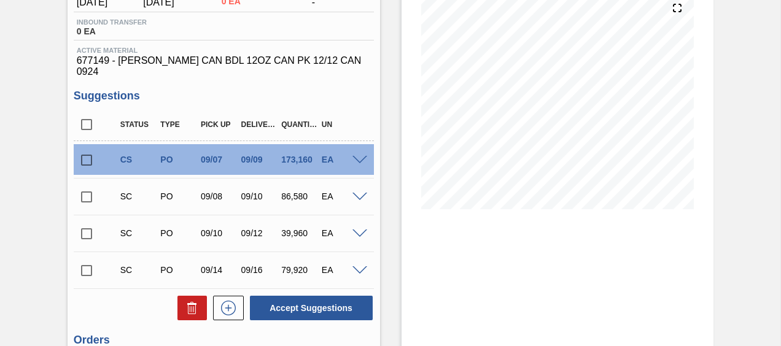
click at [353, 156] on span at bounding box center [360, 160] width 15 height 9
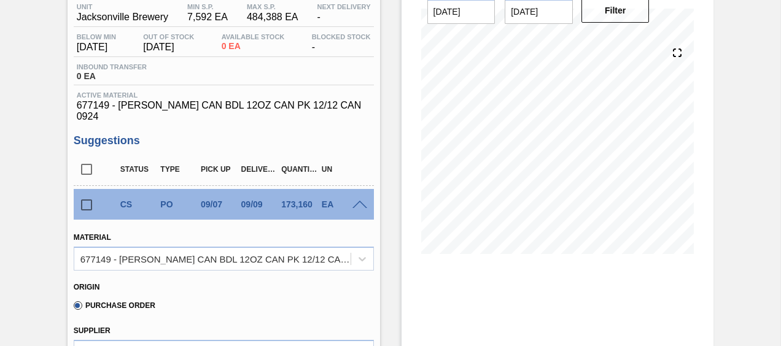
scroll to position [88, 0]
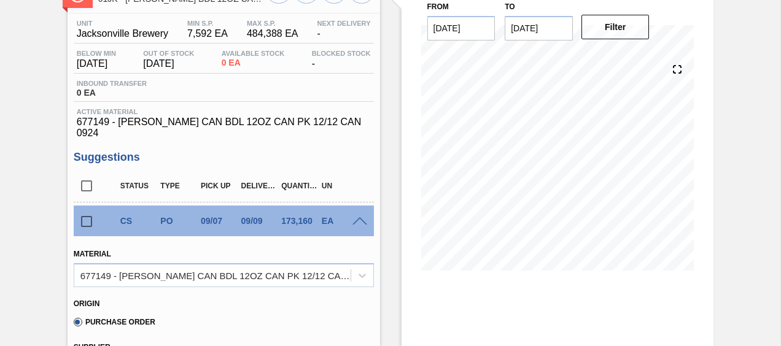
click at [364, 217] on span at bounding box center [360, 221] width 15 height 9
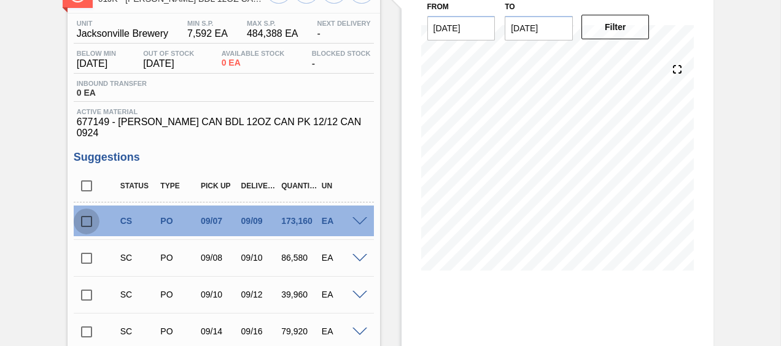
click at [86, 210] on input "checkbox" at bounding box center [87, 222] width 26 height 26
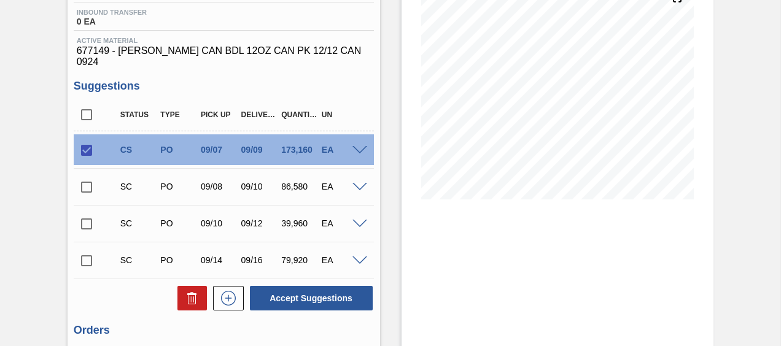
scroll to position [273, 0]
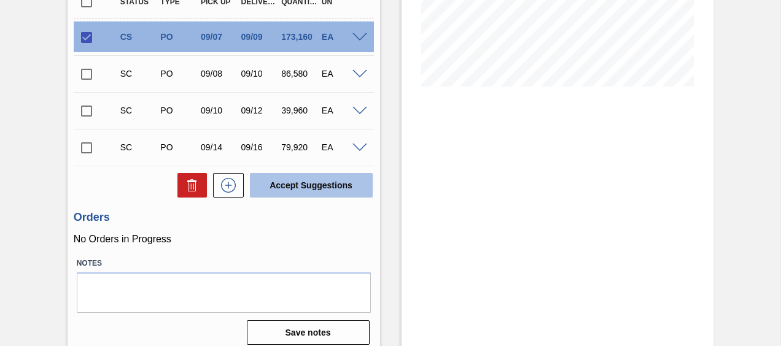
click at [272, 173] on button "Accept Suggestions" at bounding box center [311, 185] width 123 height 25
checkbox input "false"
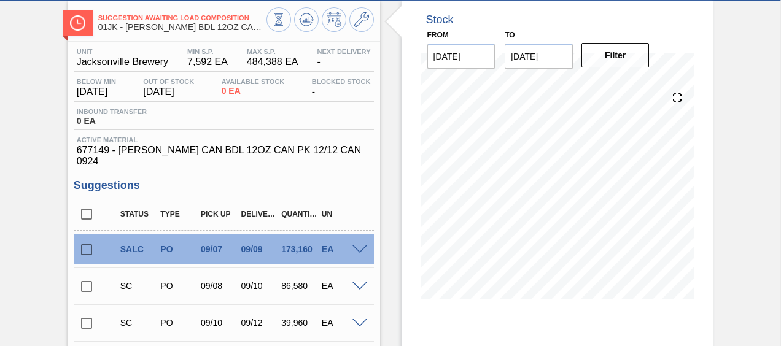
scroll to position [0, 0]
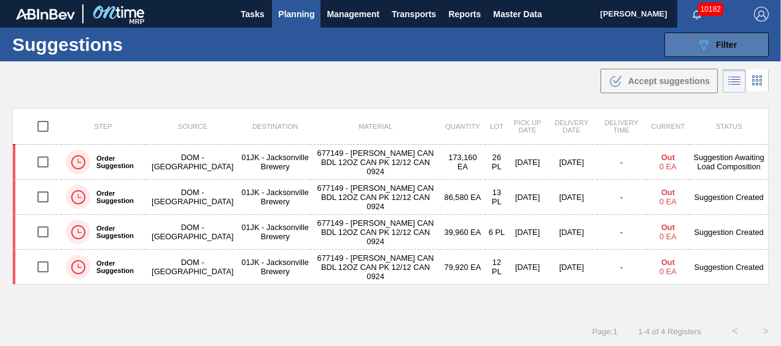
click at [736, 53] on button "089F7B8B-B2A5-4AFE-B5C0-19BA573D28AC Filter" at bounding box center [717, 45] width 104 height 25
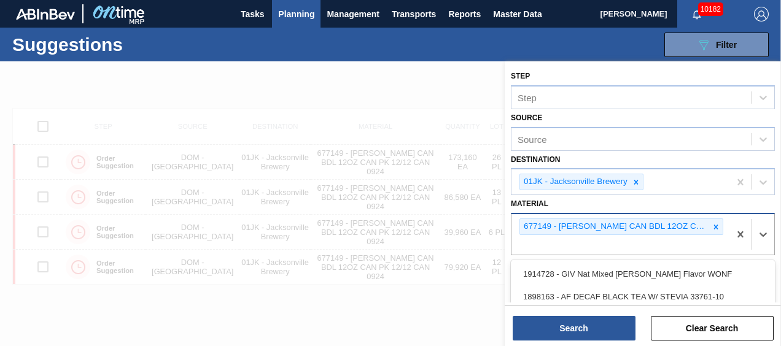
click at [583, 239] on div "677149 - [PERSON_NAME] CAN BDL 12OZ CAN PK 12/12 CAN 0924" at bounding box center [621, 234] width 218 height 41
type input "676468"
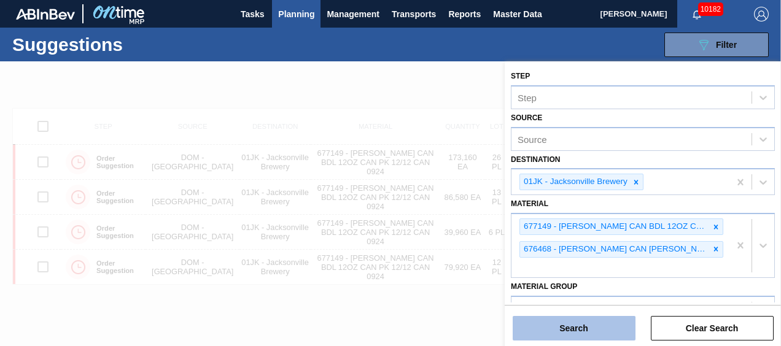
click at [586, 339] on button "Search" at bounding box center [574, 328] width 123 height 25
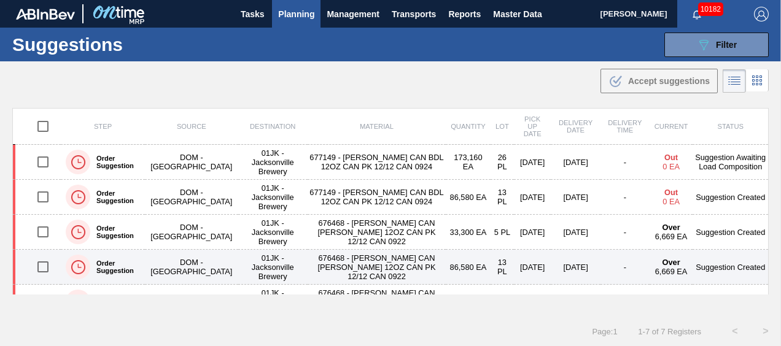
scroll to position [61, 0]
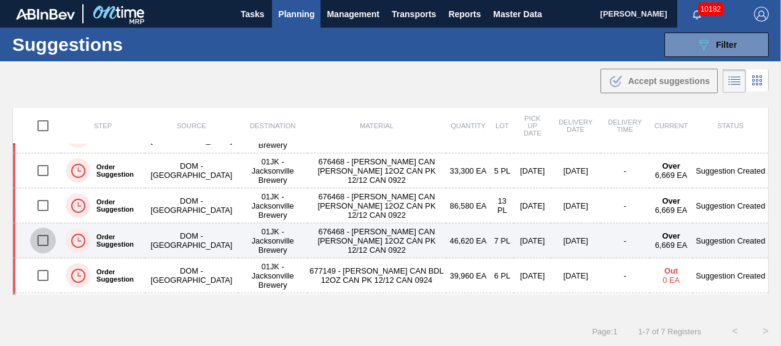
click at [49, 237] on input "checkbox" at bounding box center [43, 241] width 26 height 26
checkbox input "true"
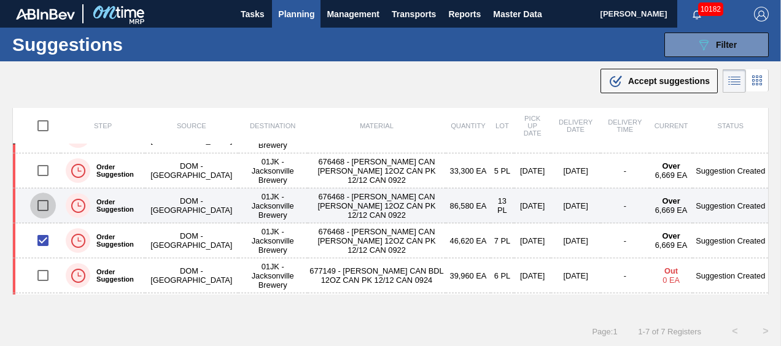
click at [35, 205] on input "checkbox" at bounding box center [43, 206] width 26 height 26
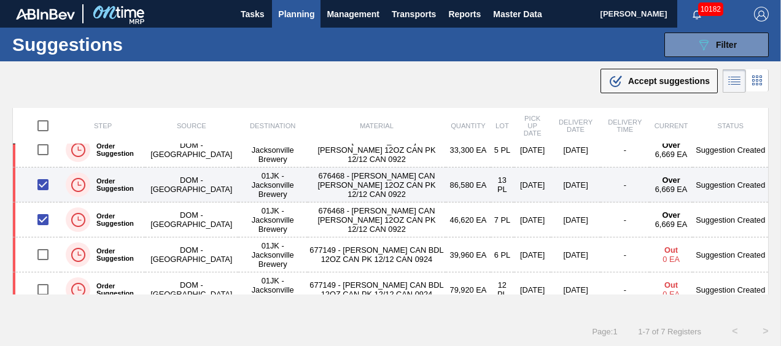
scroll to position [93, 0]
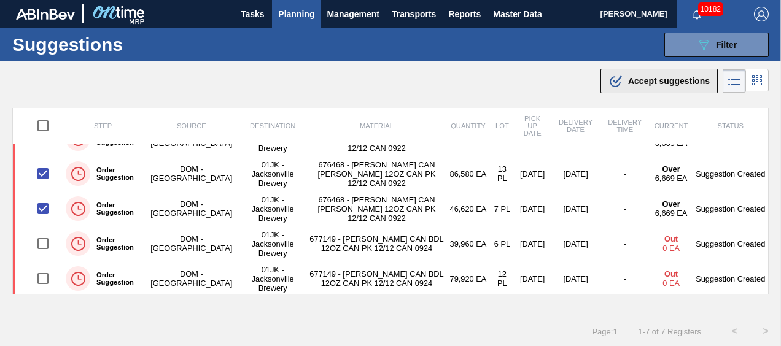
click at [637, 75] on div ".b{fill:var(--color-action-default)} Accept suggestions" at bounding box center [659, 81] width 101 height 15
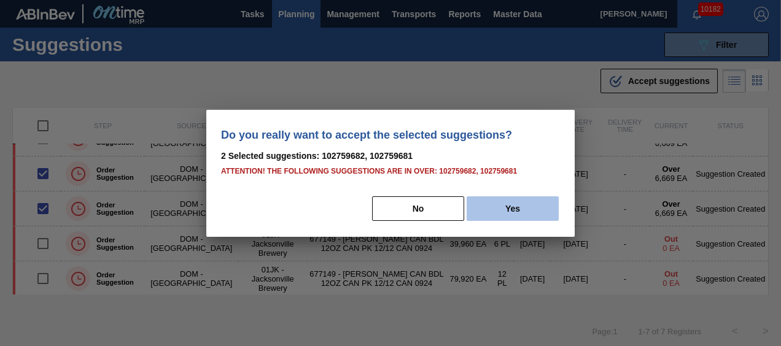
click at [513, 208] on button "Yes" at bounding box center [513, 209] width 92 height 25
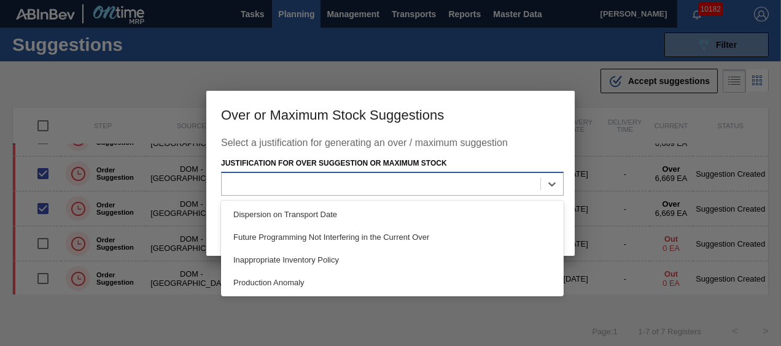
click at [517, 179] on div at bounding box center [381, 185] width 319 height 18
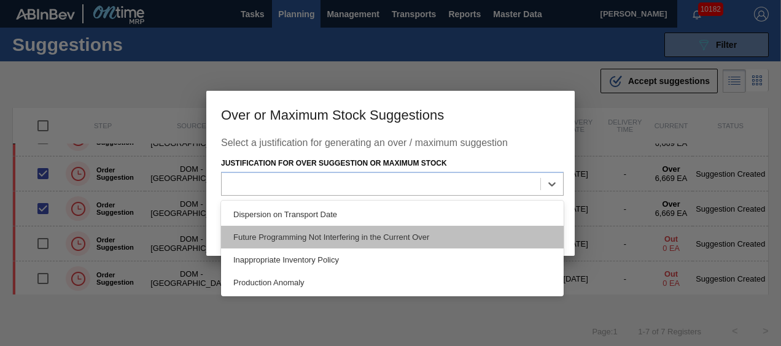
click at [294, 236] on div "Future Programming Not Interfering in the Current Over" at bounding box center [392, 237] width 343 height 23
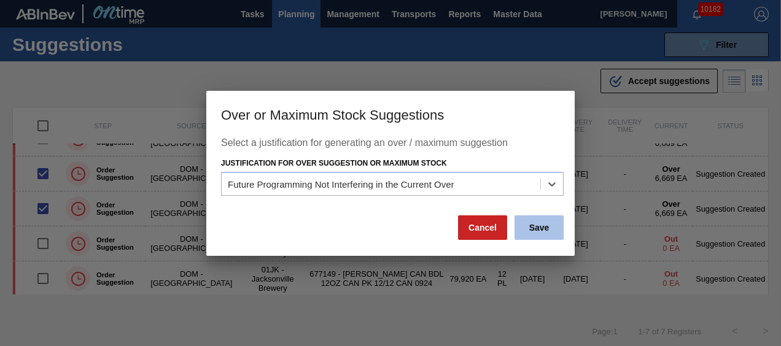
click at [532, 237] on button "Save" at bounding box center [539, 228] width 49 height 25
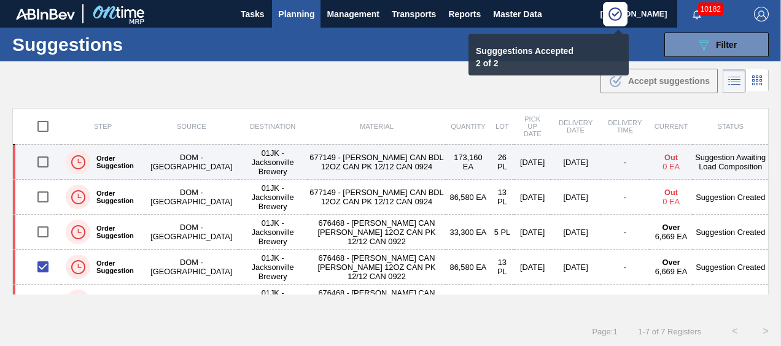
scroll to position [0, 0]
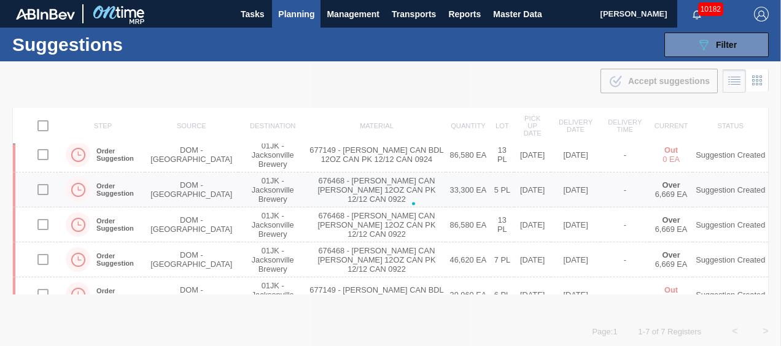
checkbox input "false"
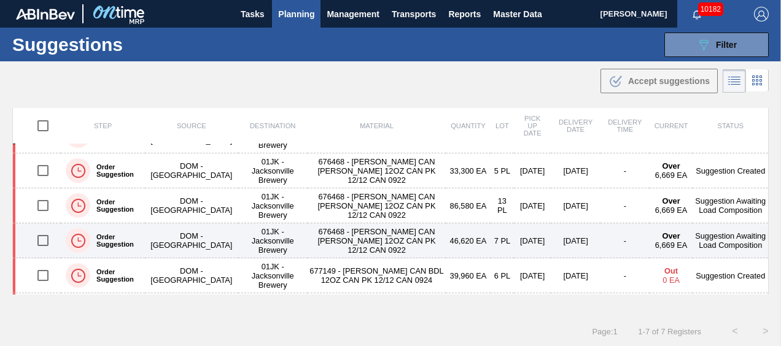
scroll to position [93, 0]
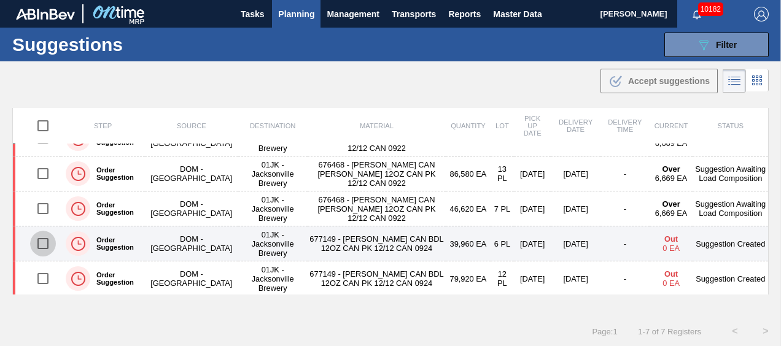
click at [37, 240] on input "checkbox" at bounding box center [43, 244] width 26 height 26
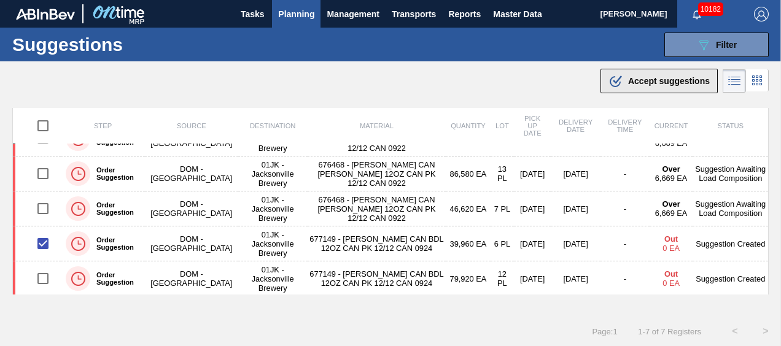
click at [671, 89] on button ".b{fill:var(--color-action-default)} Accept suggestions" at bounding box center [659, 81] width 117 height 25
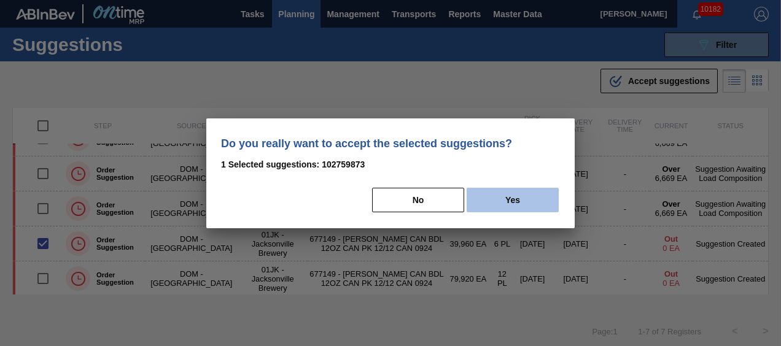
click at [506, 194] on button "Yes" at bounding box center [513, 200] width 92 height 25
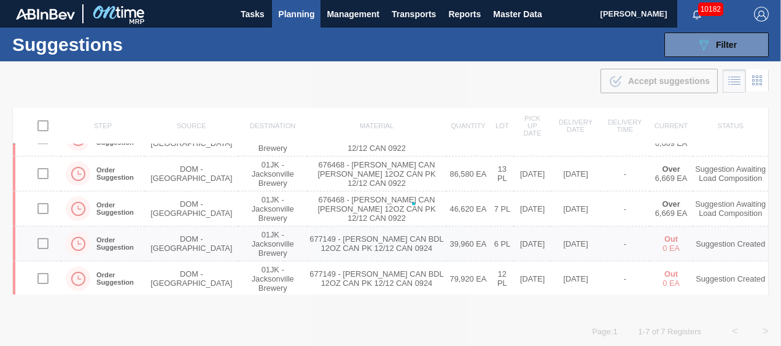
checkbox input "false"
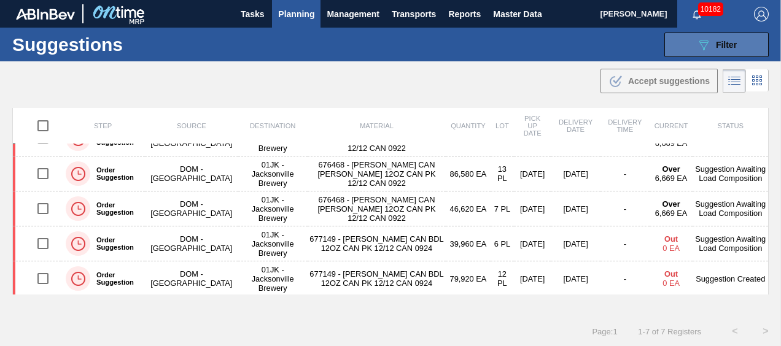
click at [706, 45] on icon "089F7B8B-B2A5-4AFE-B5C0-19BA573D28AC" at bounding box center [703, 44] width 15 height 15
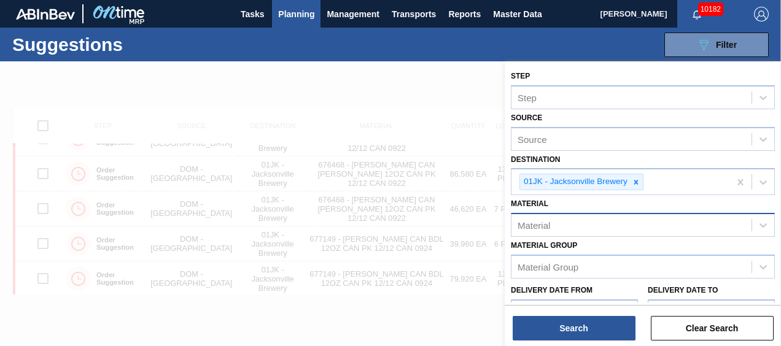
click at [587, 224] on div "Material" at bounding box center [632, 226] width 240 height 18
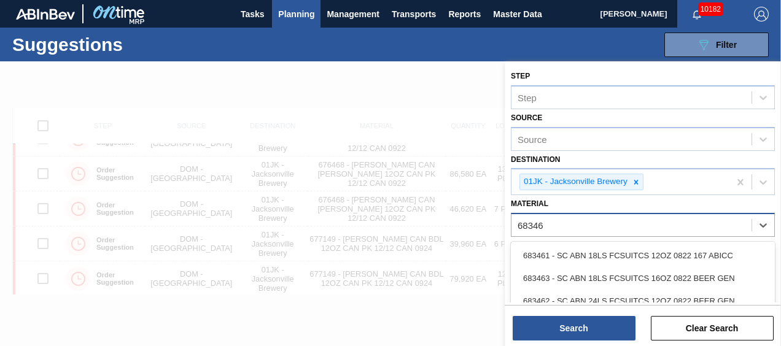
type input "683462"
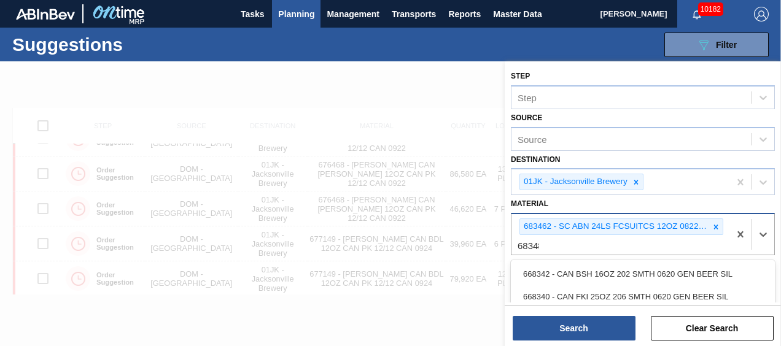
type input "683481"
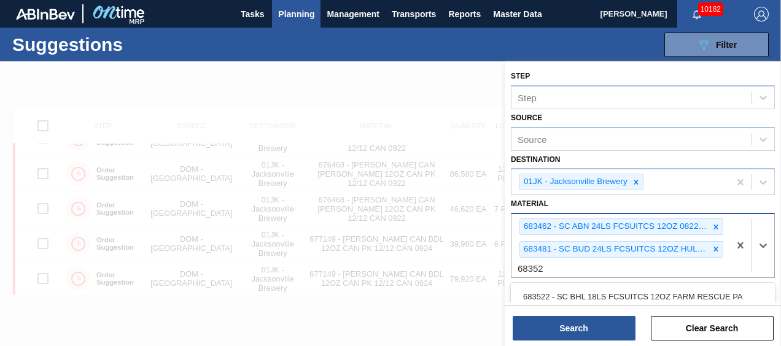
type input "683525"
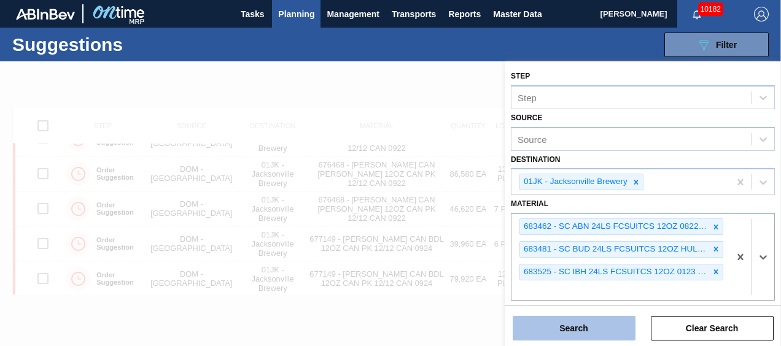
click at [587, 329] on button "Search" at bounding box center [574, 328] width 123 height 25
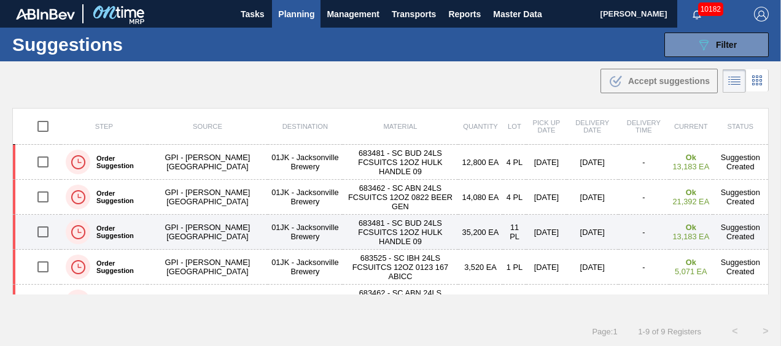
click at [41, 228] on input "checkbox" at bounding box center [43, 232] width 26 height 26
checkbox input "true"
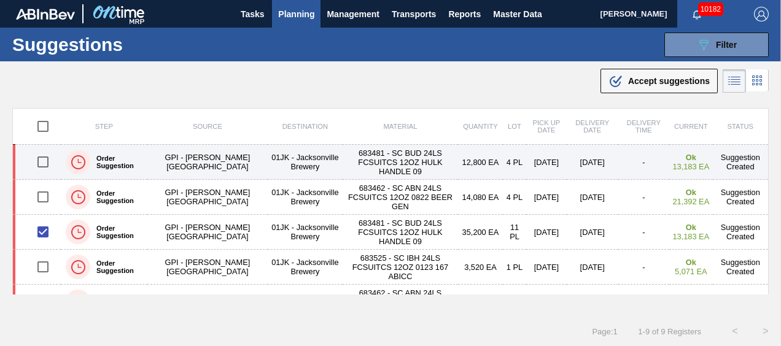
click at [47, 163] on input "checkbox" at bounding box center [43, 162] width 26 height 26
checkbox input "true"
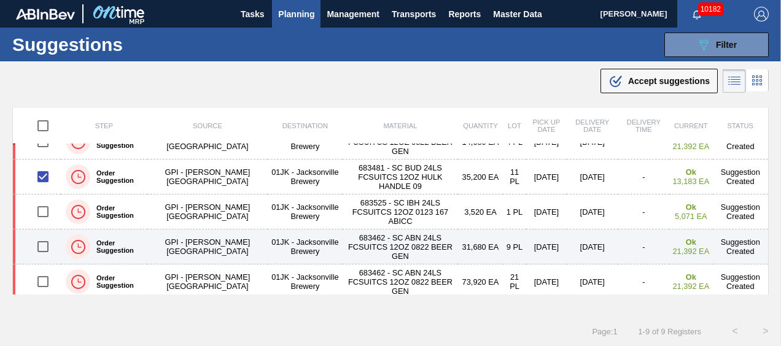
scroll to position [40, 0]
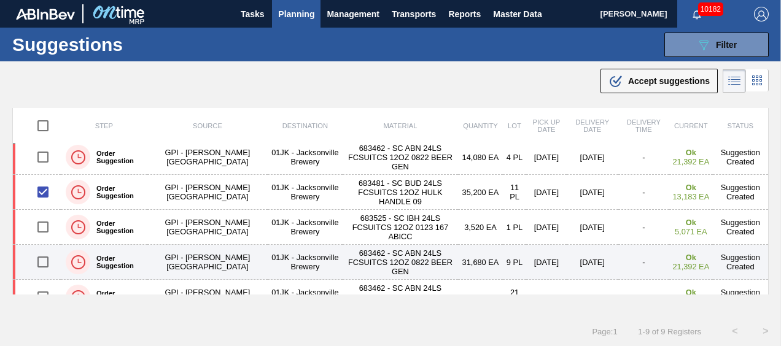
click at [42, 254] on input "checkbox" at bounding box center [43, 262] width 26 height 26
checkbox input "true"
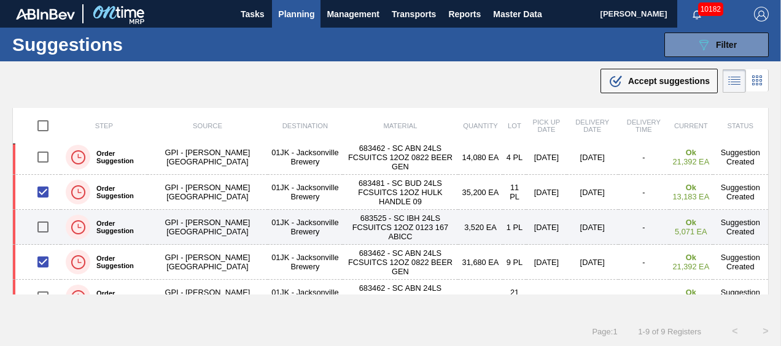
click at [48, 227] on input "checkbox" at bounding box center [43, 227] width 26 height 26
checkbox input "true"
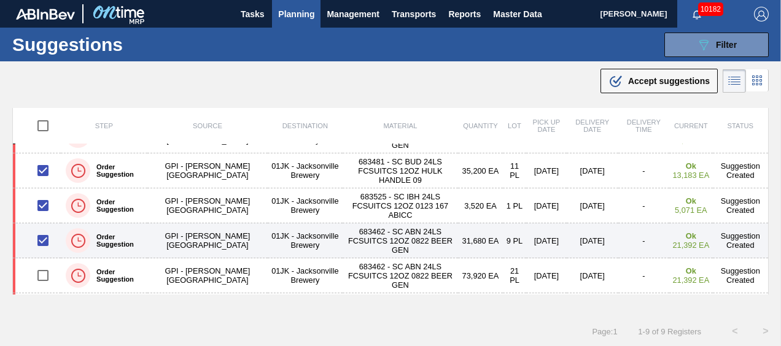
scroll to position [0, 0]
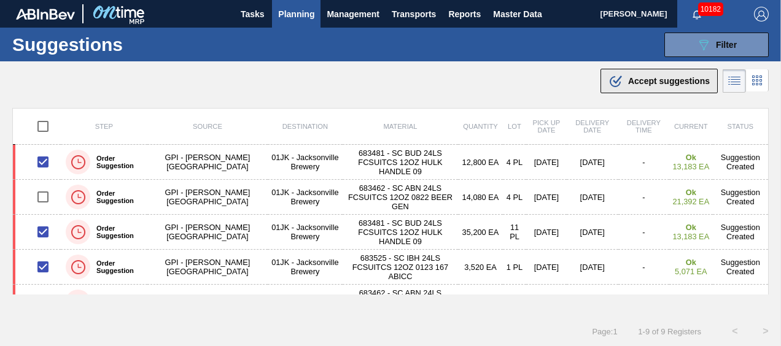
click at [613, 81] on icon at bounding box center [617, 80] width 9 height 9
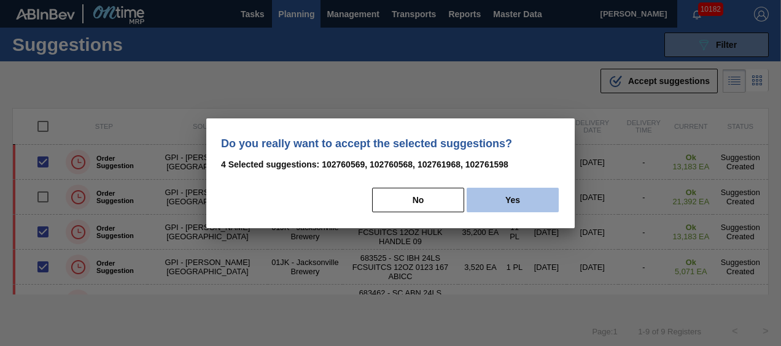
click at [537, 194] on button "Yes" at bounding box center [513, 200] width 92 height 25
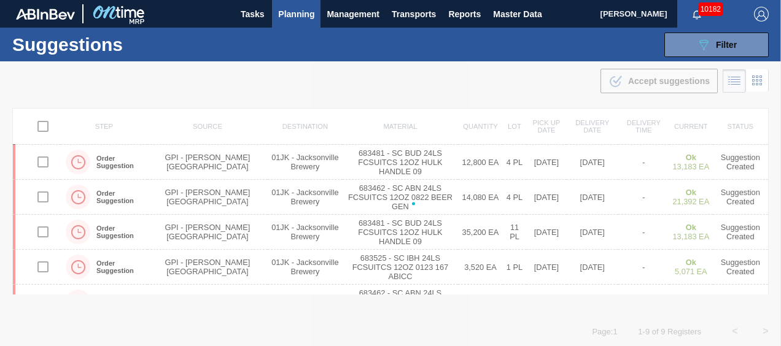
checkbox input "false"
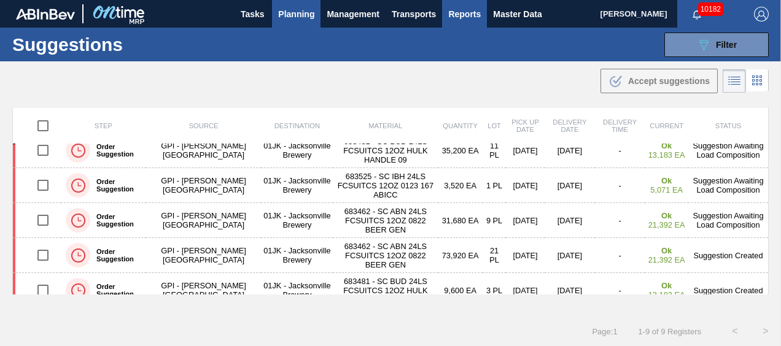
scroll to position [40, 0]
